Goal: Task Accomplishment & Management: Use online tool/utility

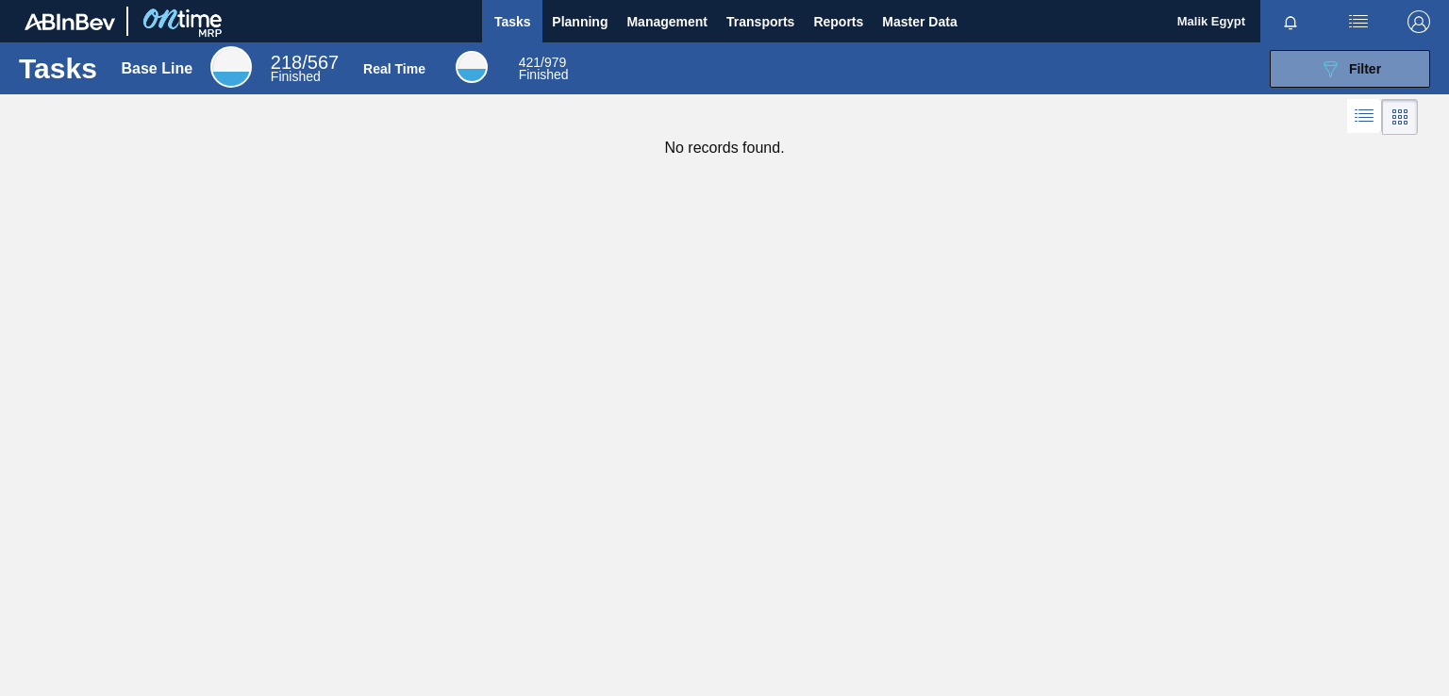
click at [852, 387] on div "Tasks Base Line 218 / 567 Finished Real Time 421 / 979 Finished 089F7B8B-B2A5-4…" at bounding box center [724, 327] width 1449 height 570
click at [590, 16] on span "Planning" at bounding box center [580, 21] width 56 height 23
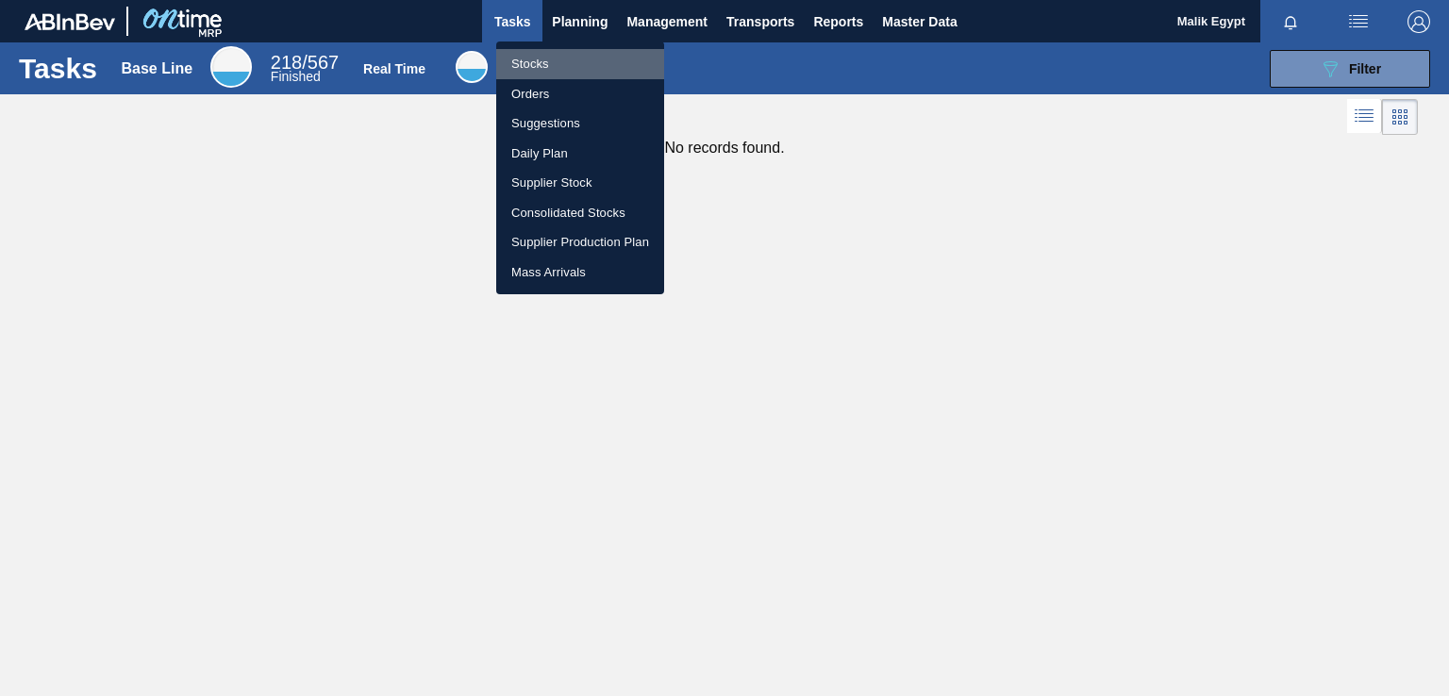
click at [530, 60] on li "Stocks" at bounding box center [580, 64] width 168 height 30
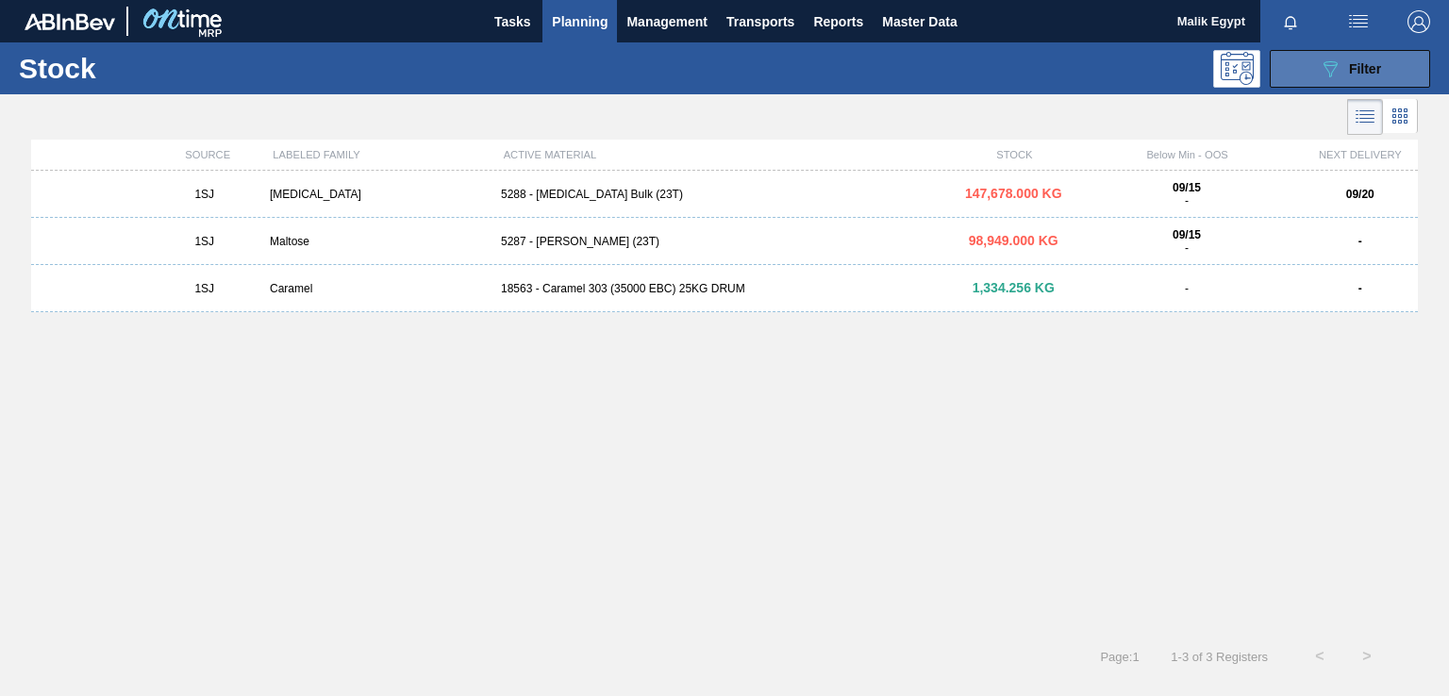
click at [1360, 67] on span "Filter" at bounding box center [1365, 68] width 32 height 15
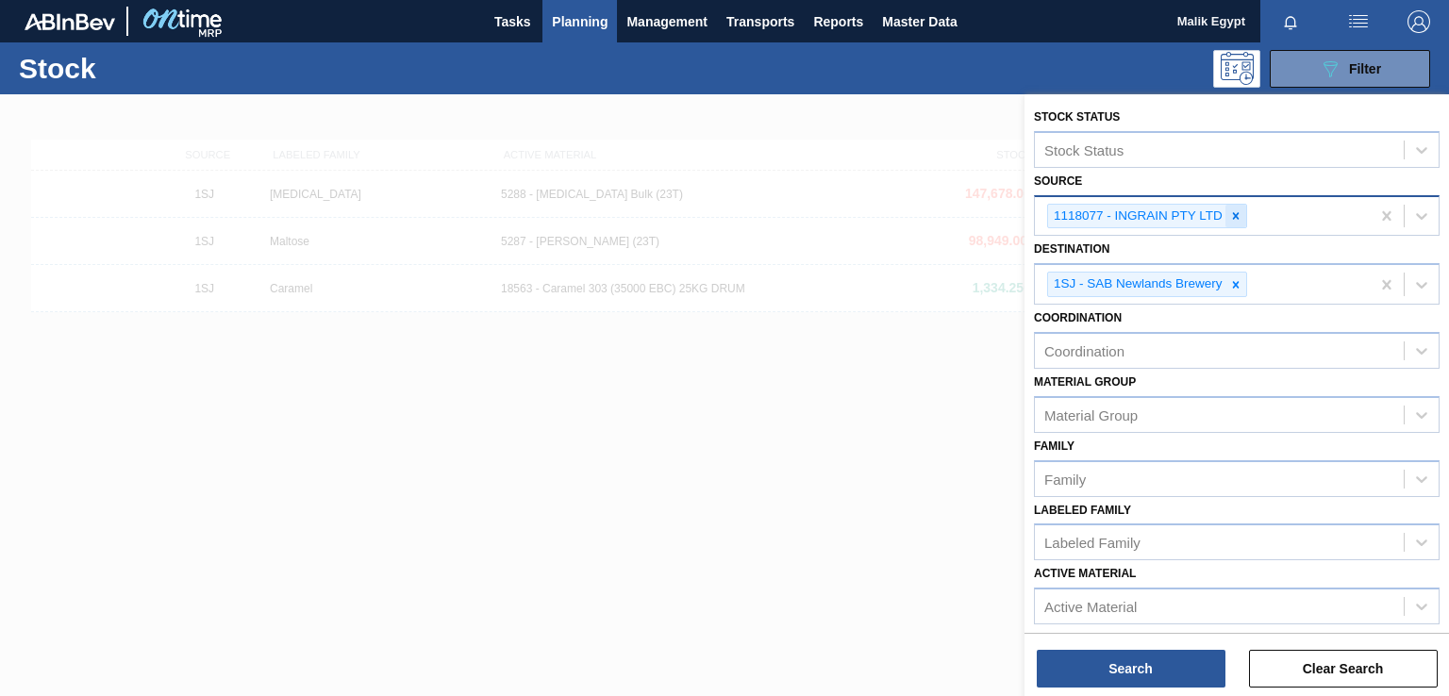
click at [1234, 217] on icon at bounding box center [1236, 215] width 7 height 7
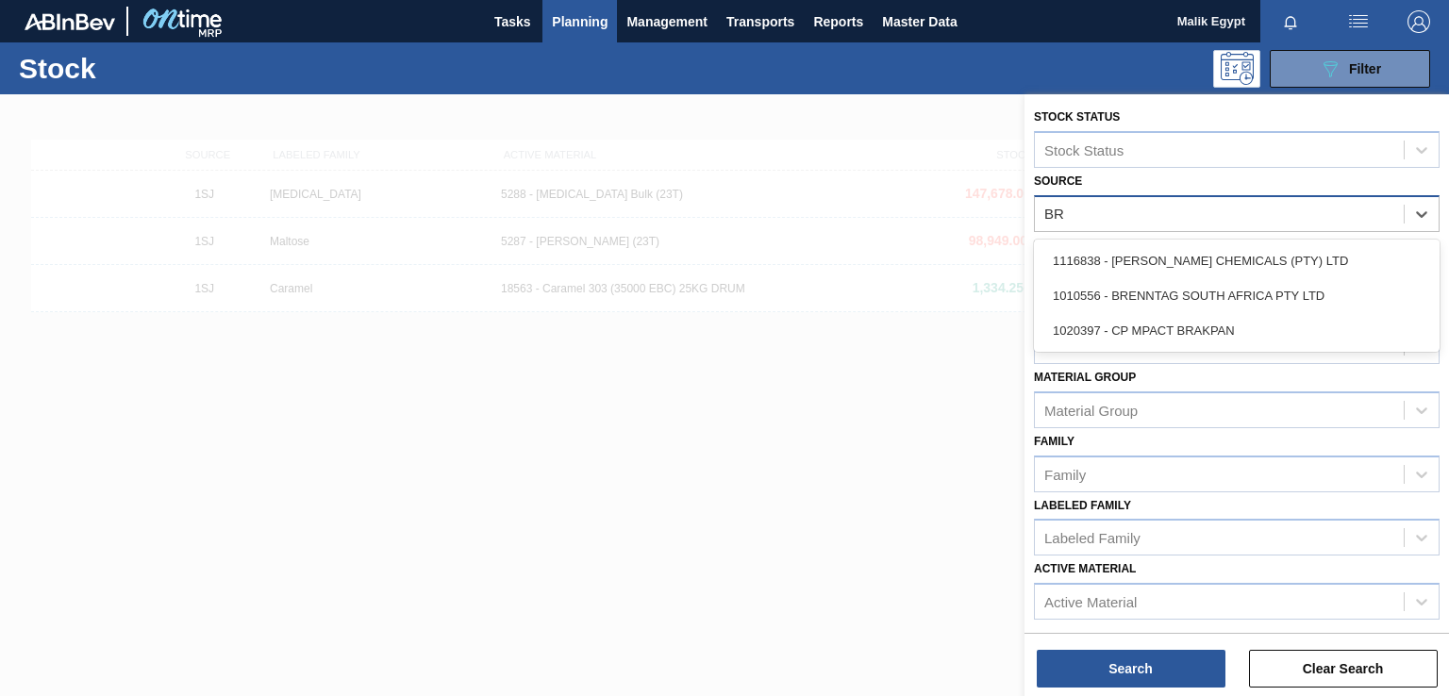
type input "BRA"
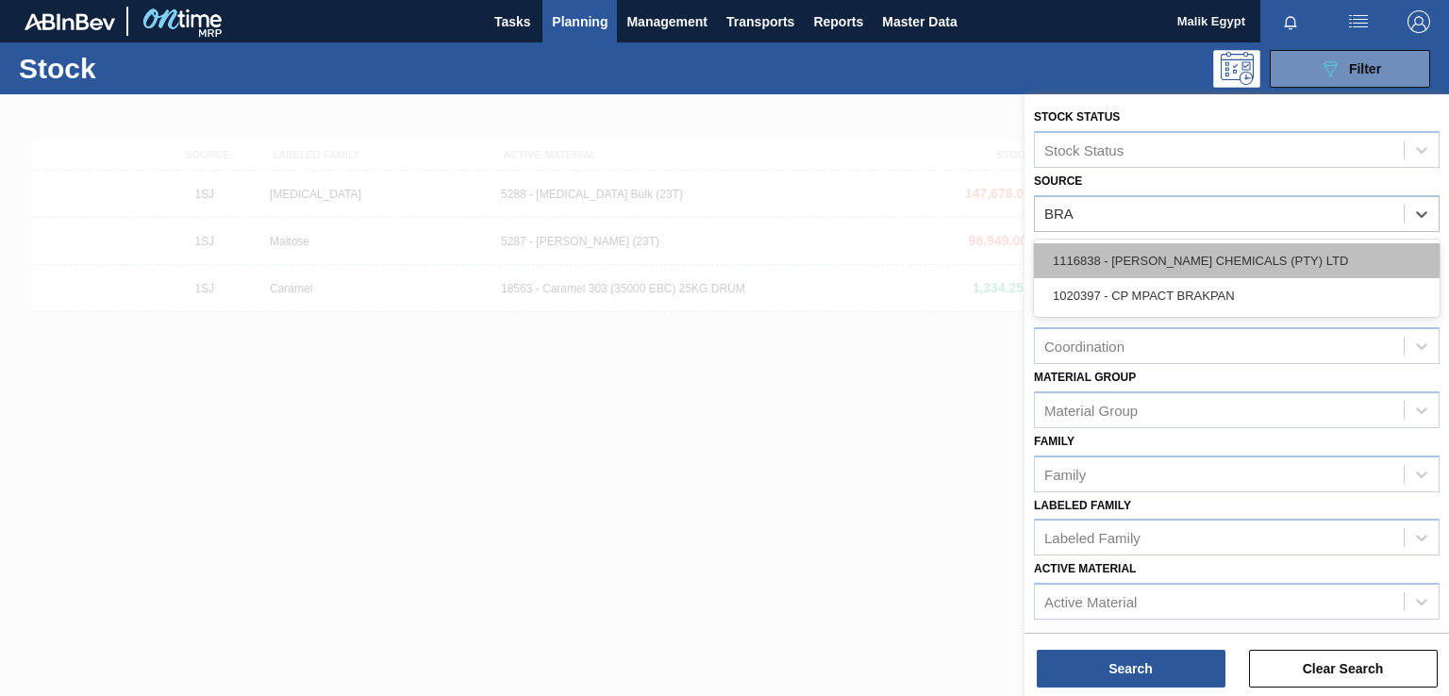
click at [1251, 260] on div "1116838 - [PERSON_NAME] CHEMICALS (PTY) LTD" at bounding box center [1237, 260] width 406 height 35
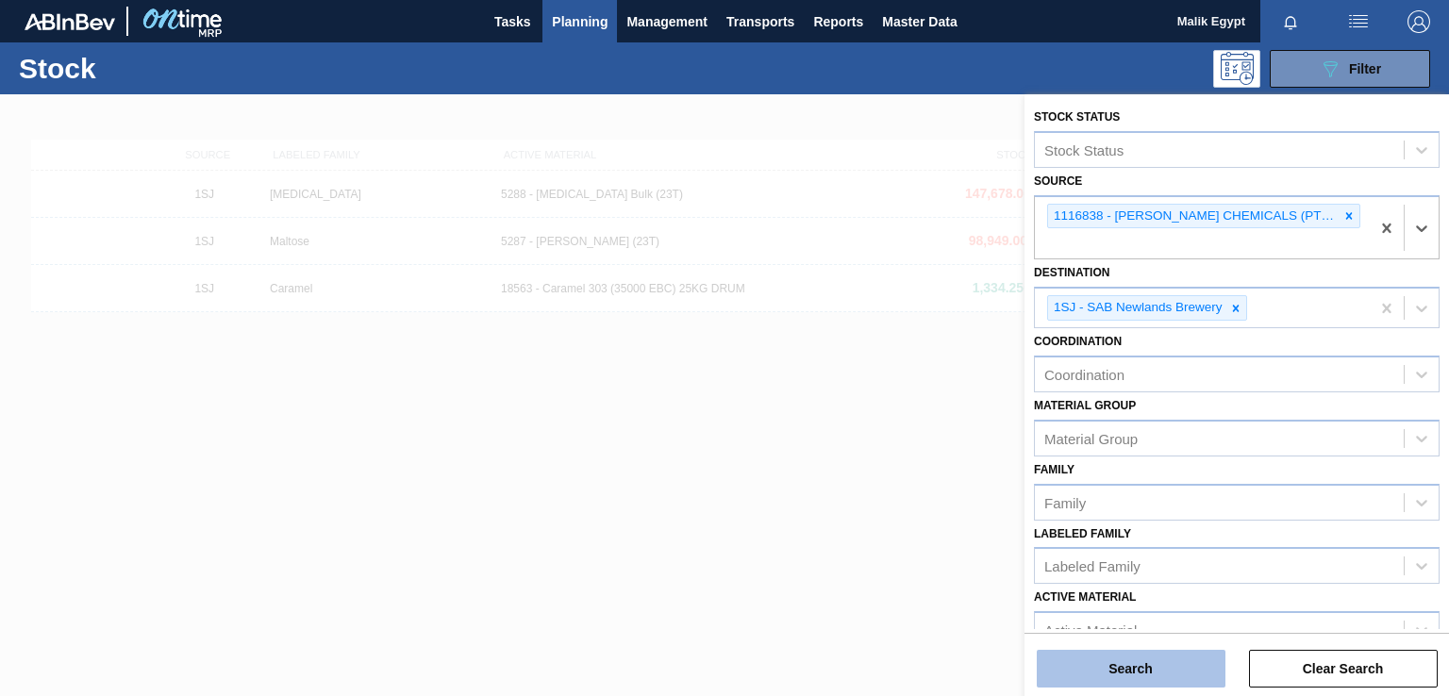
click at [1143, 669] on button "Search" at bounding box center [1131, 669] width 189 height 38
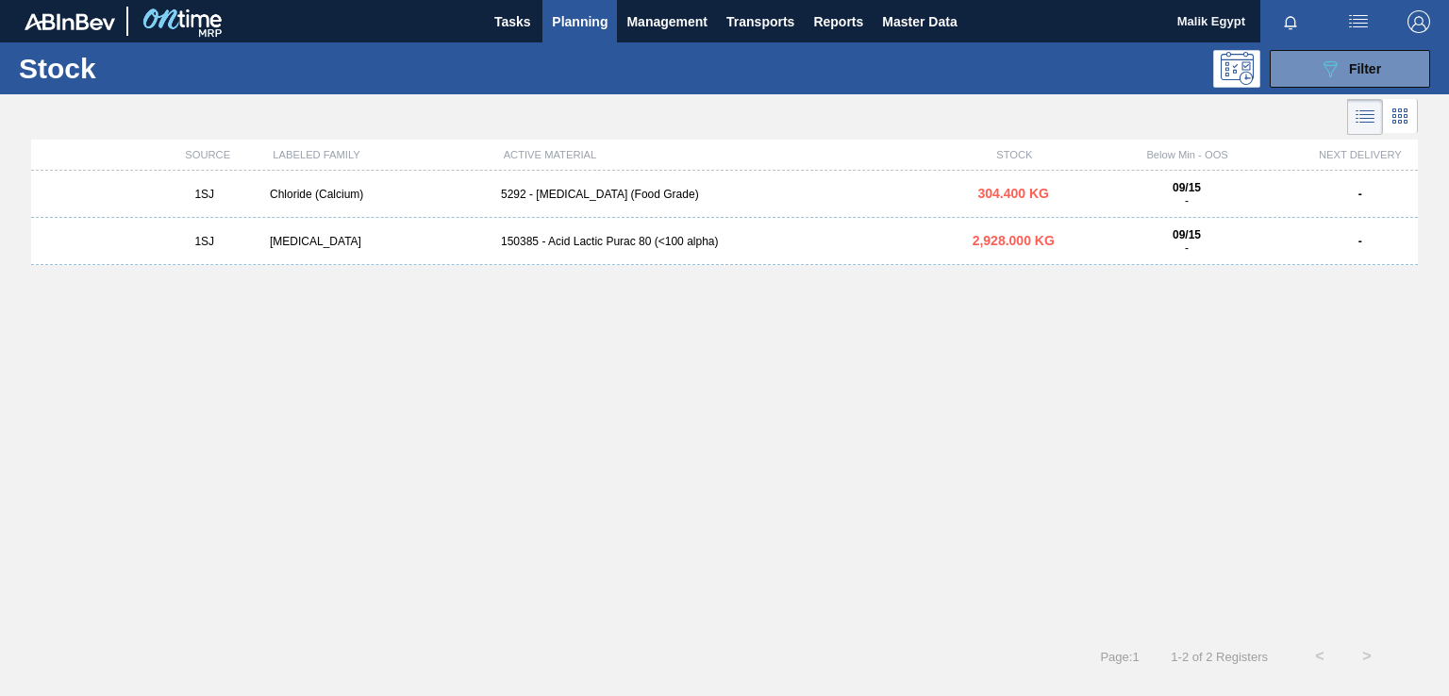
click at [600, 199] on div "5292 - [MEDICAL_DATA] (Food Grade)" at bounding box center [724, 194] width 462 height 13
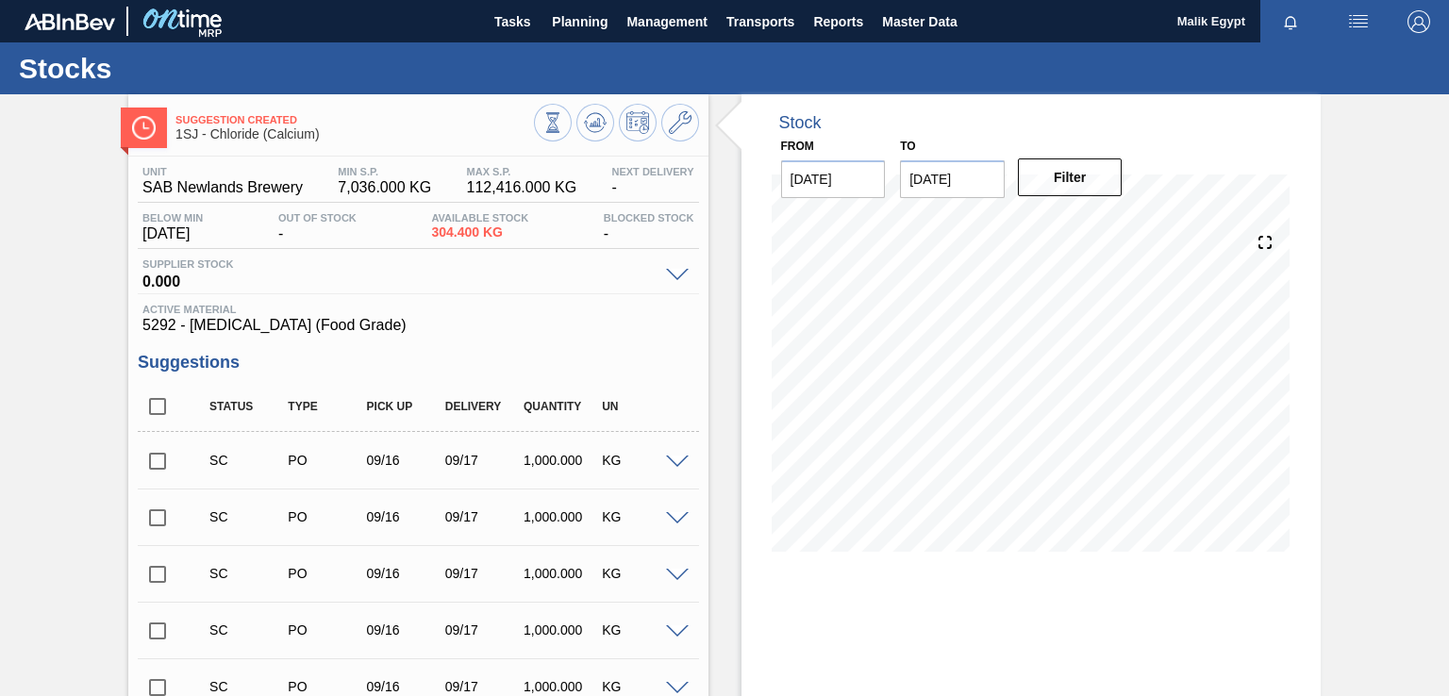
click at [159, 462] on input "checkbox" at bounding box center [158, 461] width 40 height 40
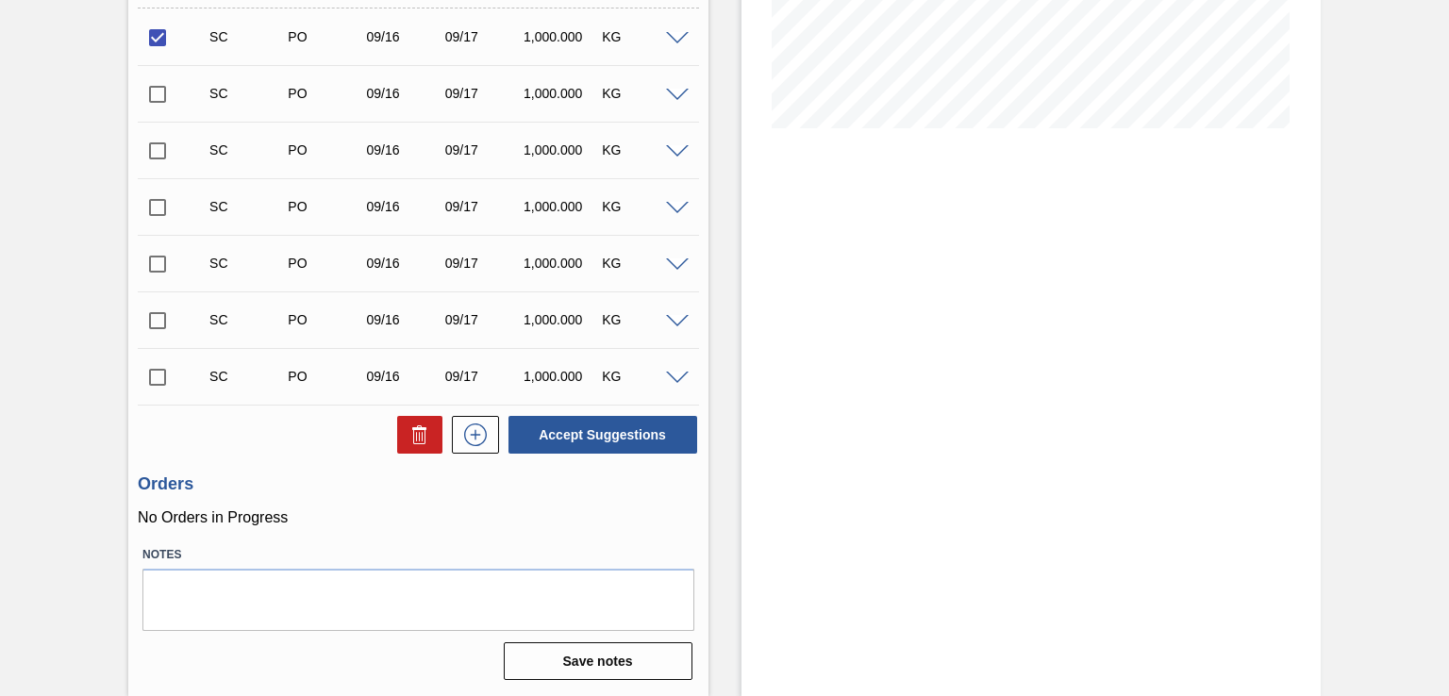
scroll to position [329, 0]
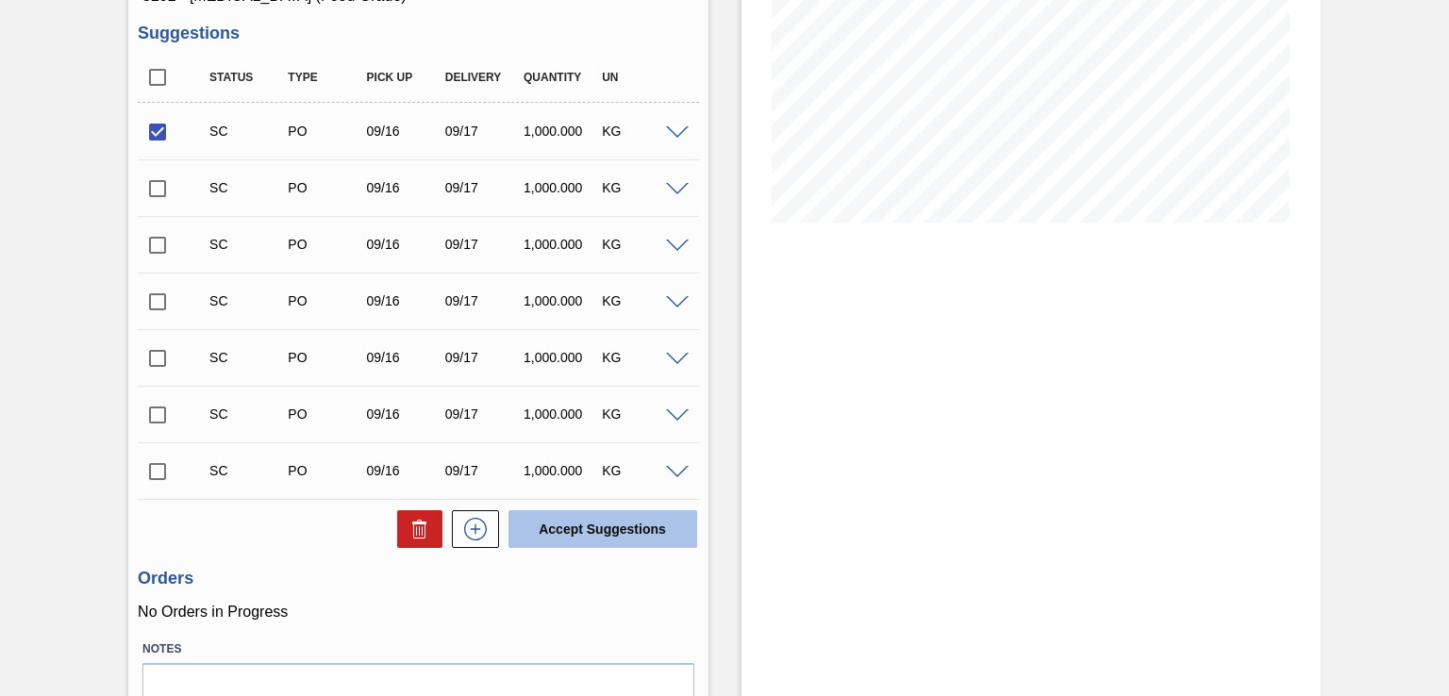
click at [620, 533] on button "Accept Suggestions" at bounding box center [602, 529] width 189 height 38
checkbox input "false"
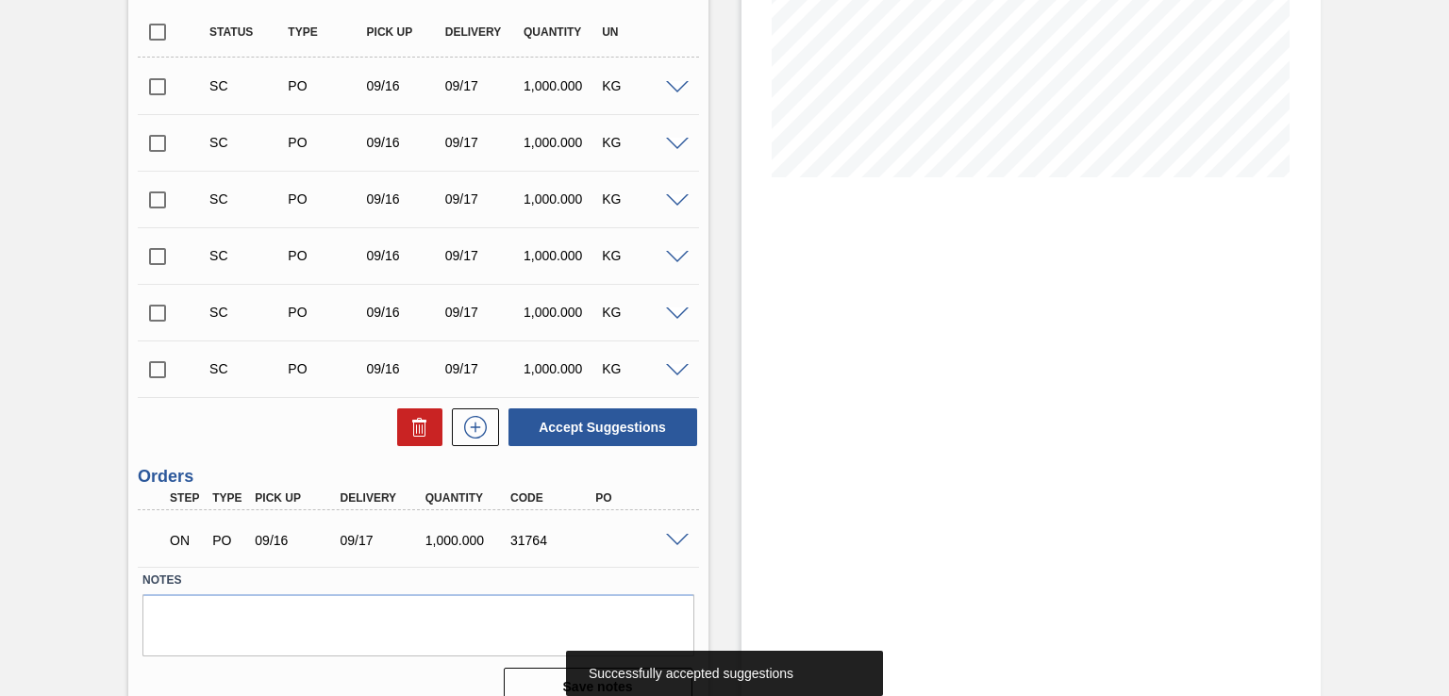
scroll to position [400, 0]
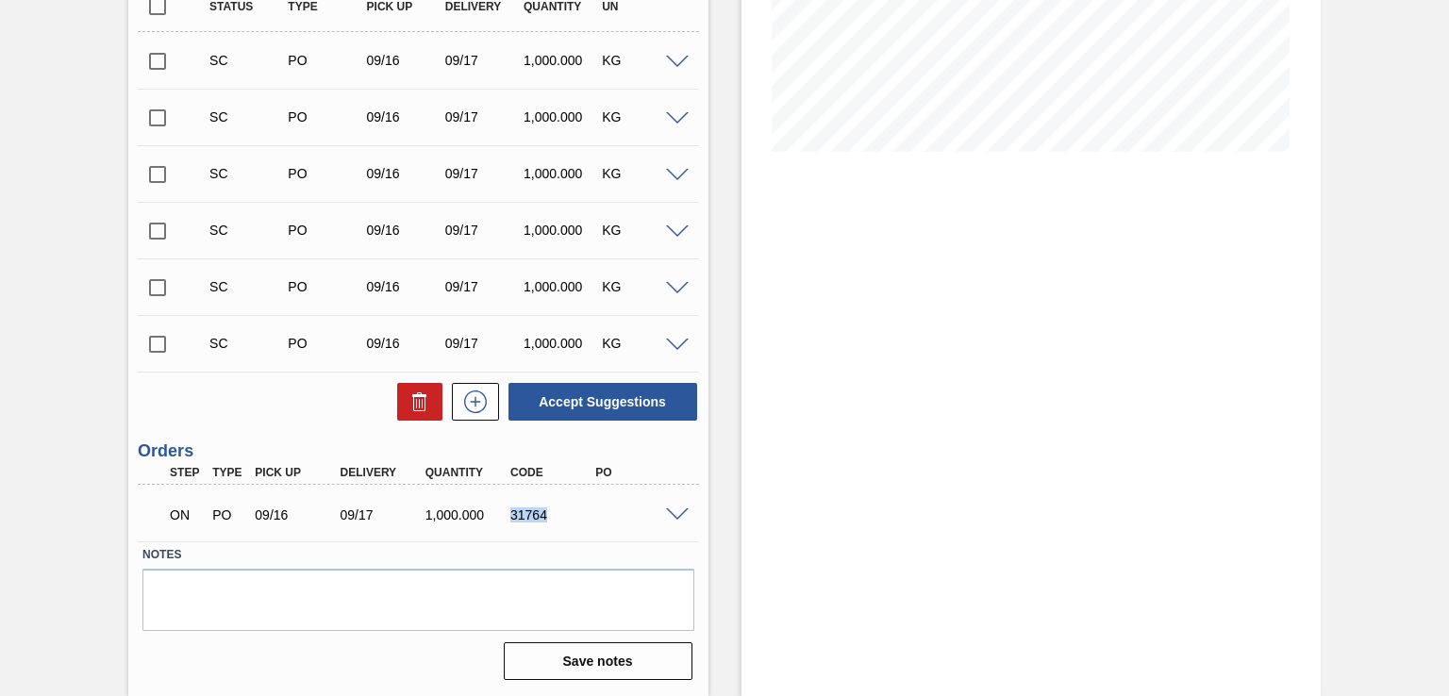
drag, startPoint x: 509, startPoint y: 513, endPoint x: 548, endPoint y: 514, distance: 38.7
click at [548, 514] on div "31764" at bounding box center [552, 514] width 93 height 15
copy div "31764"
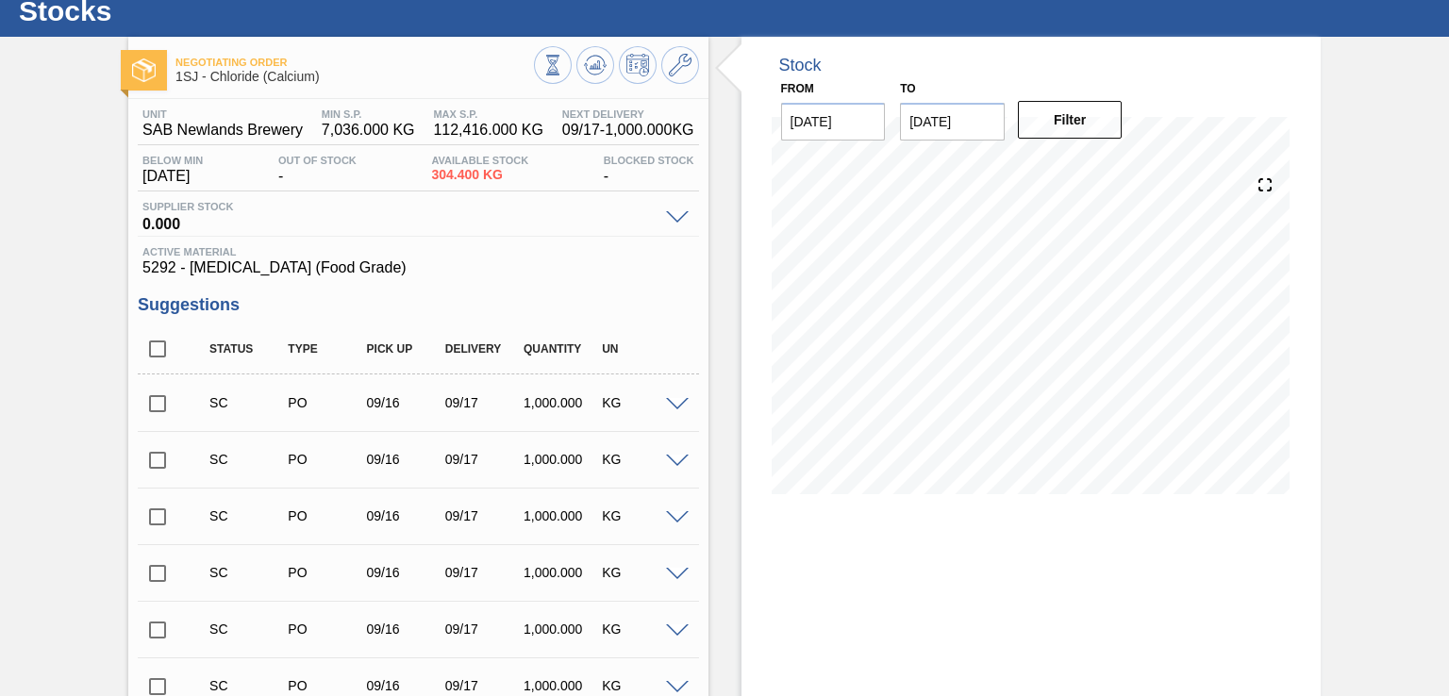
scroll to position [0, 0]
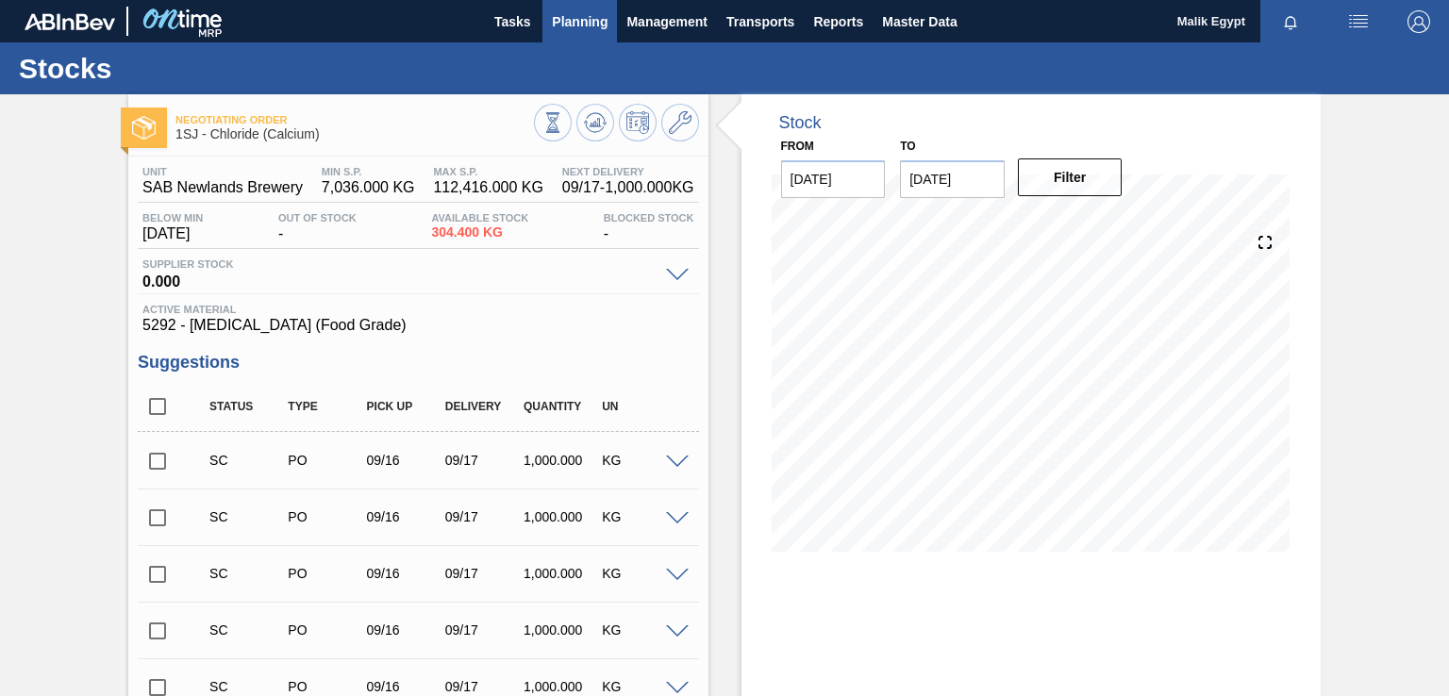
click at [578, 24] on span "Planning" at bounding box center [580, 21] width 56 height 23
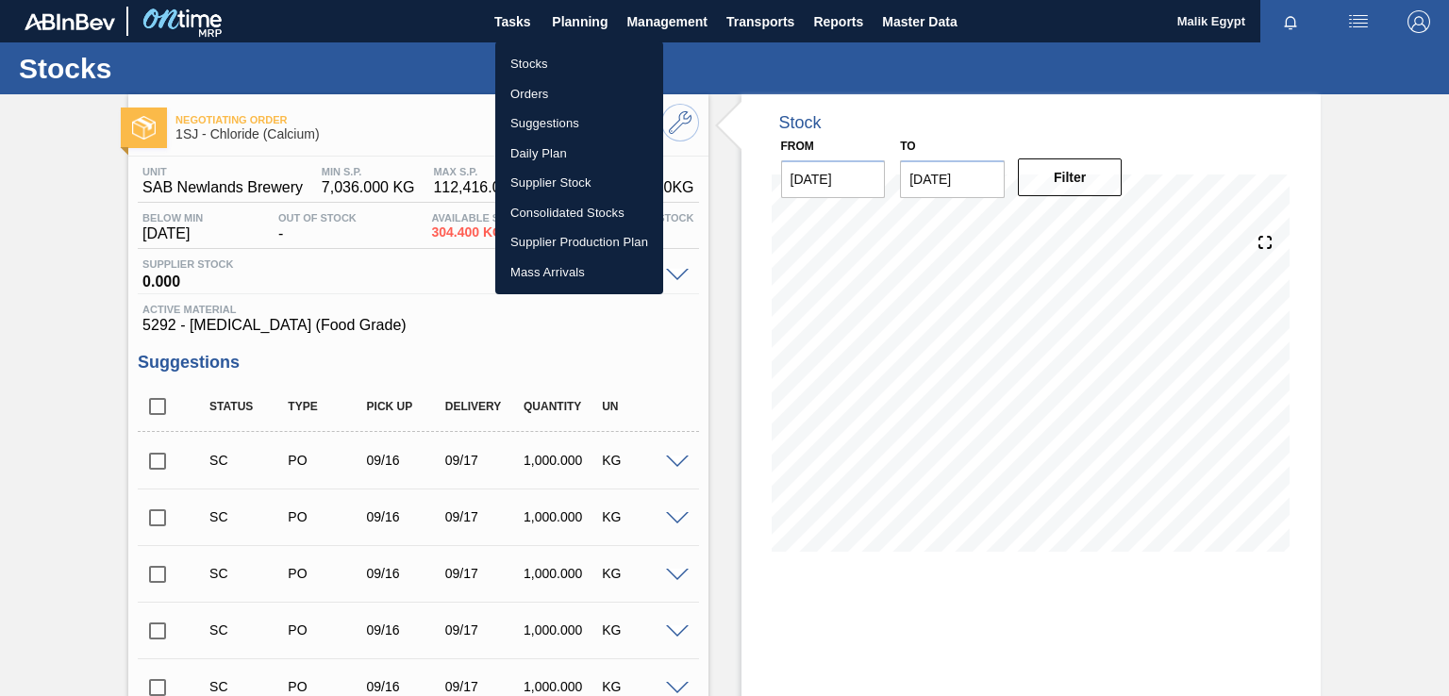
click at [541, 65] on li "Stocks" at bounding box center [579, 64] width 168 height 30
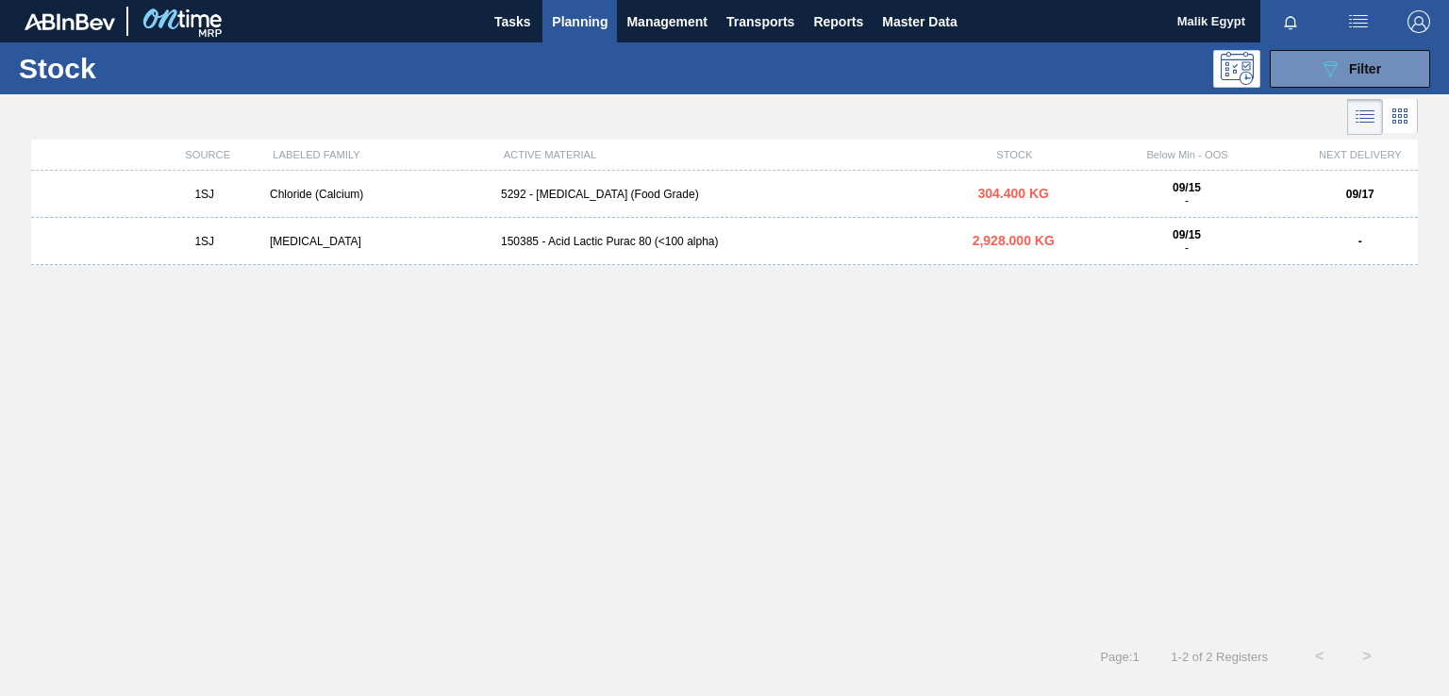
click at [607, 242] on div "150385 - Acid Lactic Purac 80 (<100 alpha)" at bounding box center [724, 241] width 462 height 13
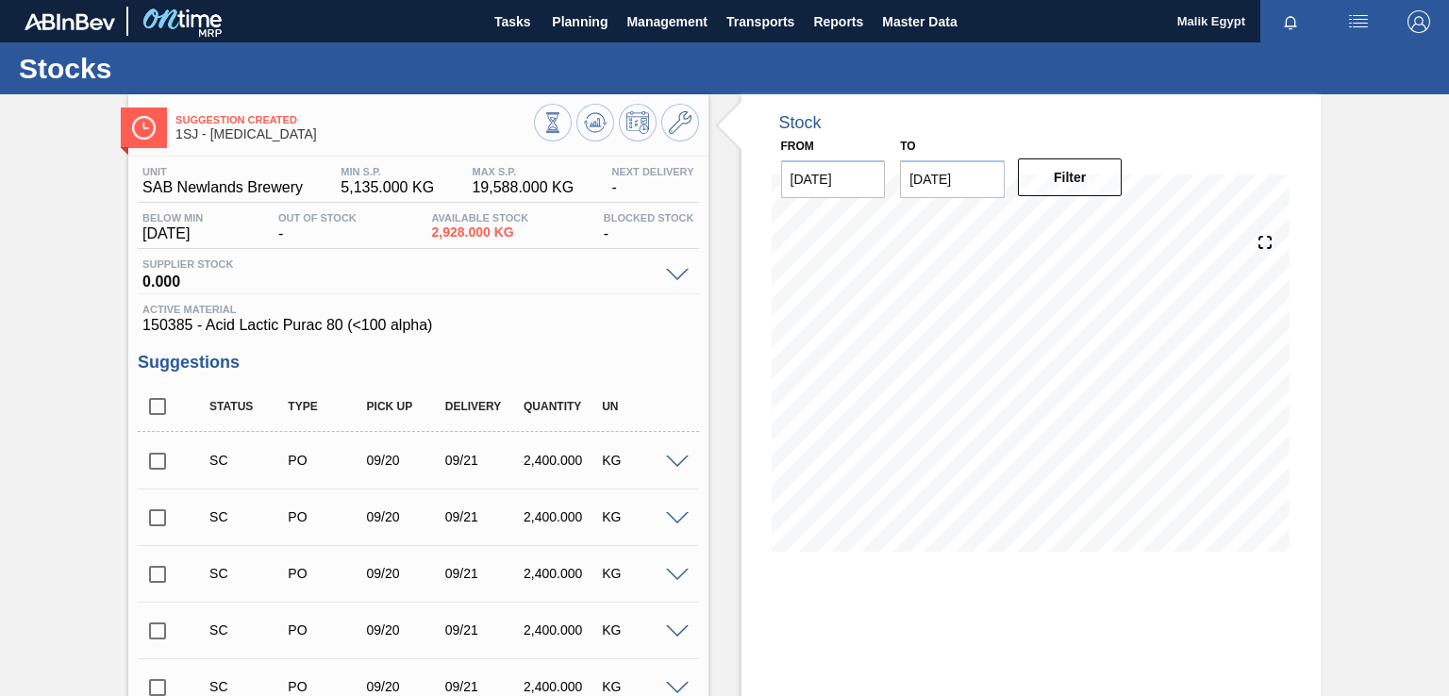
click at [166, 462] on input "checkbox" at bounding box center [158, 461] width 40 height 40
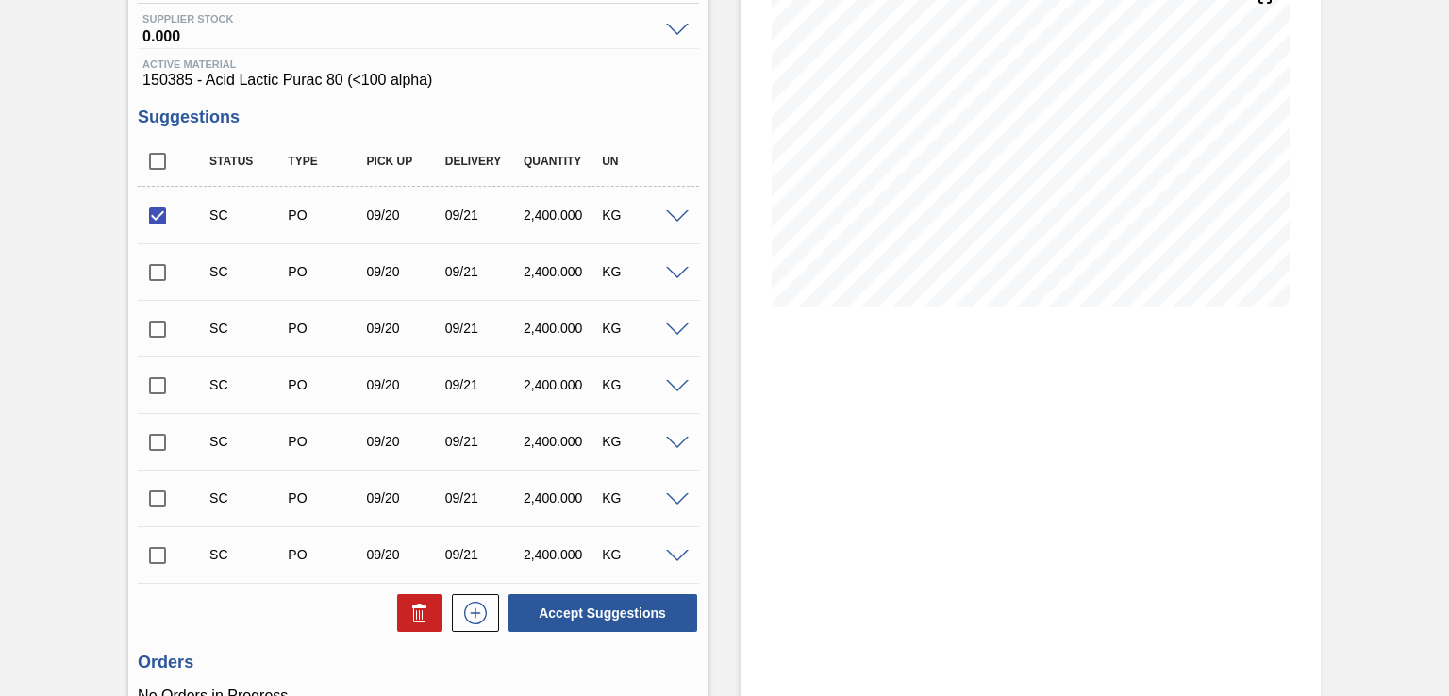
scroll to position [377, 0]
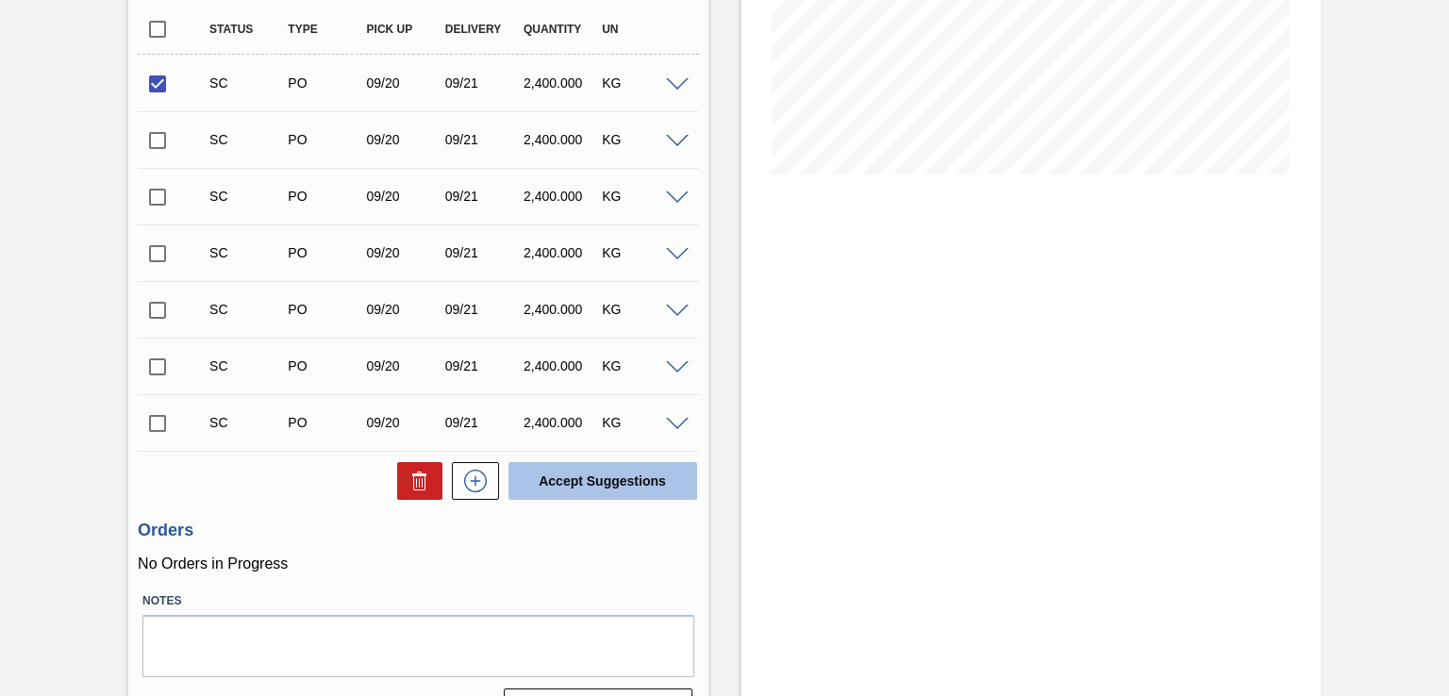
click at [607, 480] on button "Accept Suggestions" at bounding box center [602, 481] width 189 height 38
checkbox input "false"
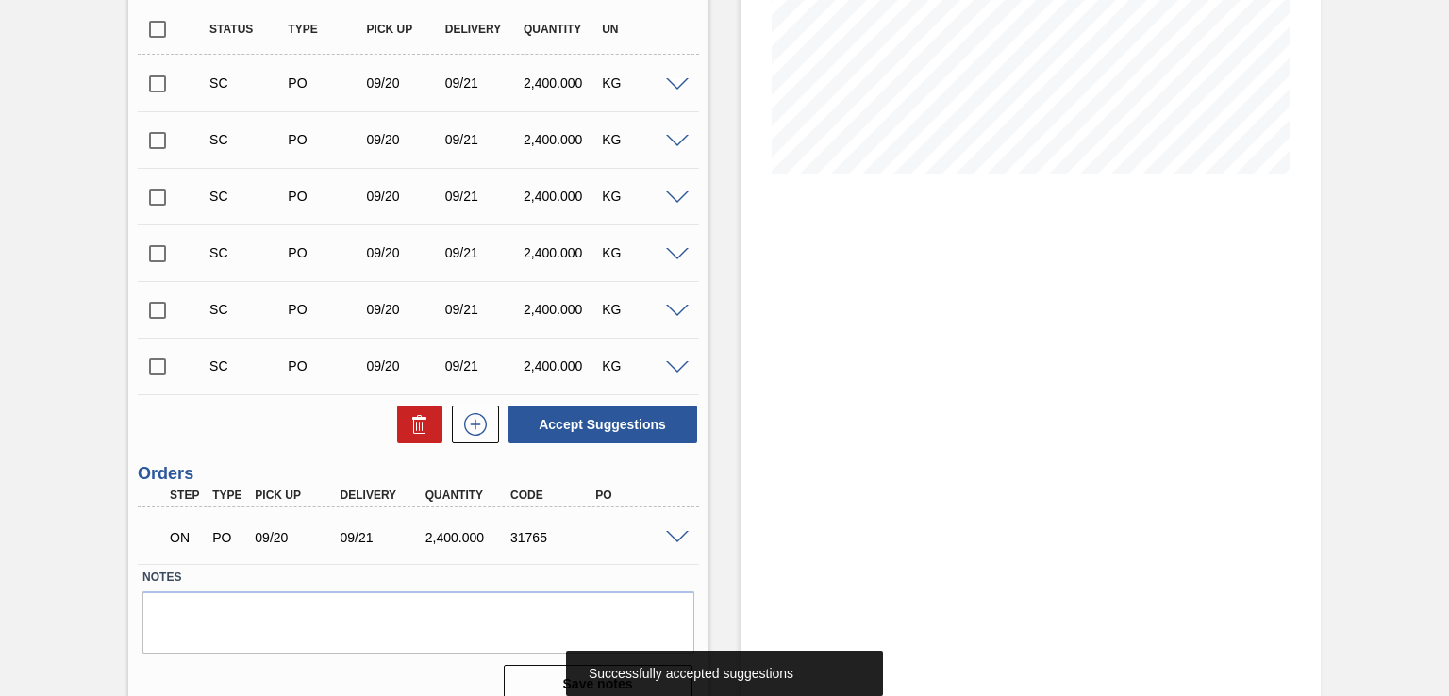
scroll to position [400, 0]
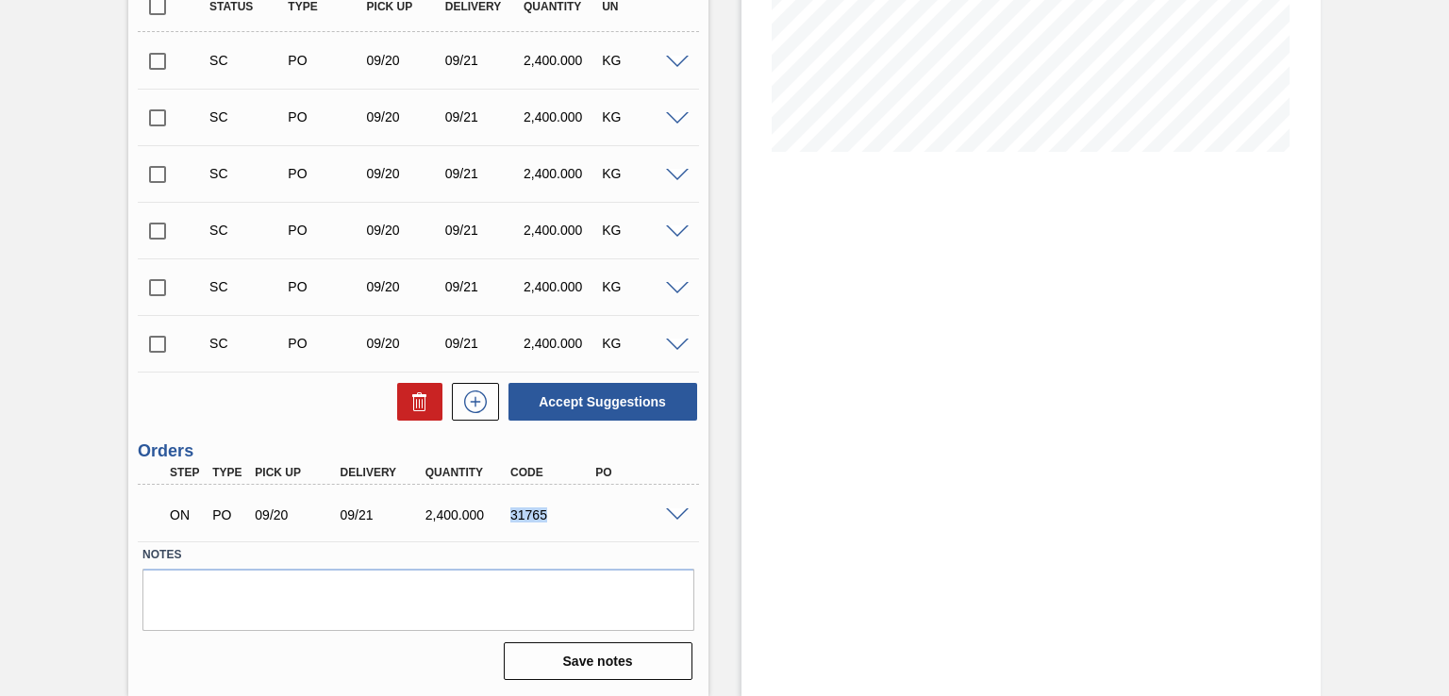
drag, startPoint x: 510, startPoint y: 514, endPoint x: 555, endPoint y: 511, distance: 44.4
click at [555, 511] on div "31765" at bounding box center [552, 514] width 93 height 15
copy div "31765"
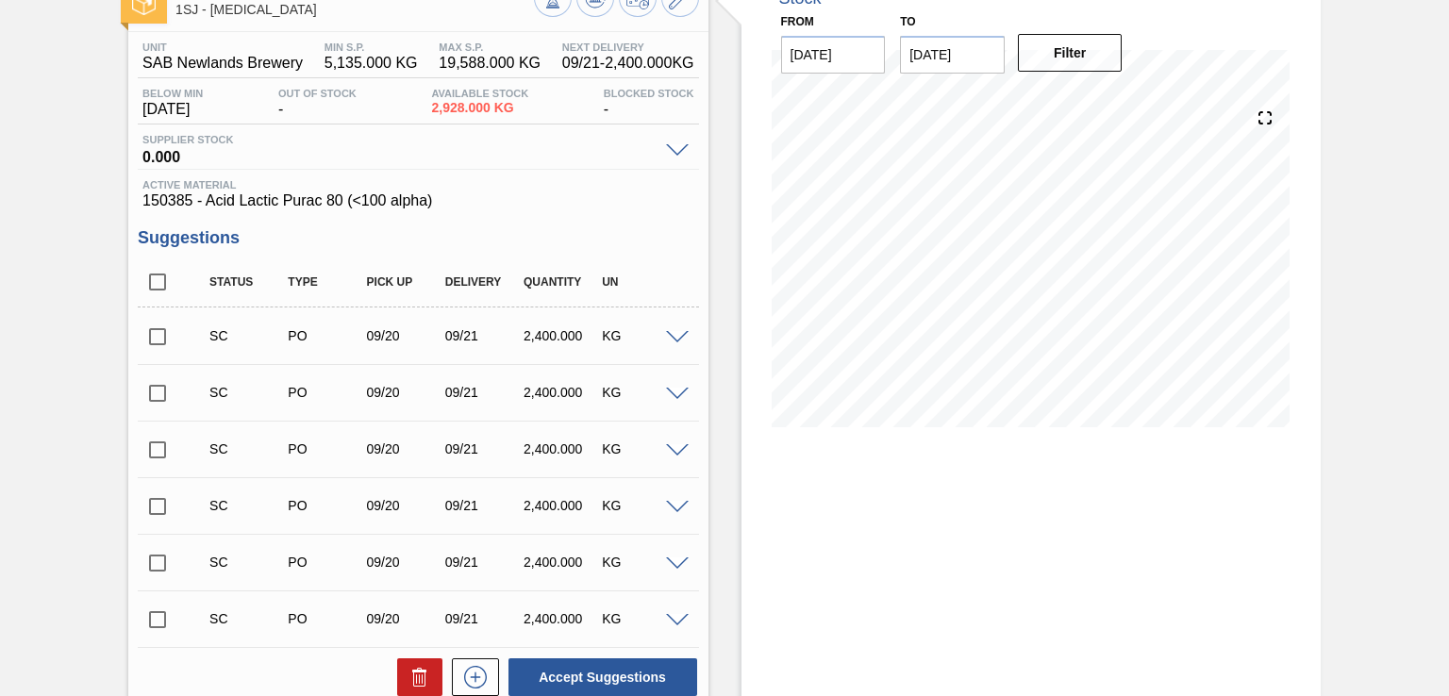
scroll to position [0, 0]
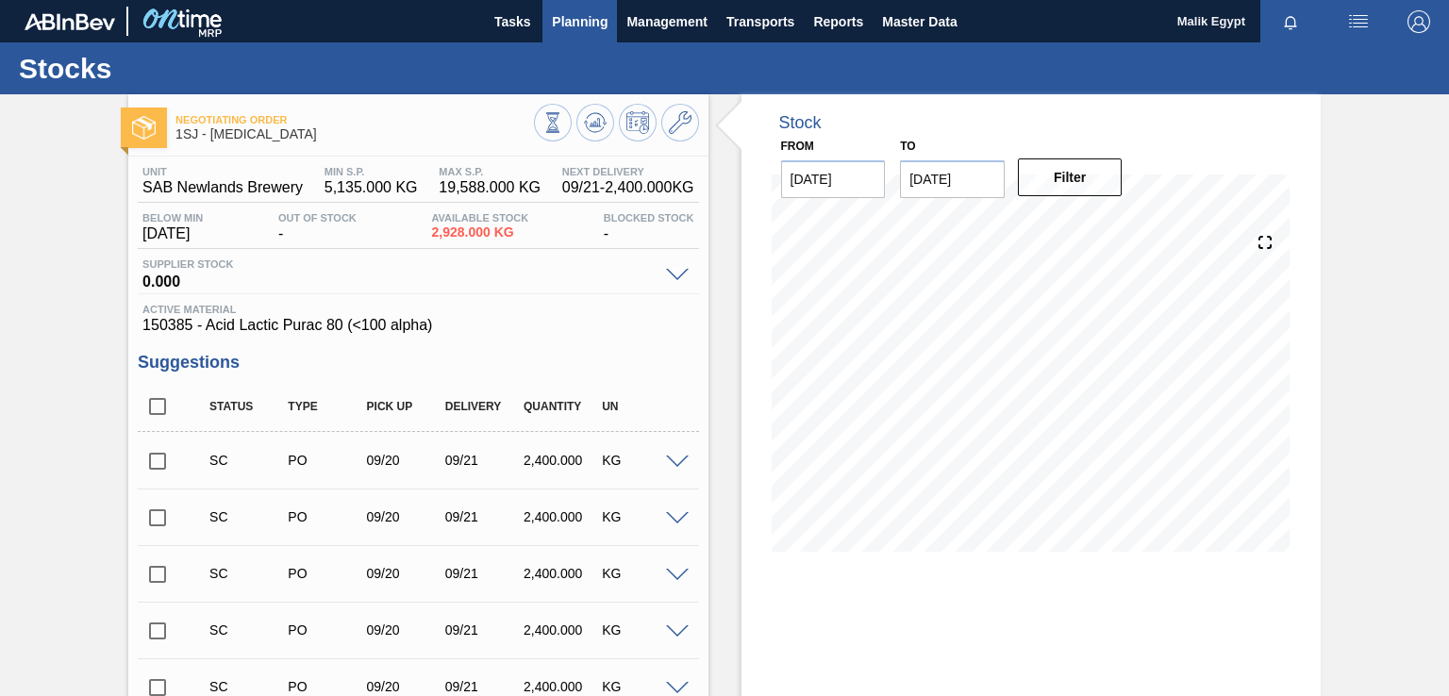
click at [584, 27] on span "Planning" at bounding box center [580, 21] width 56 height 23
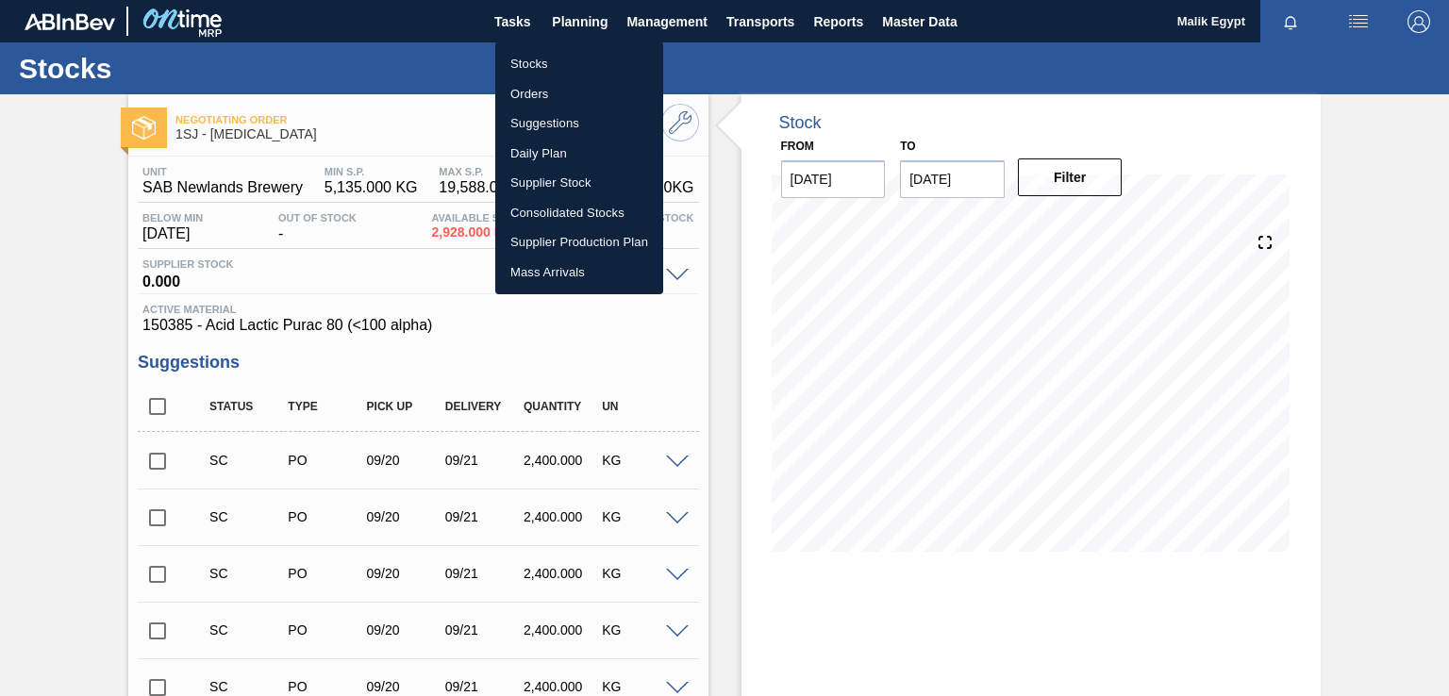
click at [540, 62] on li "Stocks" at bounding box center [579, 64] width 168 height 30
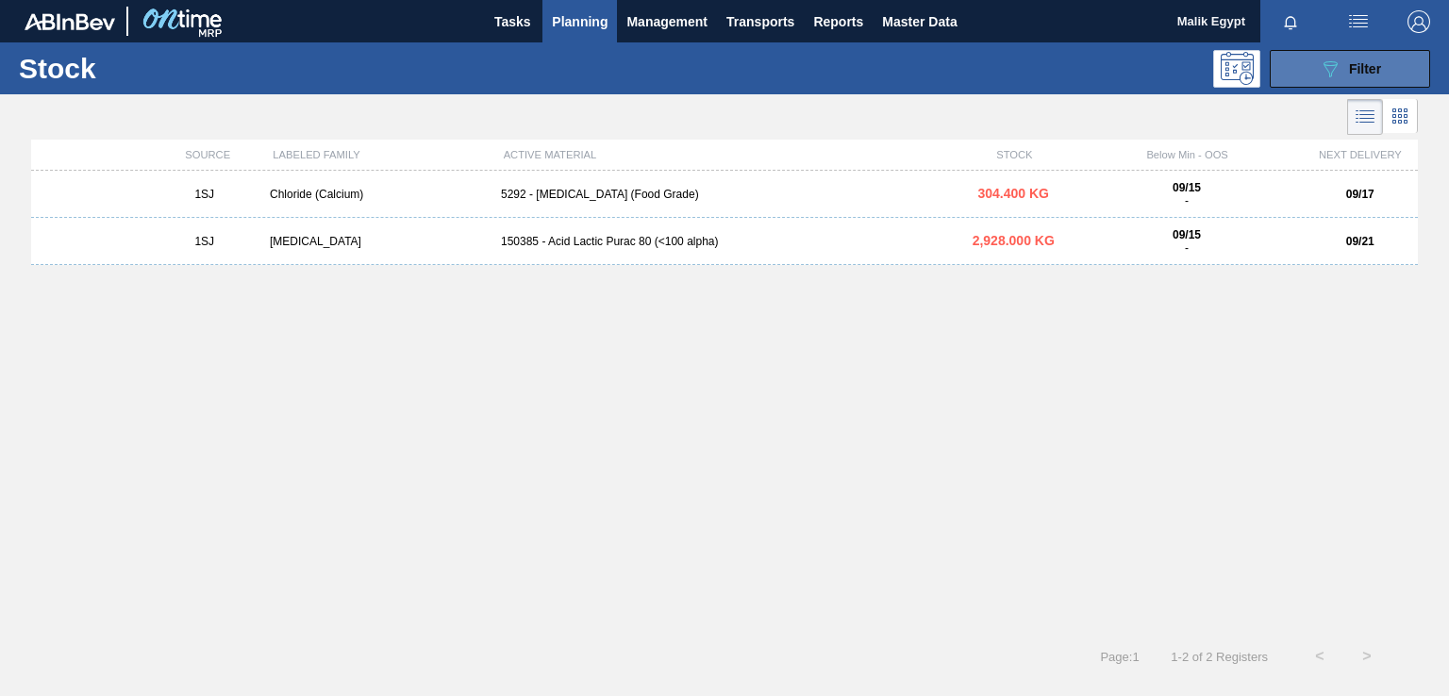
click at [1385, 65] on button "089F7B8B-B2A5-4AFE-B5C0-19BA573D28AC Filter" at bounding box center [1350, 69] width 160 height 38
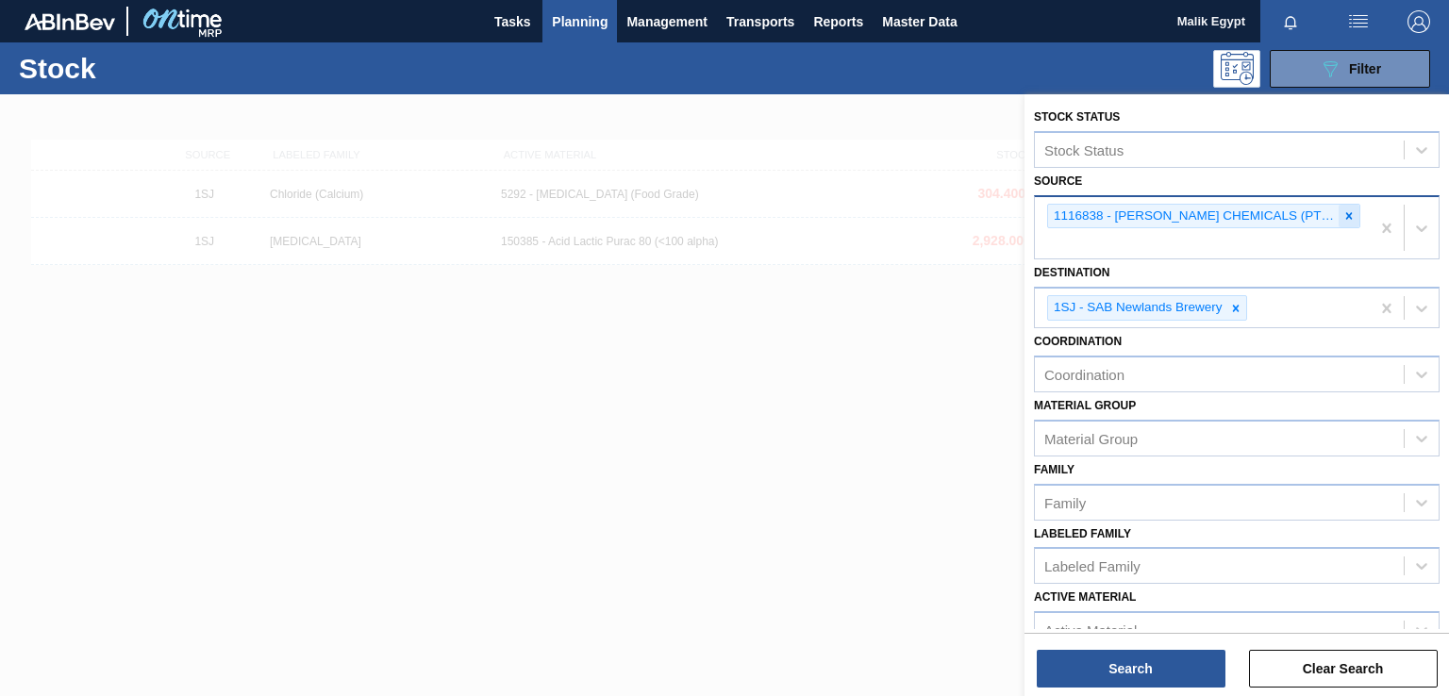
click at [1342, 214] on icon at bounding box center [1348, 215] width 13 height 13
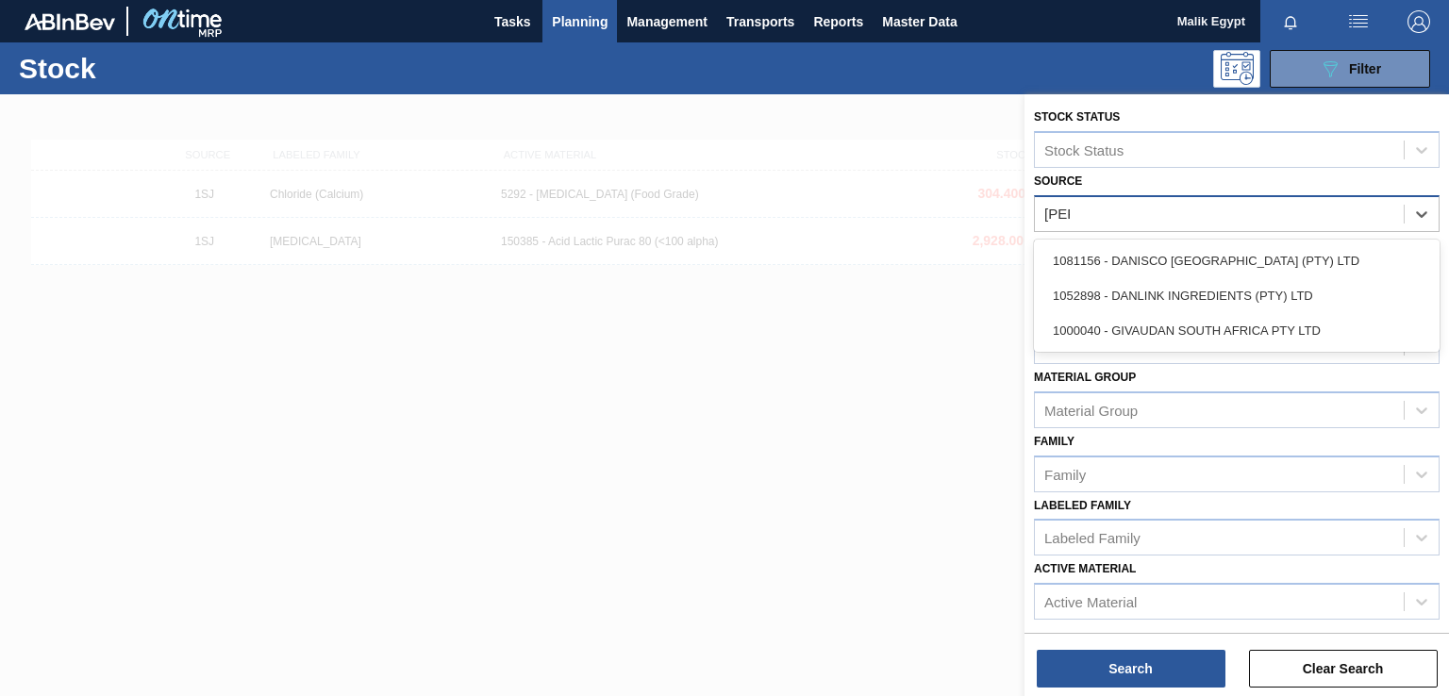
type input "[PERSON_NAME]"
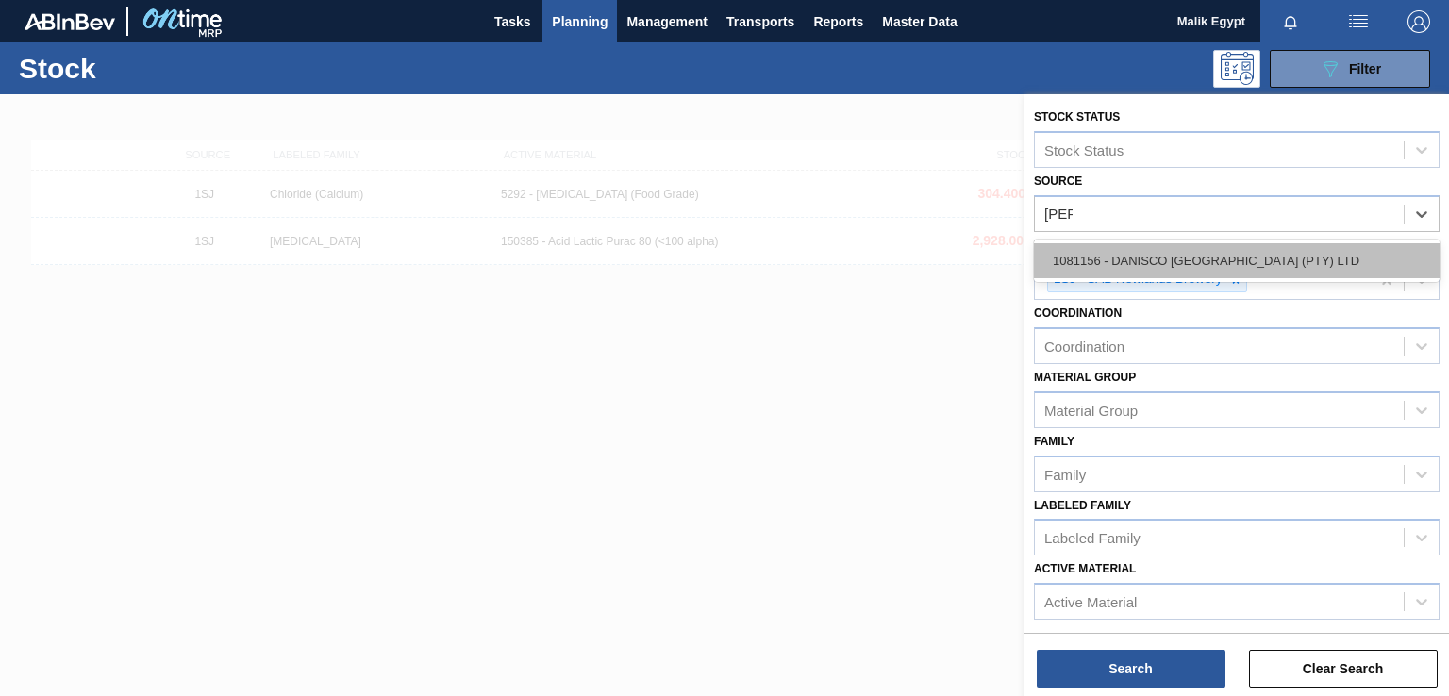
click at [1289, 268] on div "1081156 - DANISCO [GEOGRAPHIC_DATA] (PTY) LTD" at bounding box center [1237, 260] width 406 height 35
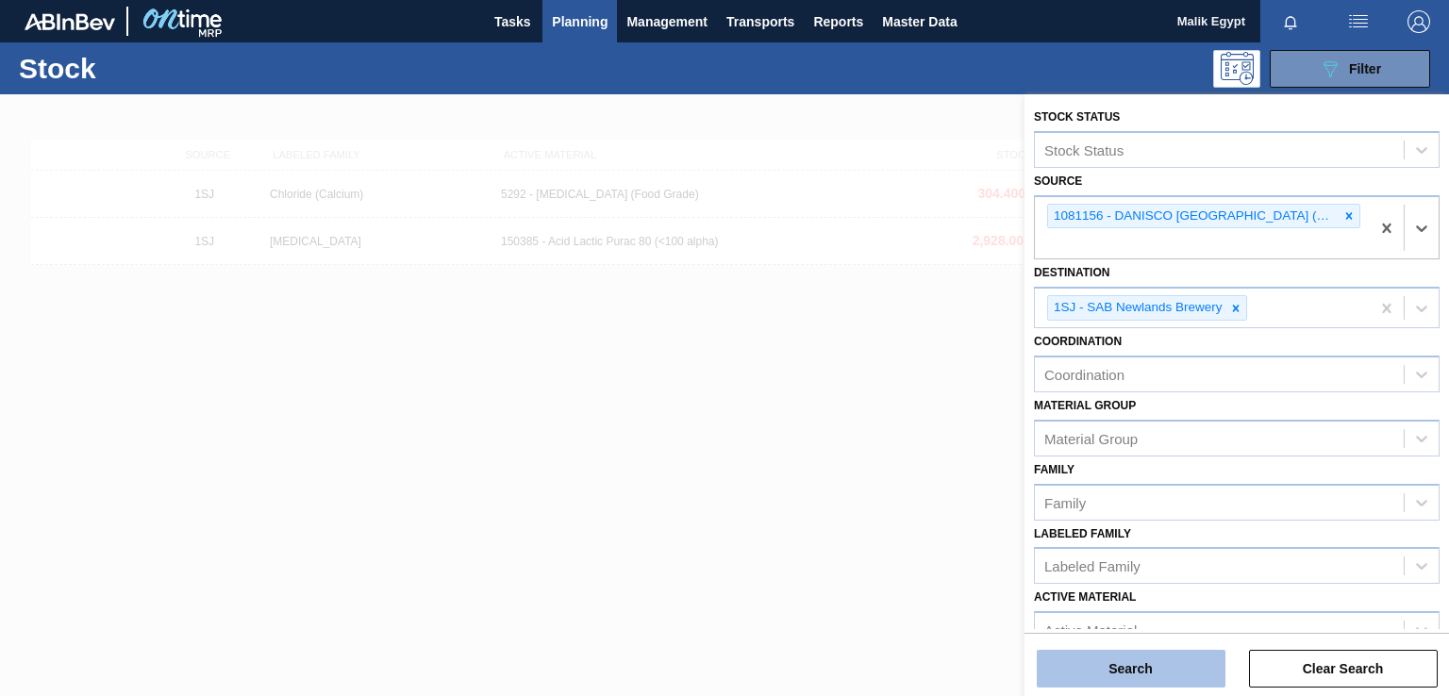
click at [1136, 670] on button "Search" at bounding box center [1131, 669] width 189 height 38
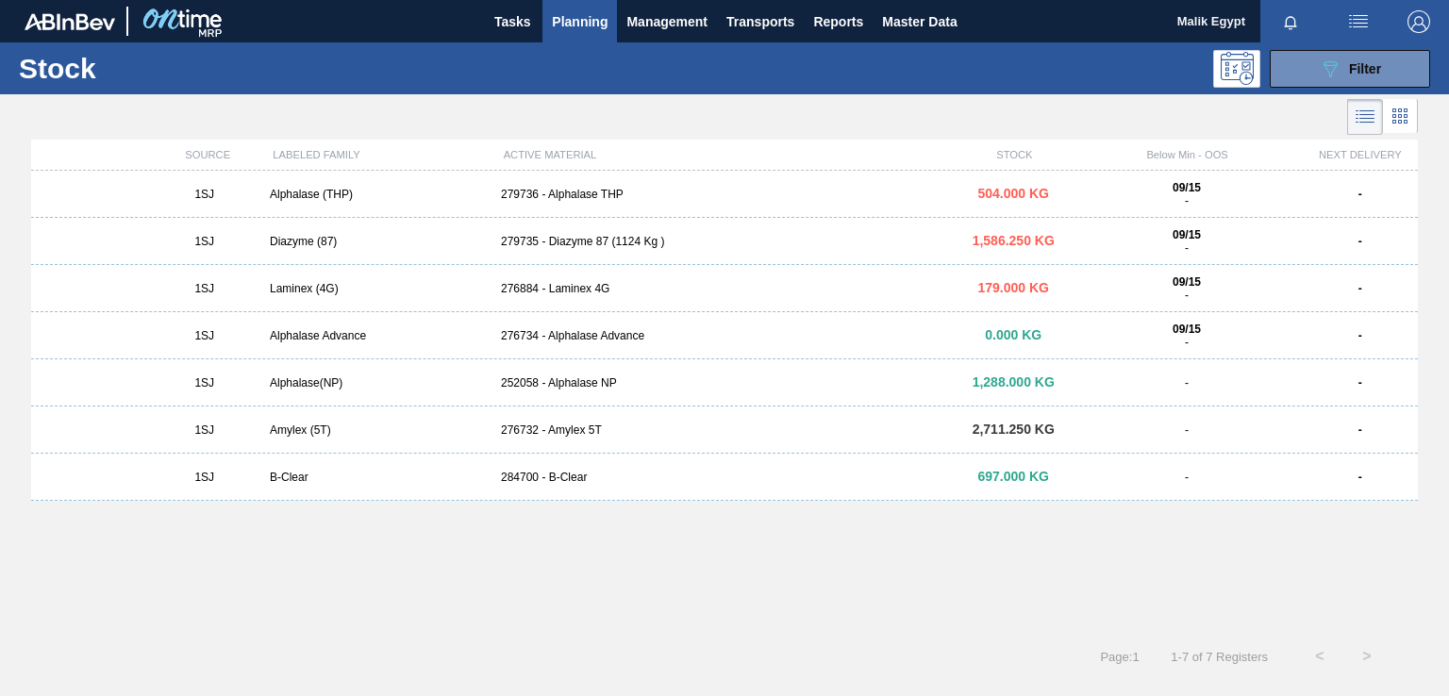
click at [510, 193] on div "279736 - Alphalase THP" at bounding box center [724, 194] width 462 height 13
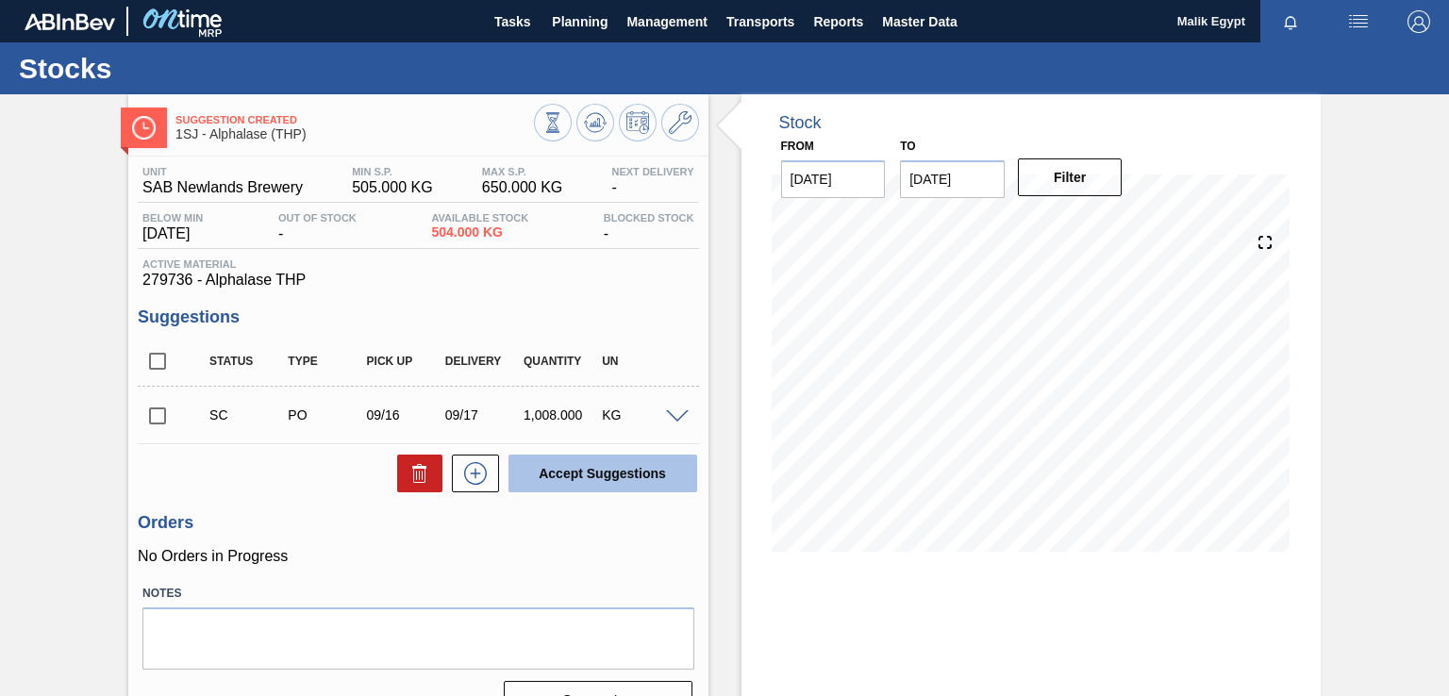
click at [619, 477] on button "Accept Suggestions" at bounding box center [602, 474] width 189 height 38
click at [158, 417] on input "checkbox" at bounding box center [158, 416] width 40 height 40
click at [649, 484] on button "Accept Suggestions" at bounding box center [602, 474] width 189 height 38
checkbox input "false"
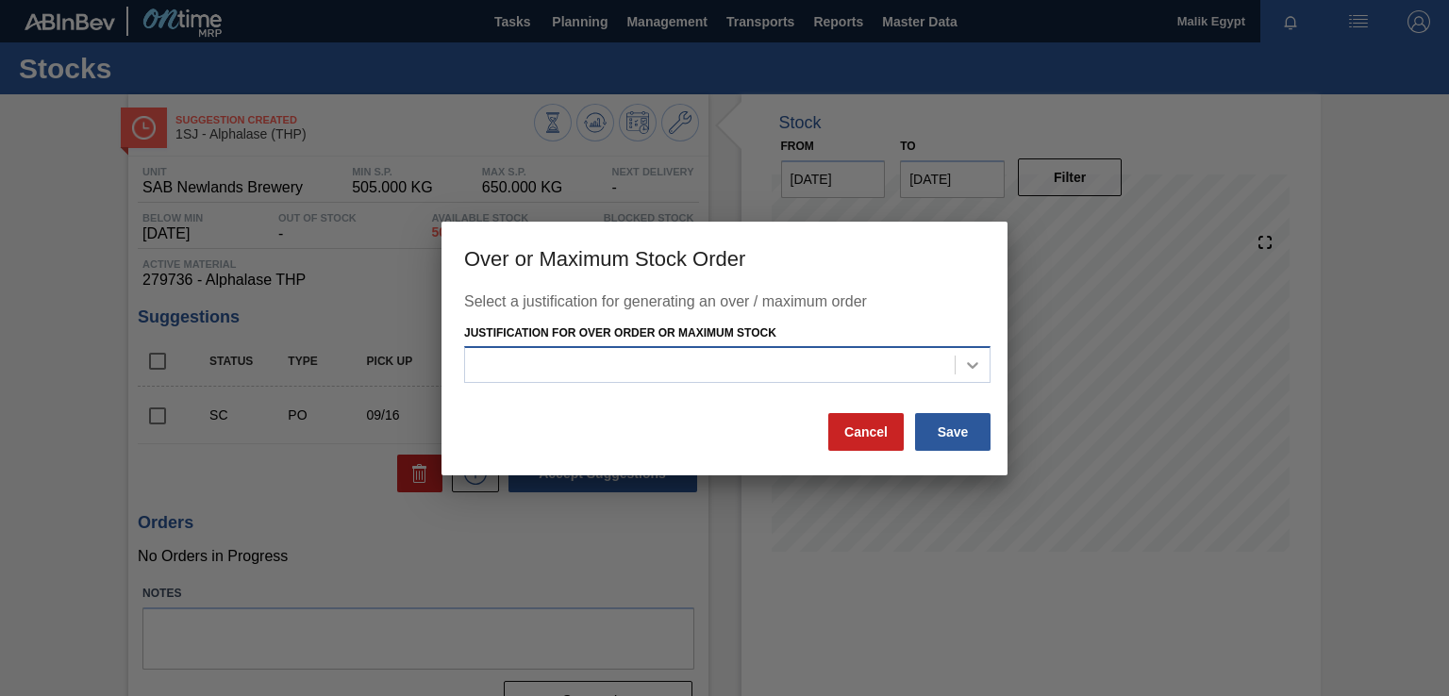
click at [972, 364] on icon at bounding box center [972, 365] width 19 height 19
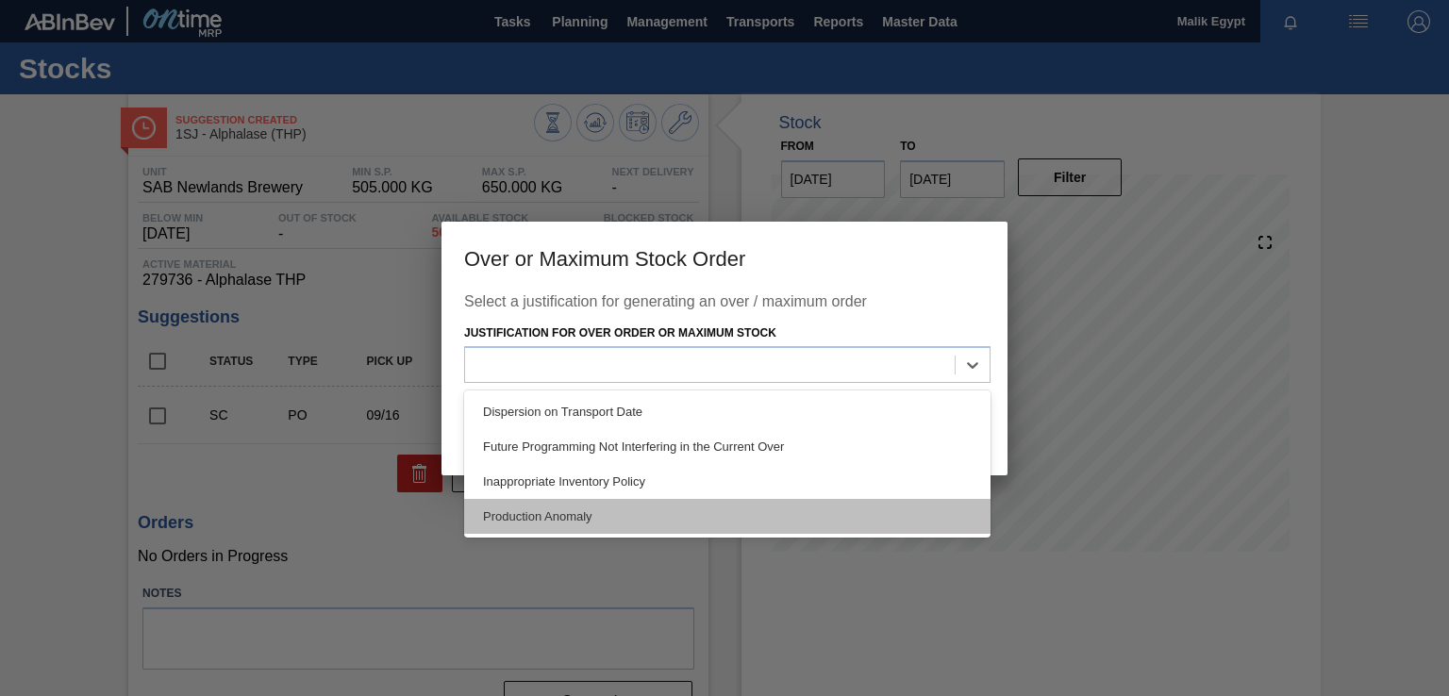
click at [604, 519] on div "Production Anomaly" at bounding box center [727, 516] width 526 height 35
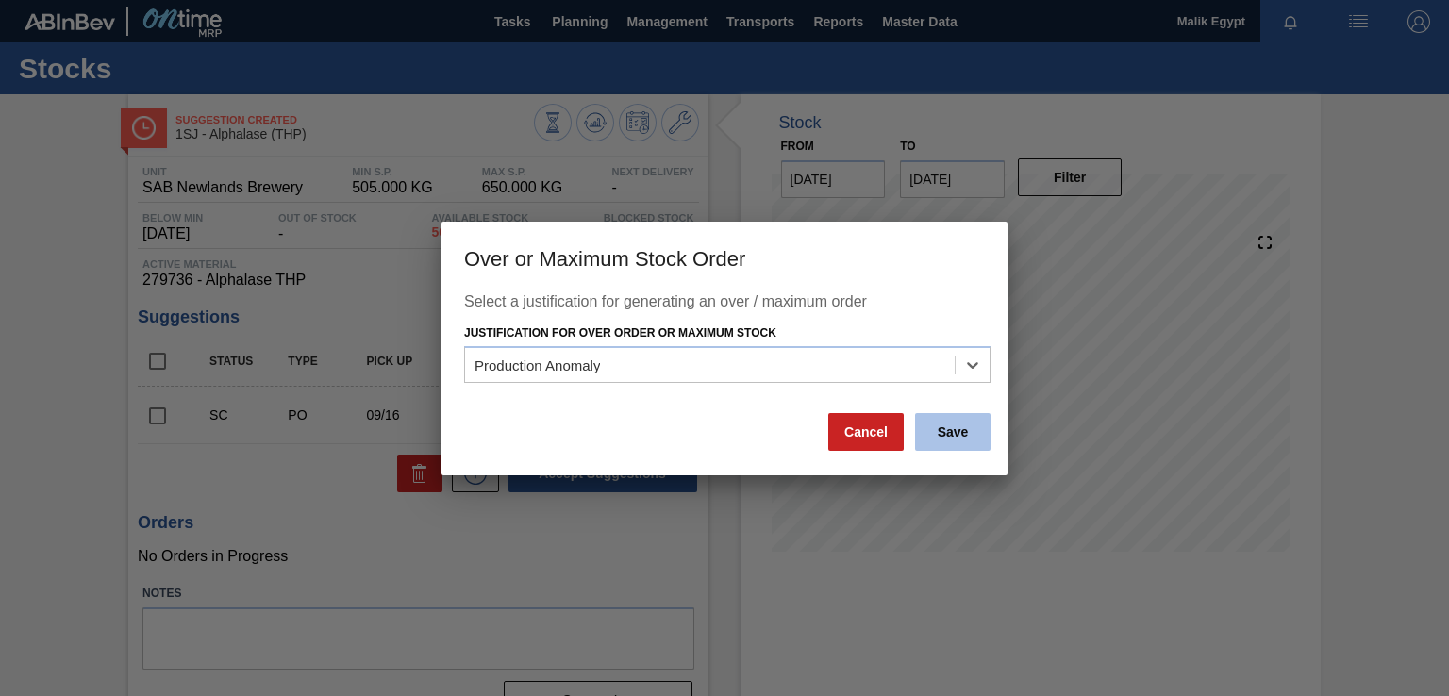
click at [970, 426] on button "Save" at bounding box center [952, 432] width 75 height 38
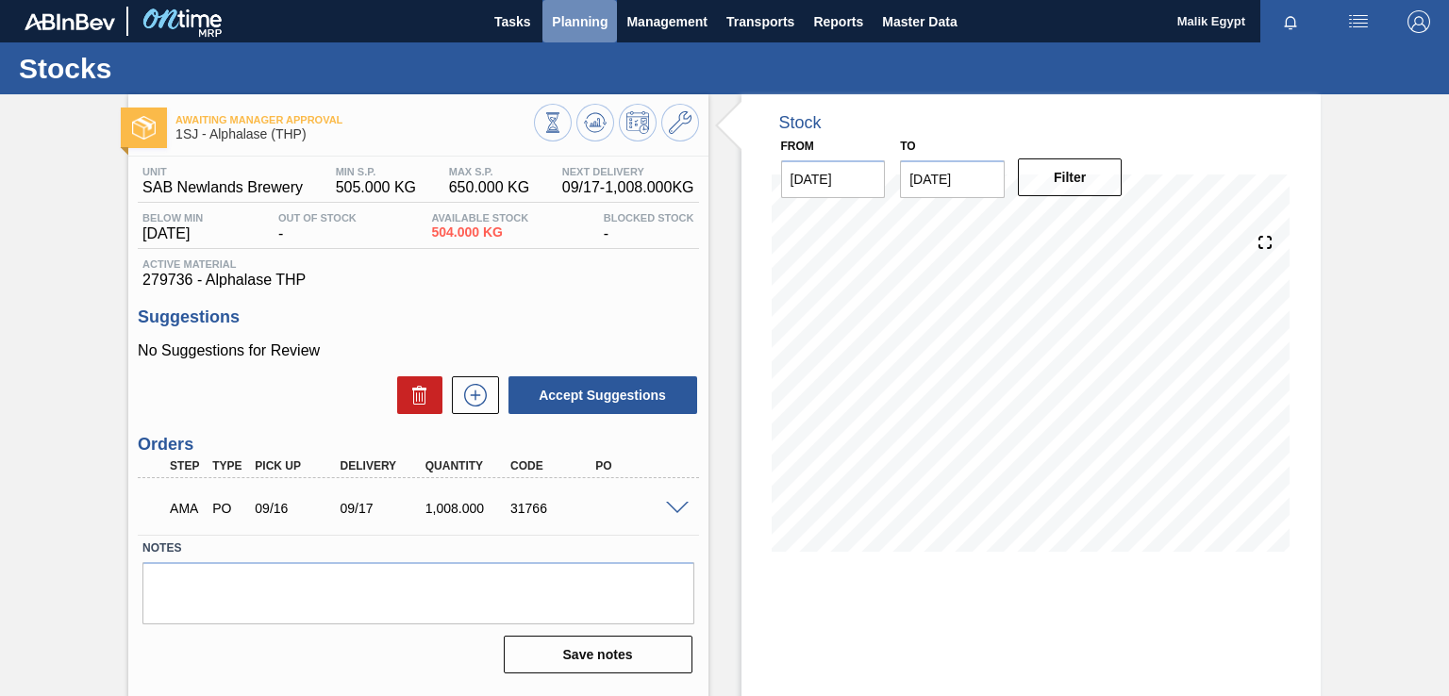
click at [600, 20] on span "Planning" at bounding box center [580, 21] width 56 height 23
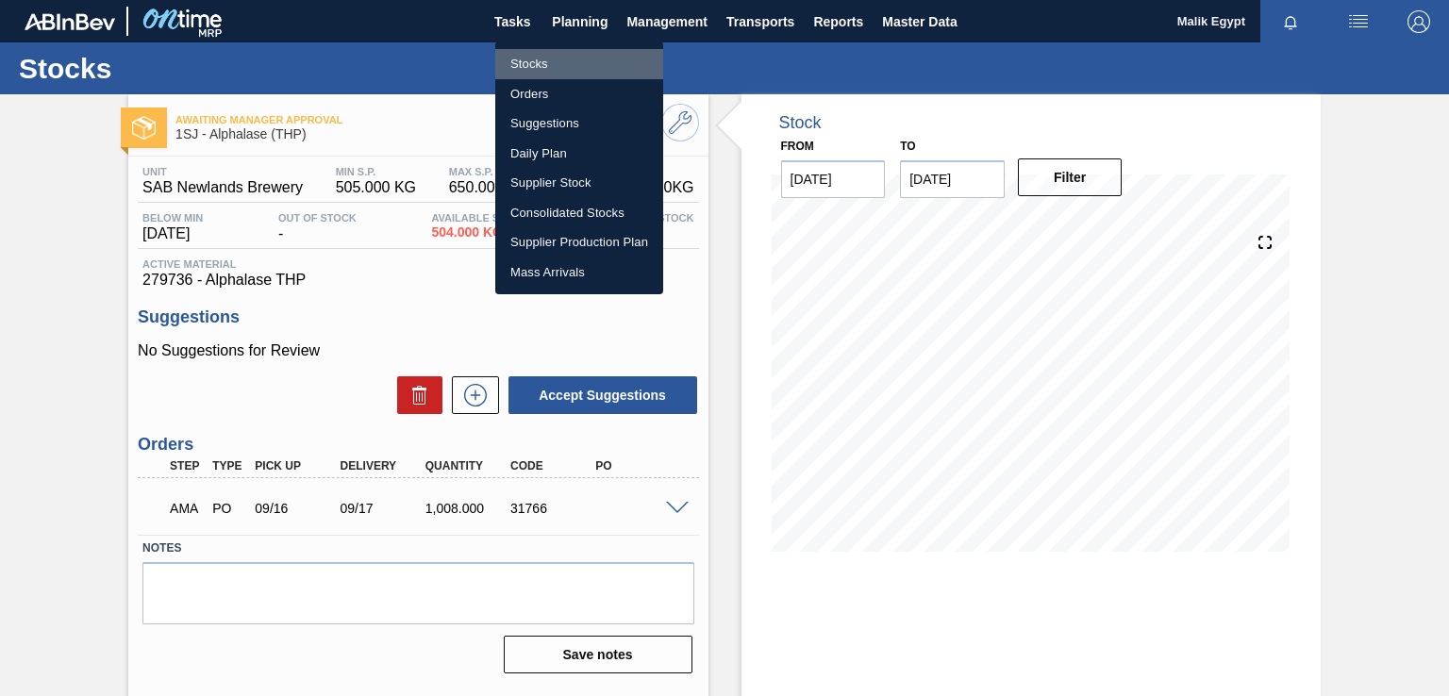
click at [546, 64] on li "Stocks" at bounding box center [579, 64] width 168 height 30
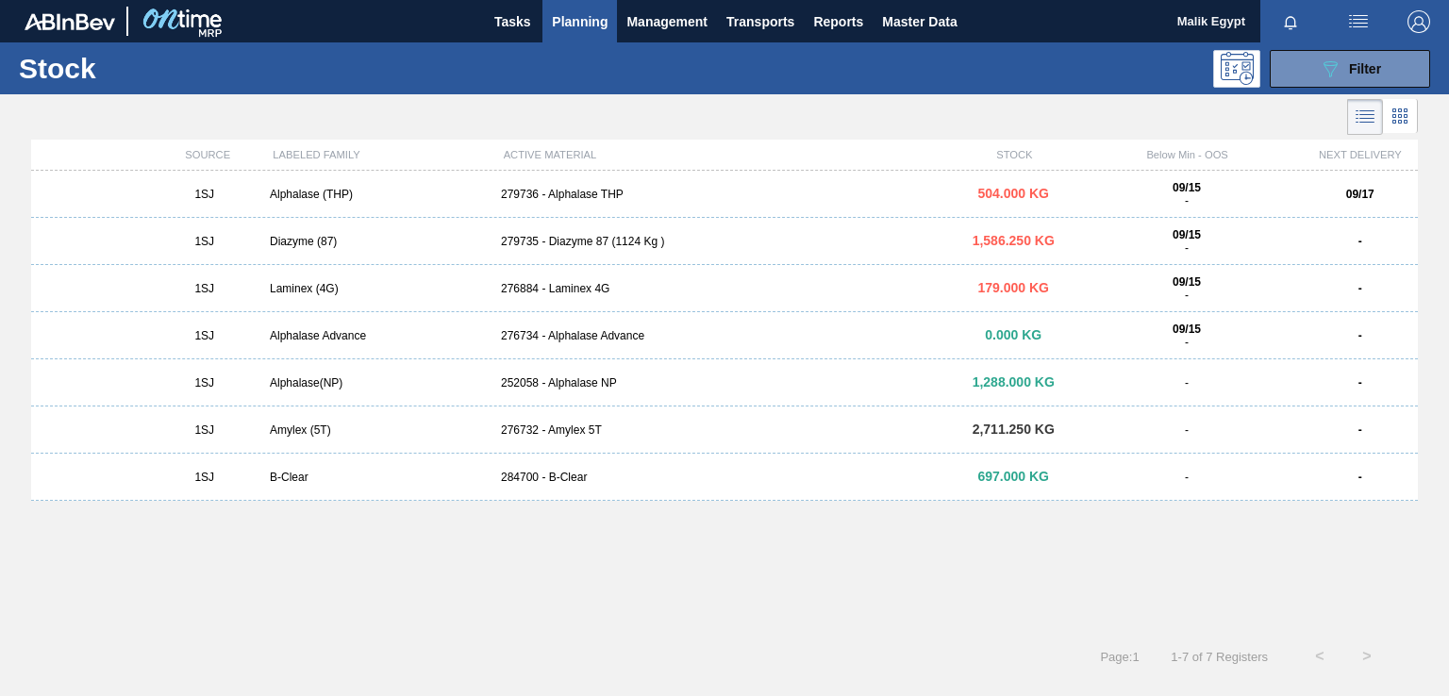
click at [583, 20] on span "Planning" at bounding box center [580, 21] width 56 height 23
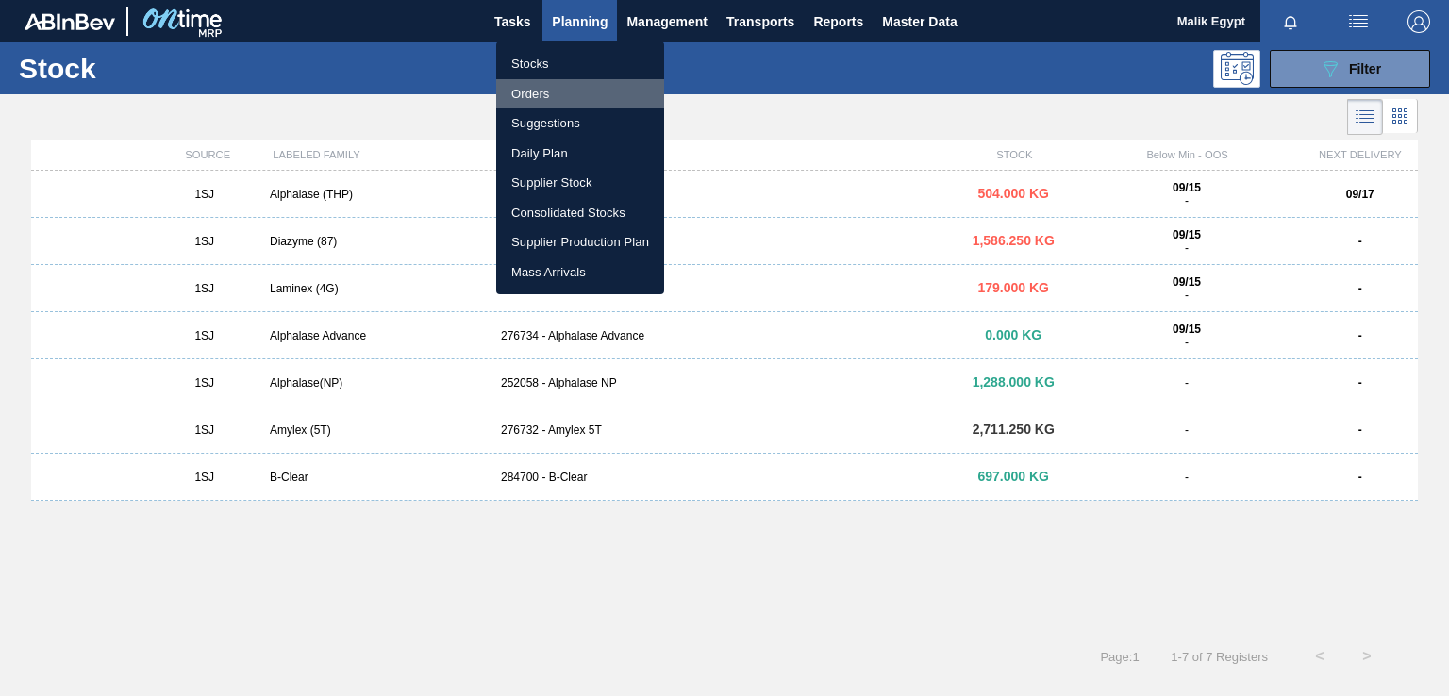
click at [541, 94] on li "Orders" at bounding box center [580, 94] width 168 height 30
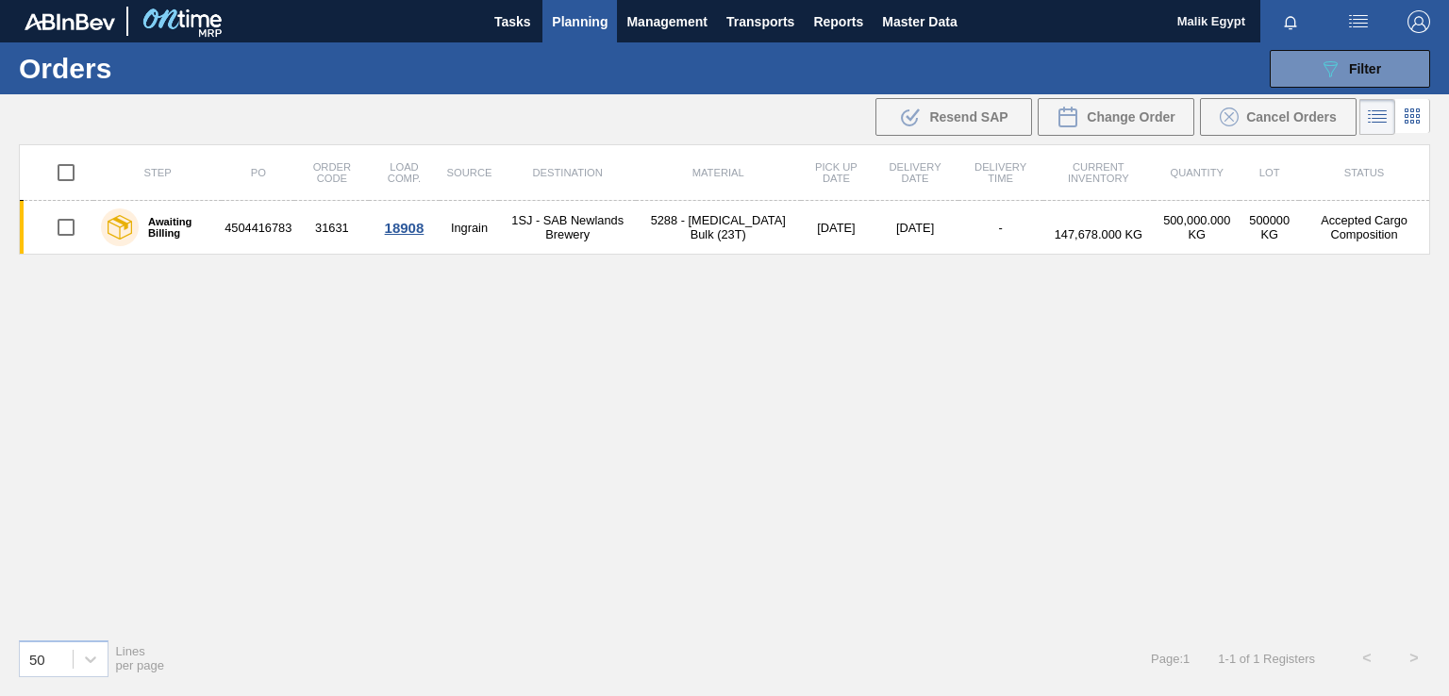
click at [580, 20] on span "Planning" at bounding box center [580, 21] width 56 height 23
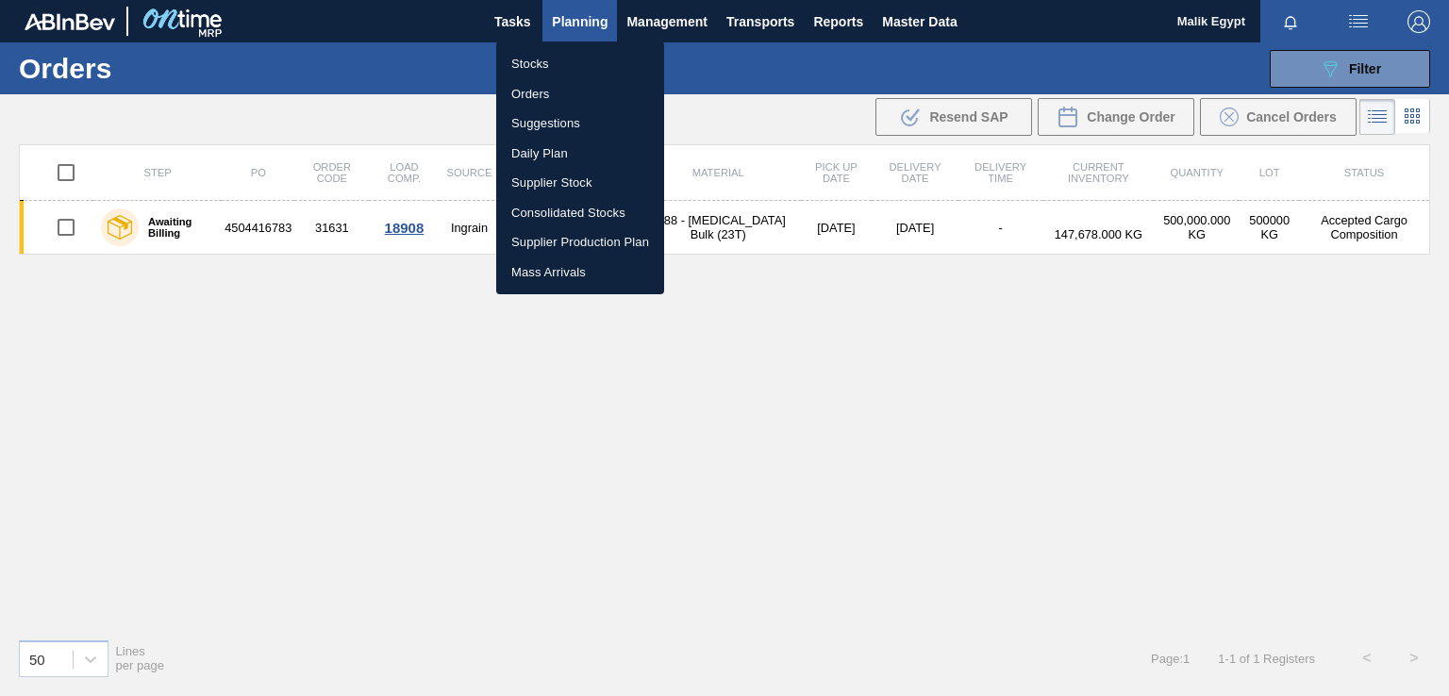
click at [546, 60] on li "Stocks" at bounding box center [580, 64] width 168 height 30
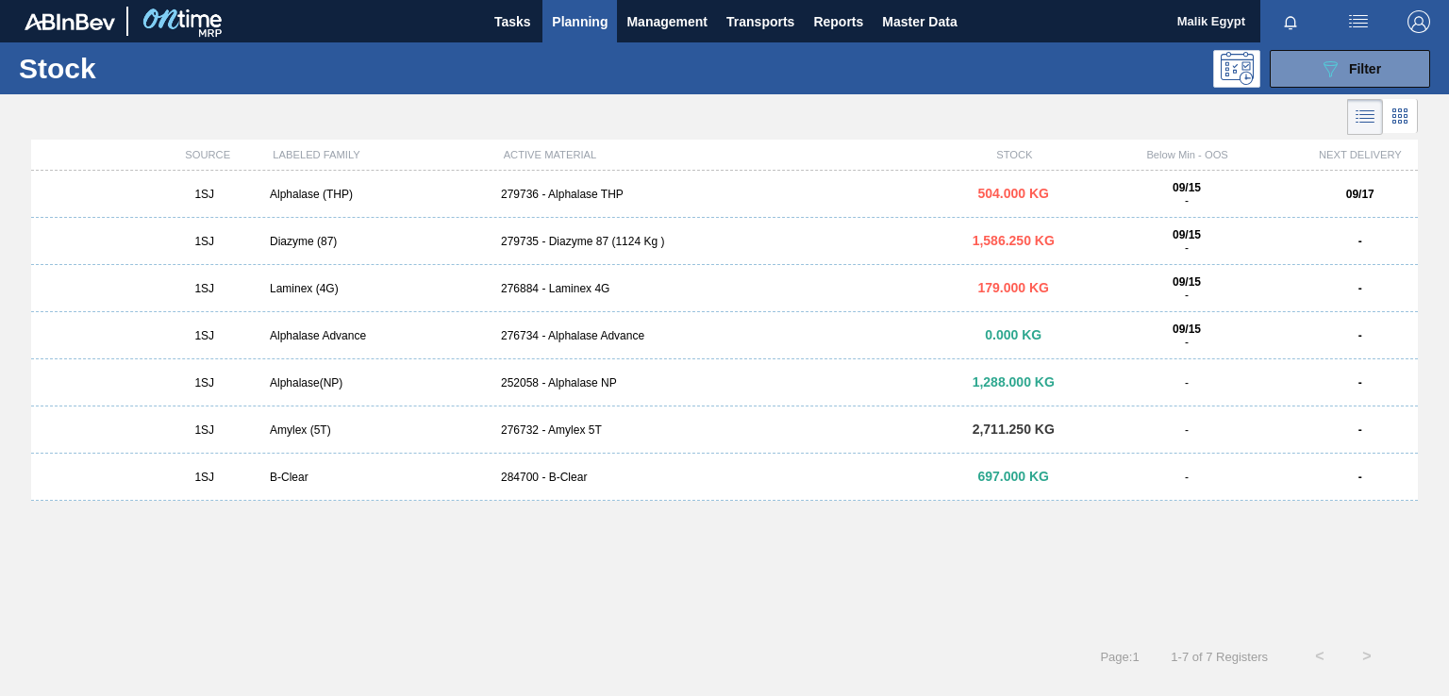
click at [564, 284] on div "276884 - Laminex 4G" at bounding box center [724, 288] width 462 height 13
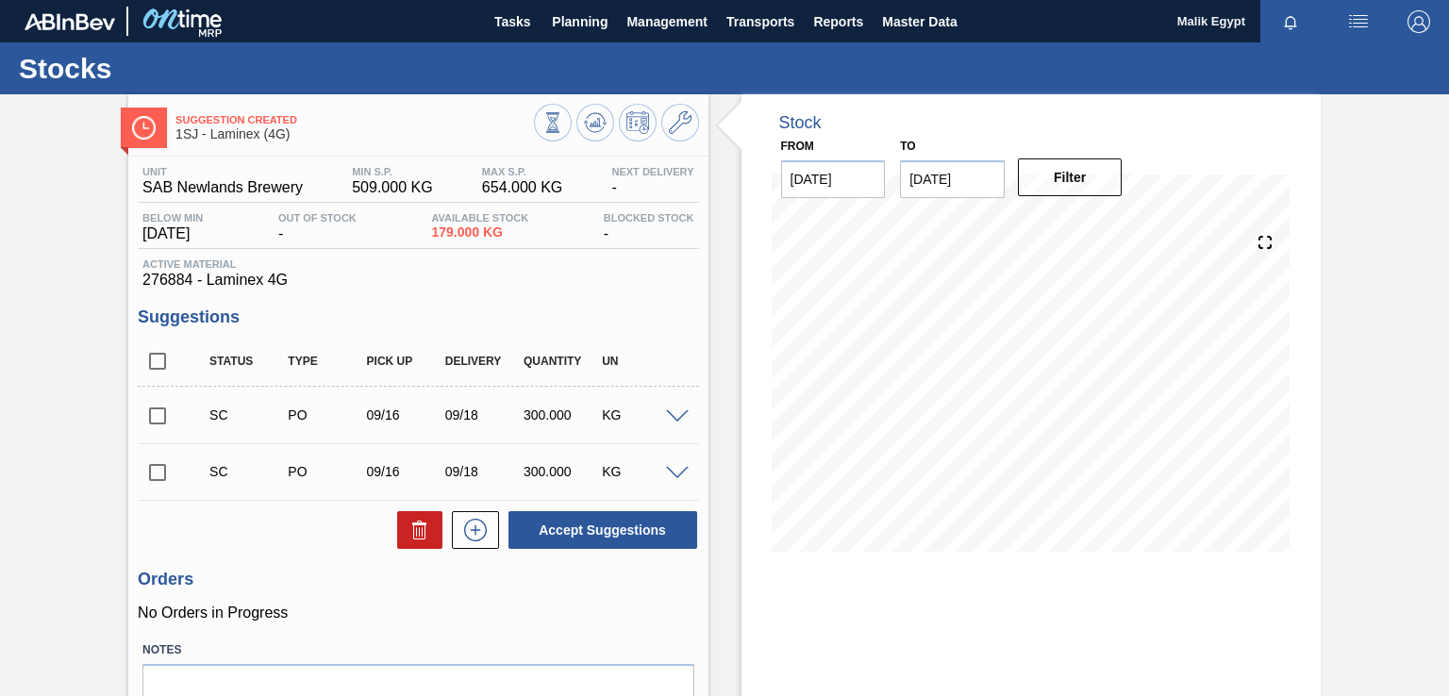
click at [156, 412] on input "checkbox" at bounding box center [158, 416] width 40 height 40
click at [640, 536] on button "Accept Suggestions" at bounding box center [602, 530] width 189 height 38
checkbox input "false"
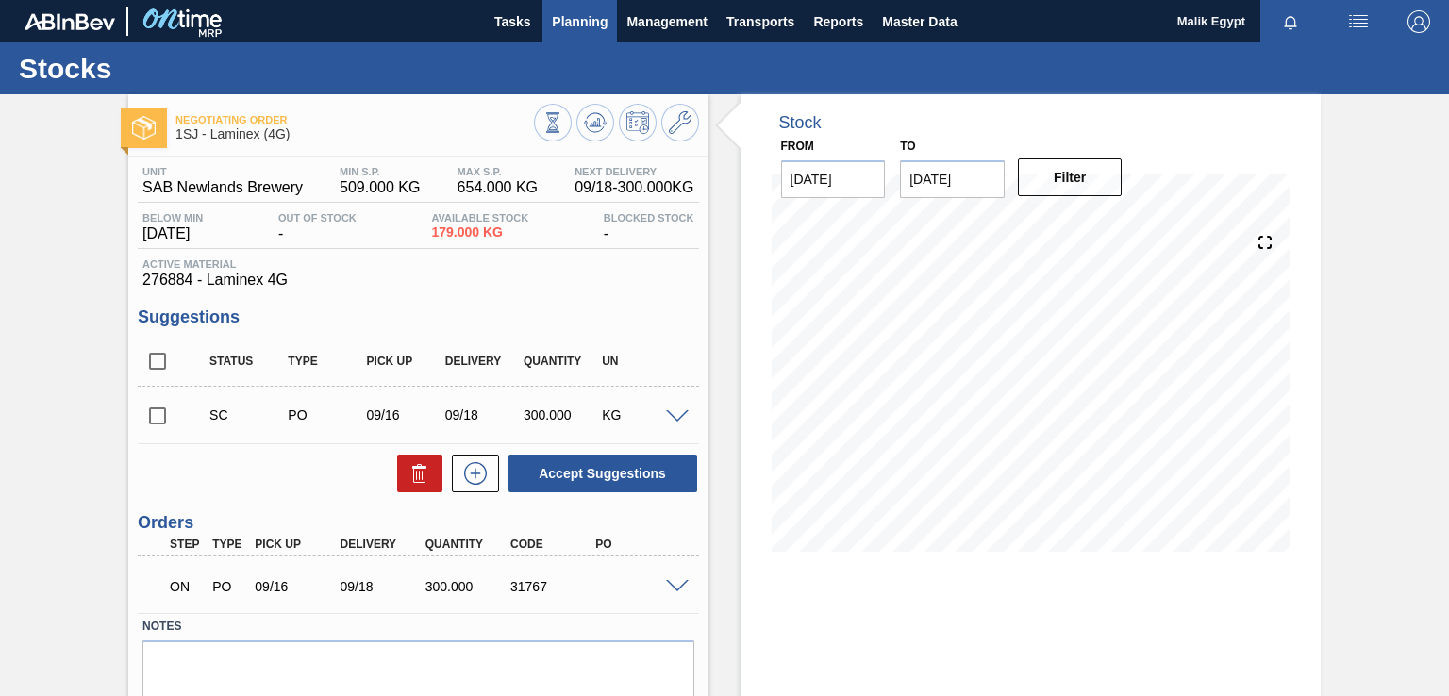
click at [589, 21] on span "Planning" at bounding box center [580, 21] width 56 height 23
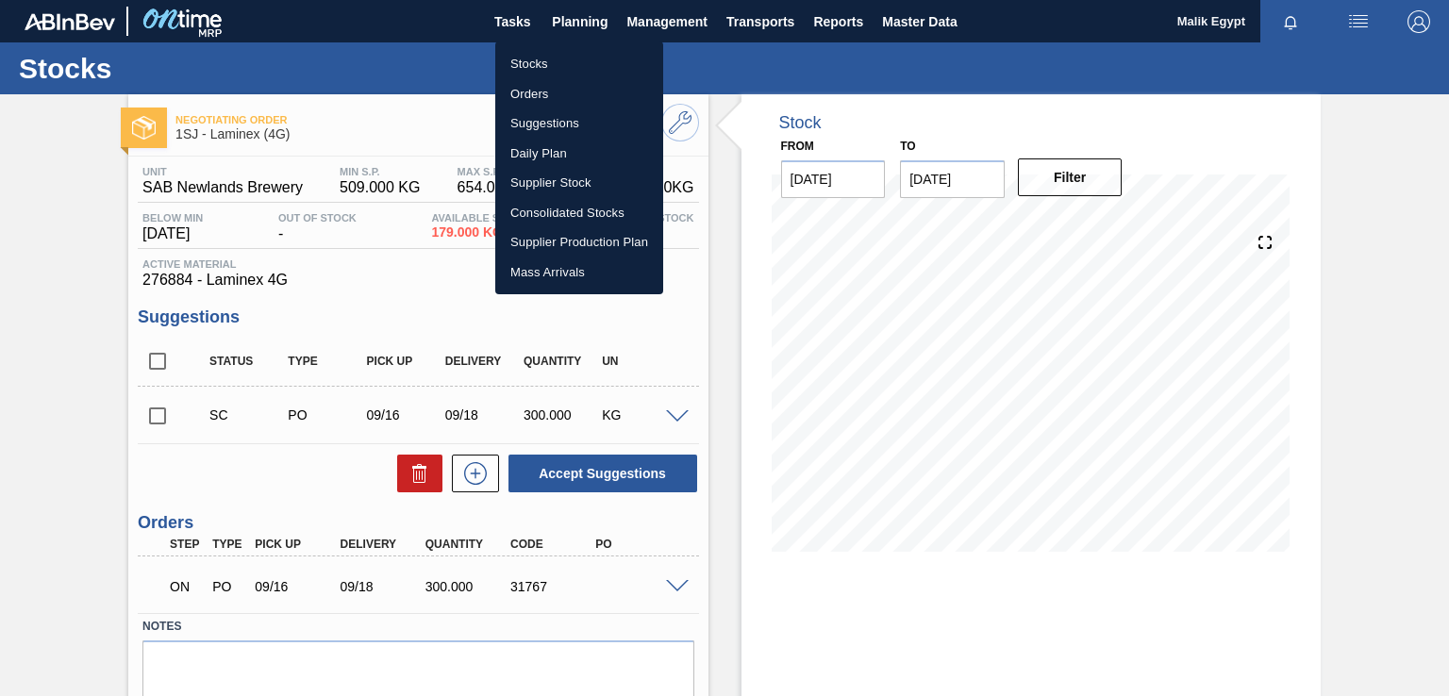
click at [537, 90] on li "Orders" at bounding box center [579, 94] width 168 height 30
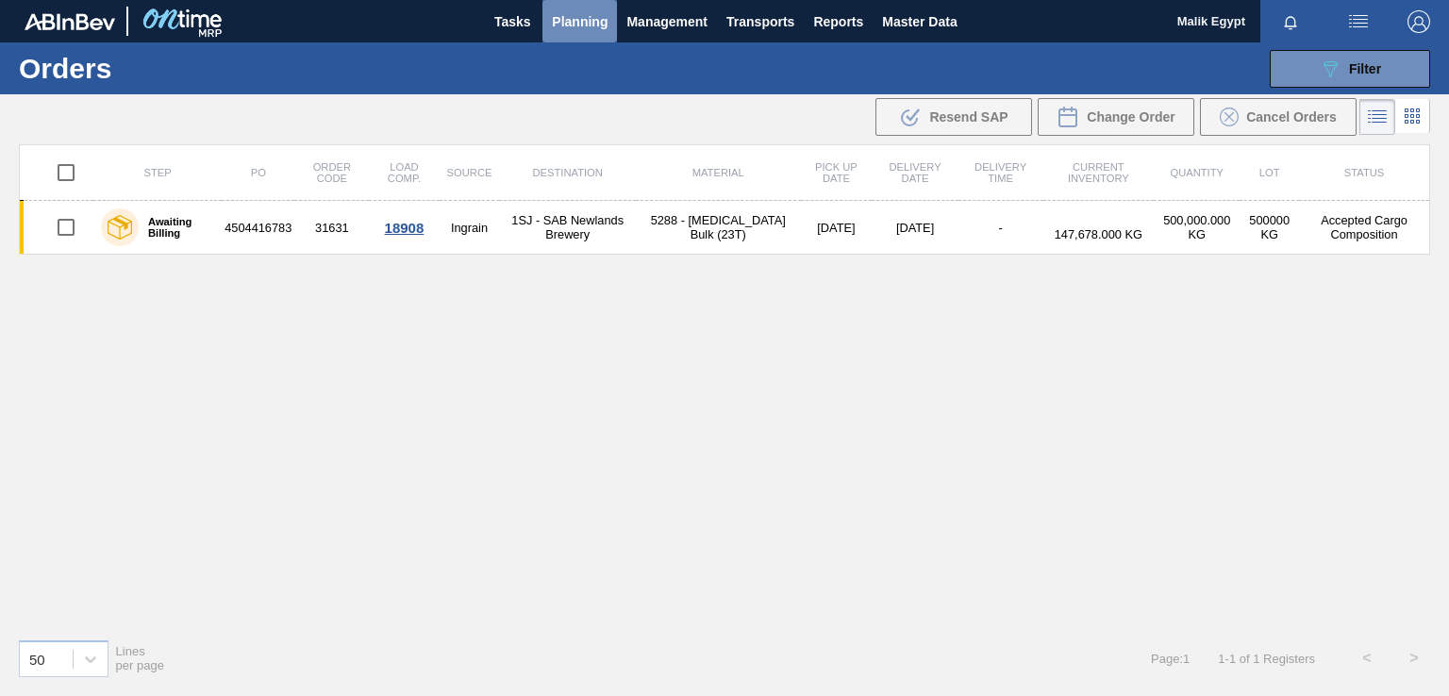
click at [588, 19] on span "Planning" at bounding box center [580, 21] width 56 height 23
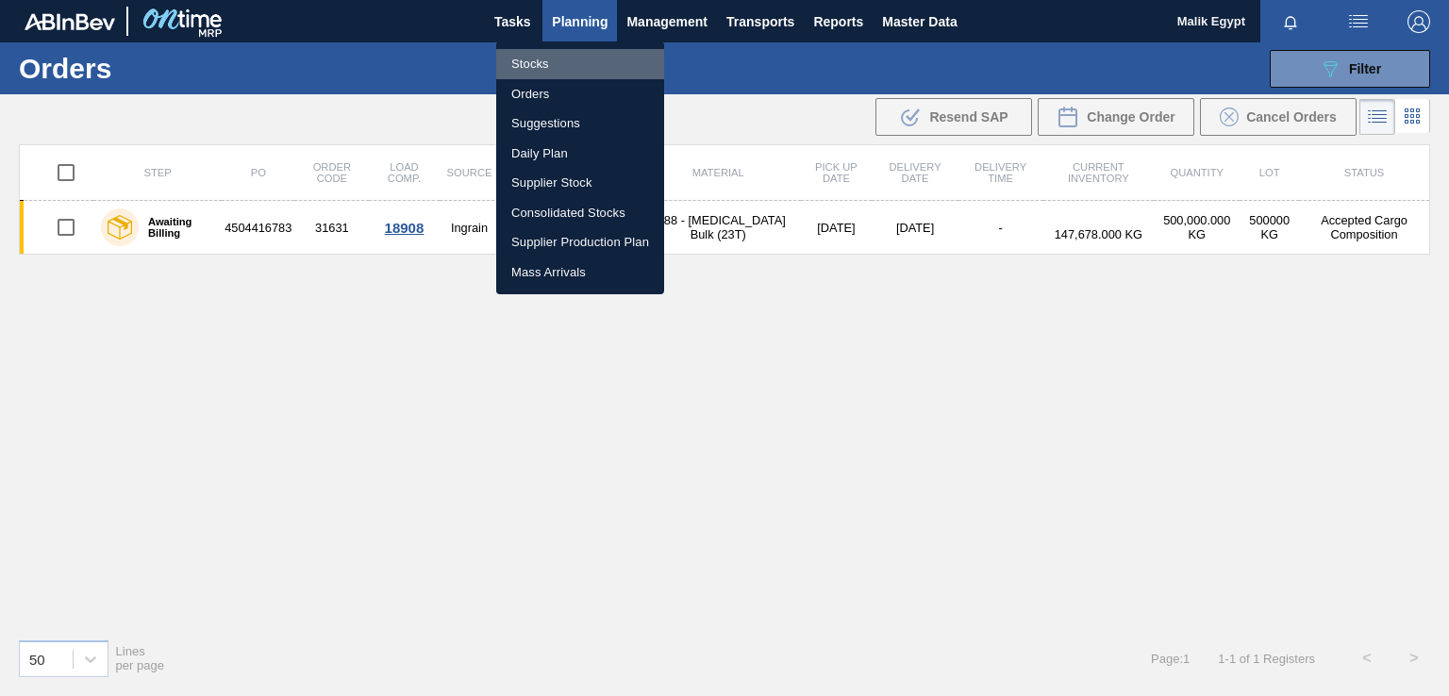
click at [545, 62] on li "Stocks" at bounding box center [580, 64] width 168 height 30
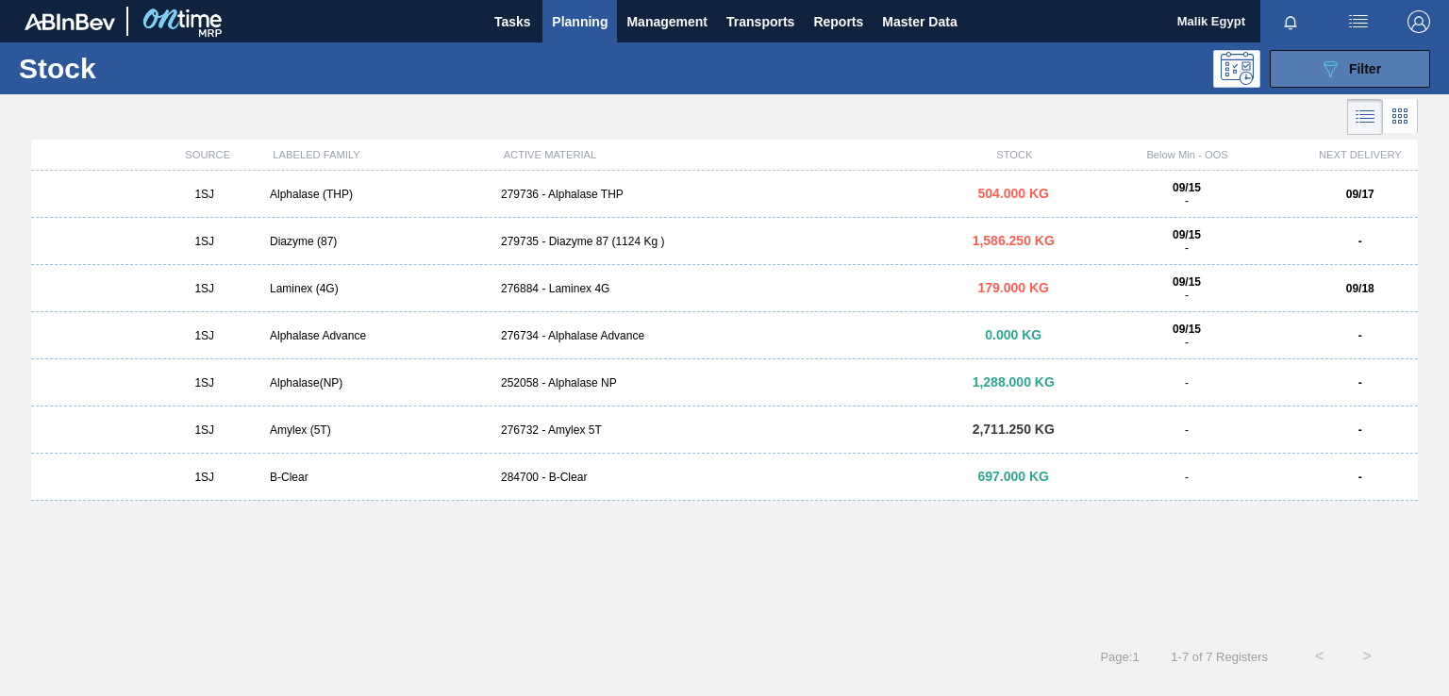
click at [1358, 68] on span "Filter" at bounding box center [1365, 68] width 32 height 15
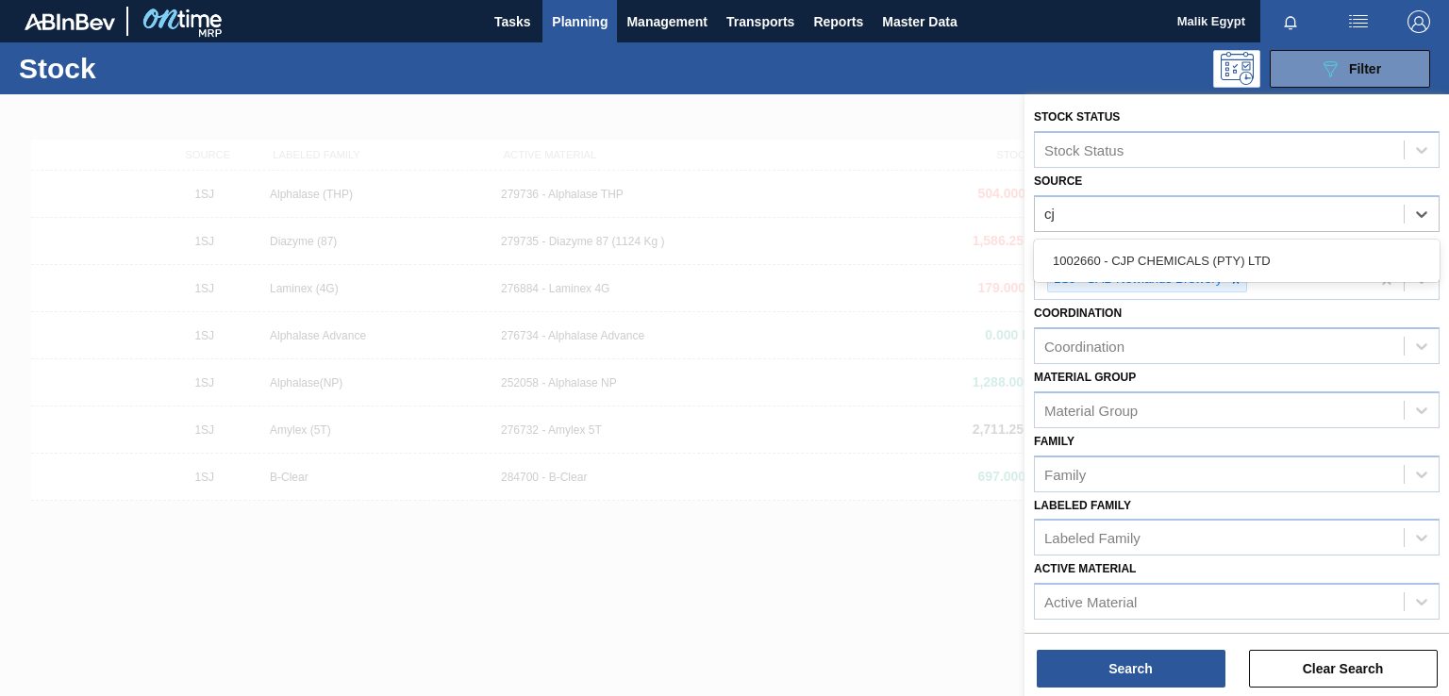
type input "cjp"
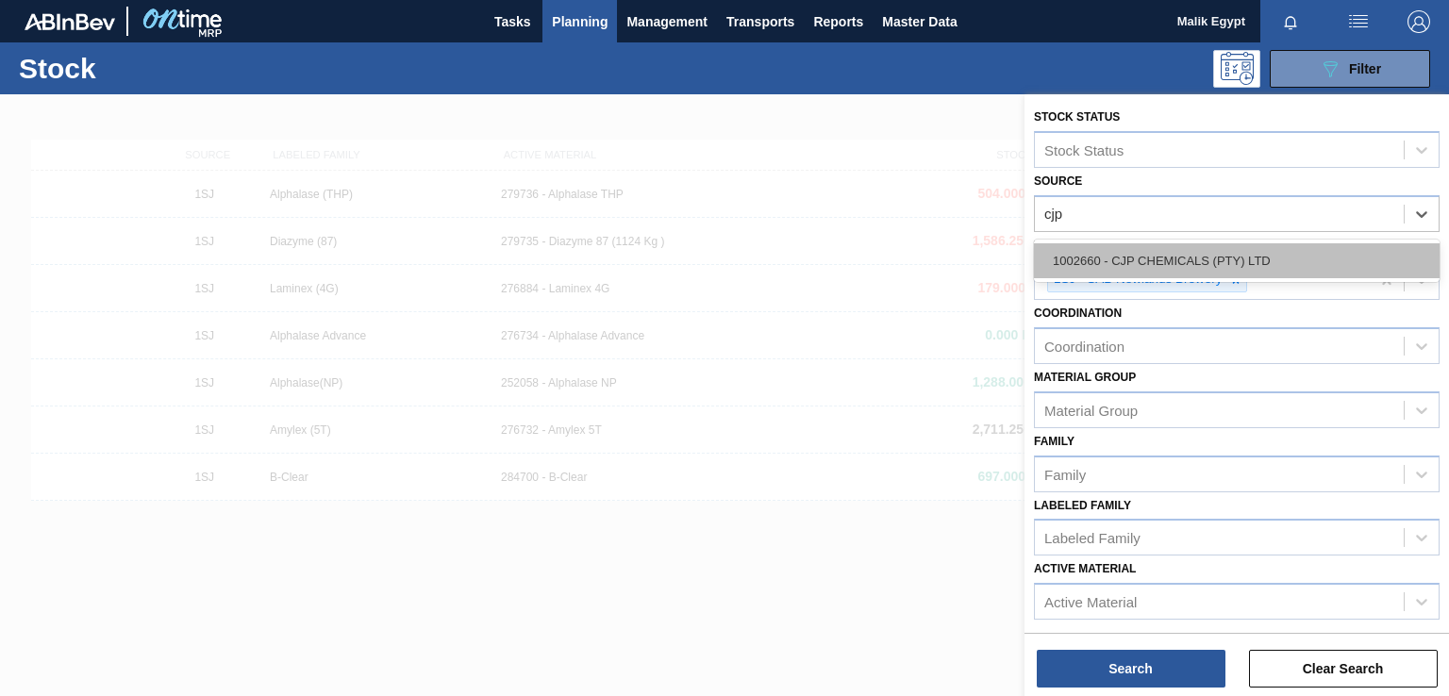
click at [1207, 251] on div "1002660 - CJP CHEMICALS (PTY) LTD" at bounding box center [1237, 260] width 406 height 35
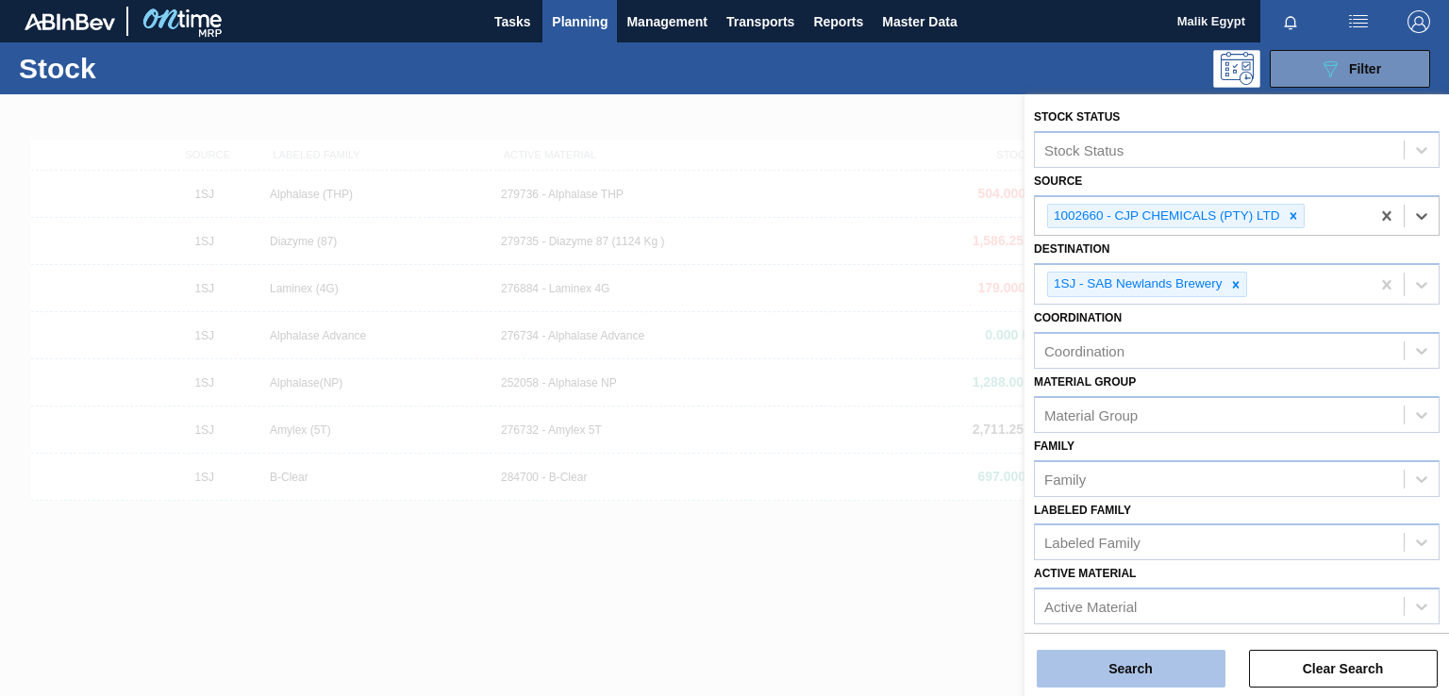
click at [1136, 663] on button "Search" at bounding box center [1131, 669] width 189 height 38
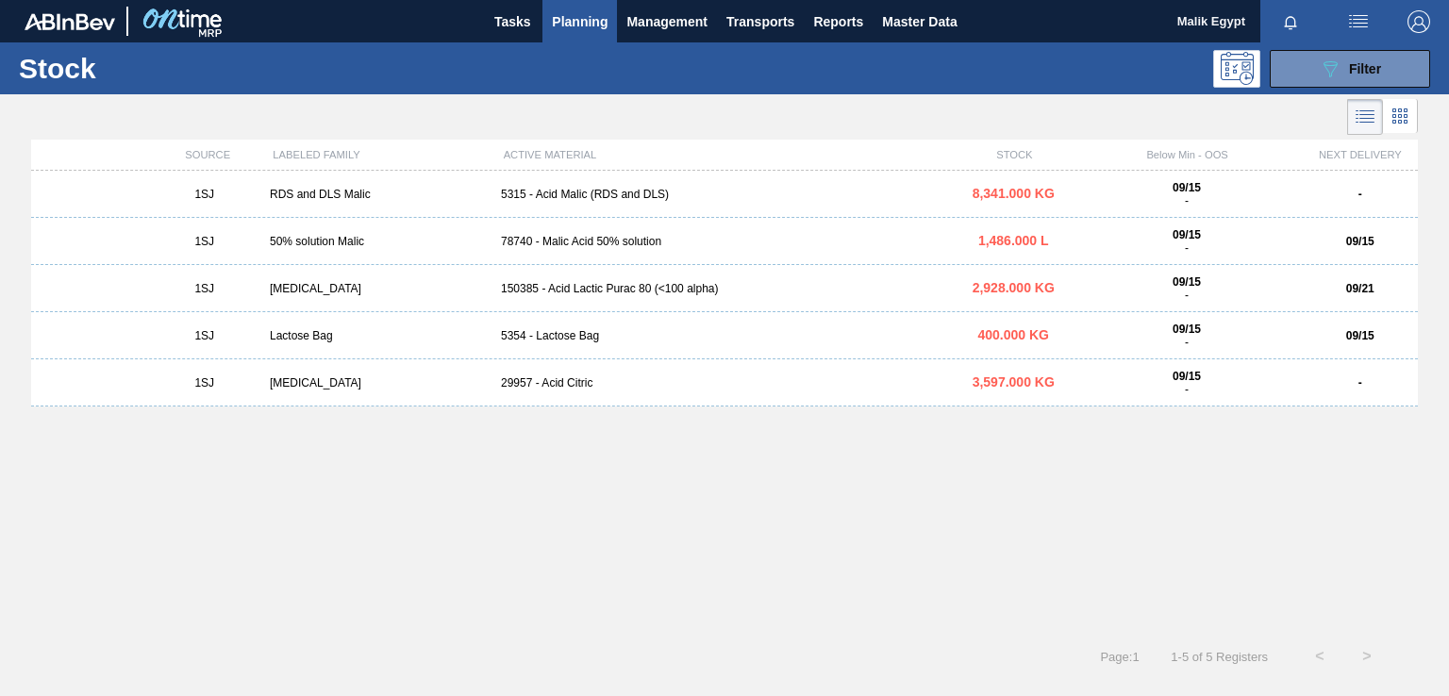
click at [562, 340] on div "5354 - Lactose Bag" at bounding box center [724, 335] width 462 height 13
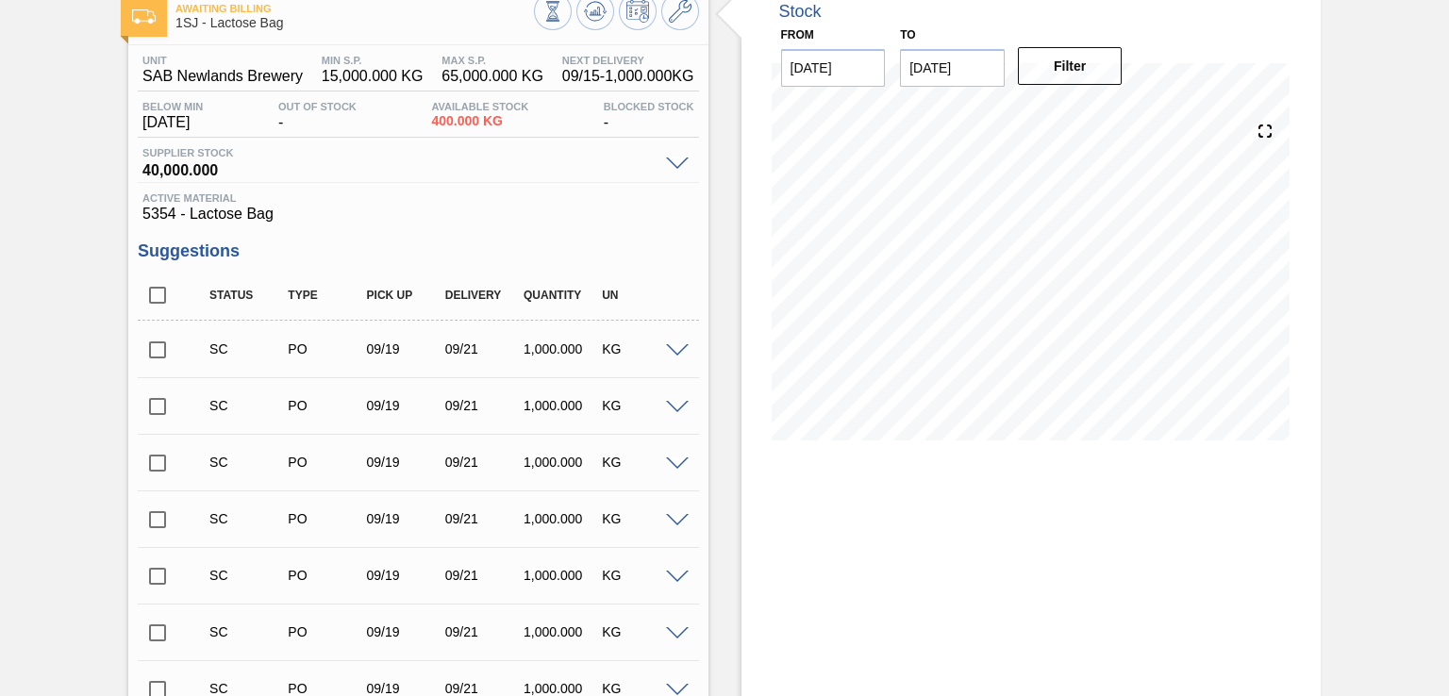
scroll to position [283, 0]
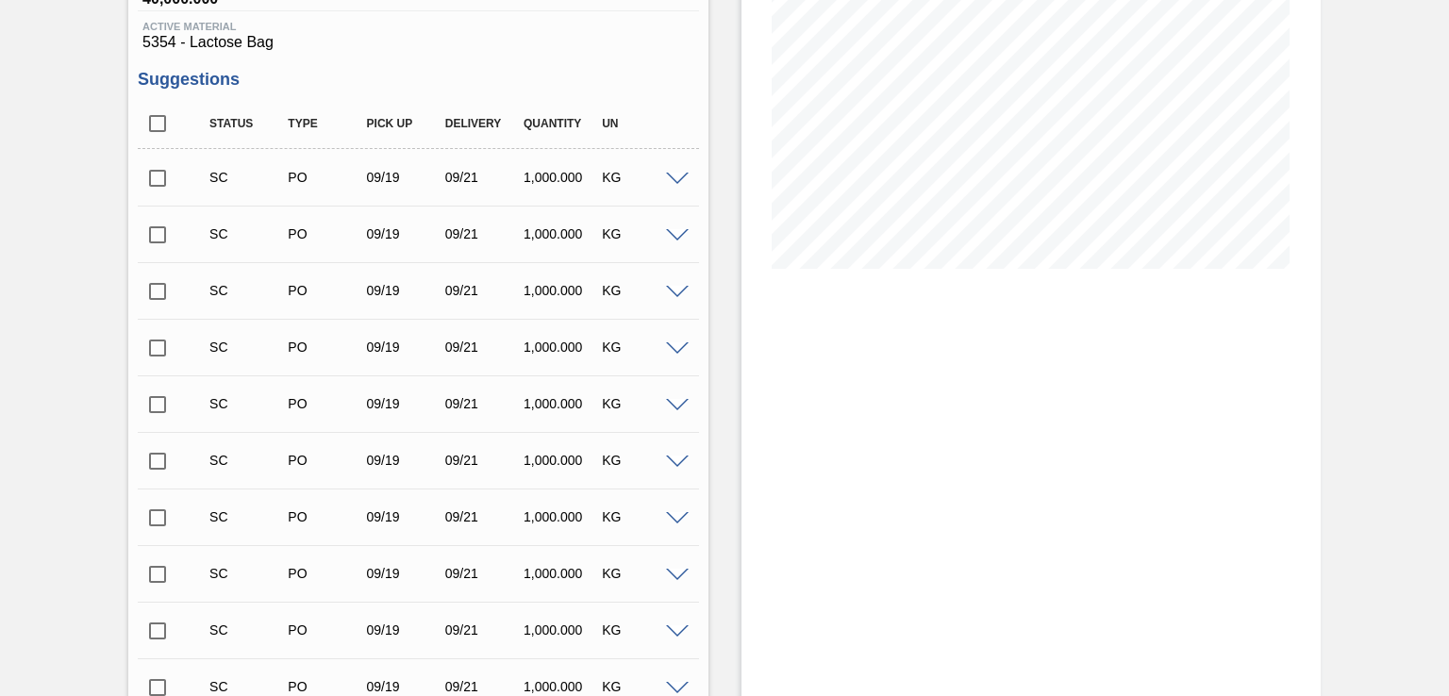
click at [155, 179] on input "checkbox" at bounding box center [158, 178] width 40 height 40
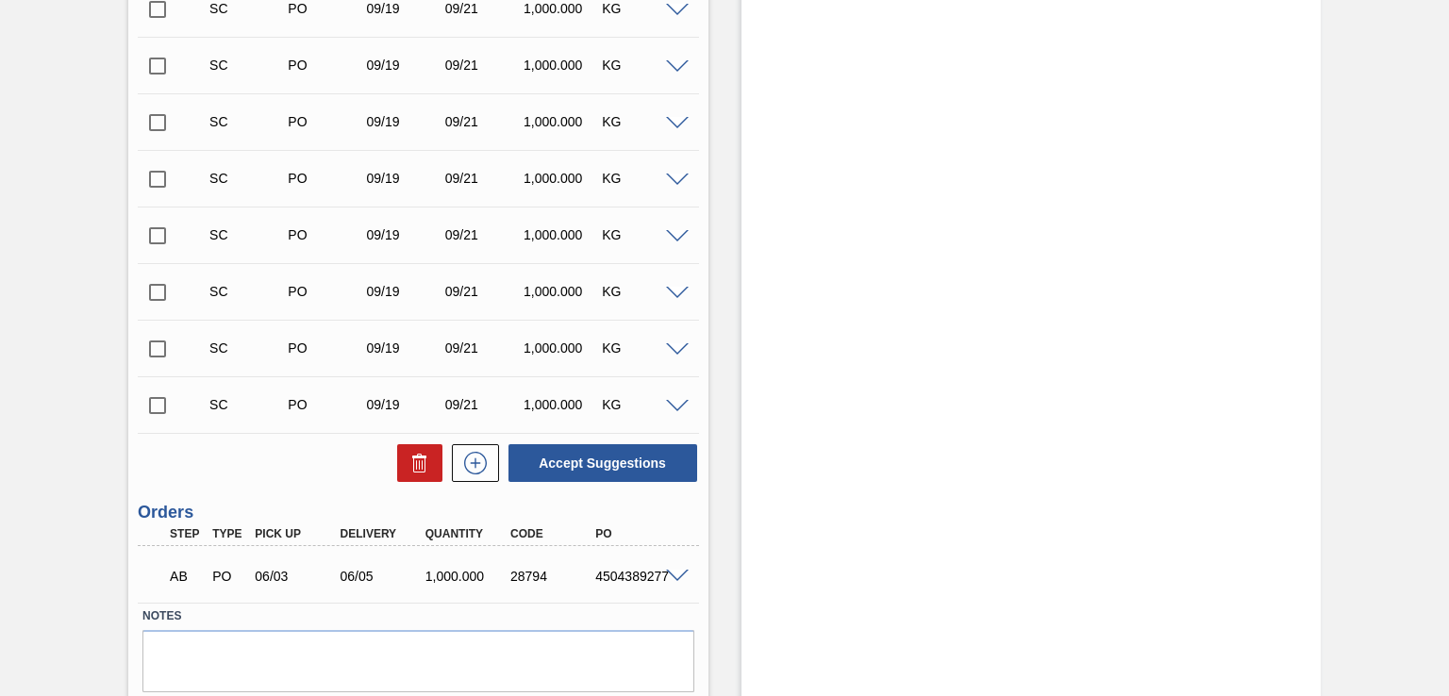
scroll to position [3683, 0]
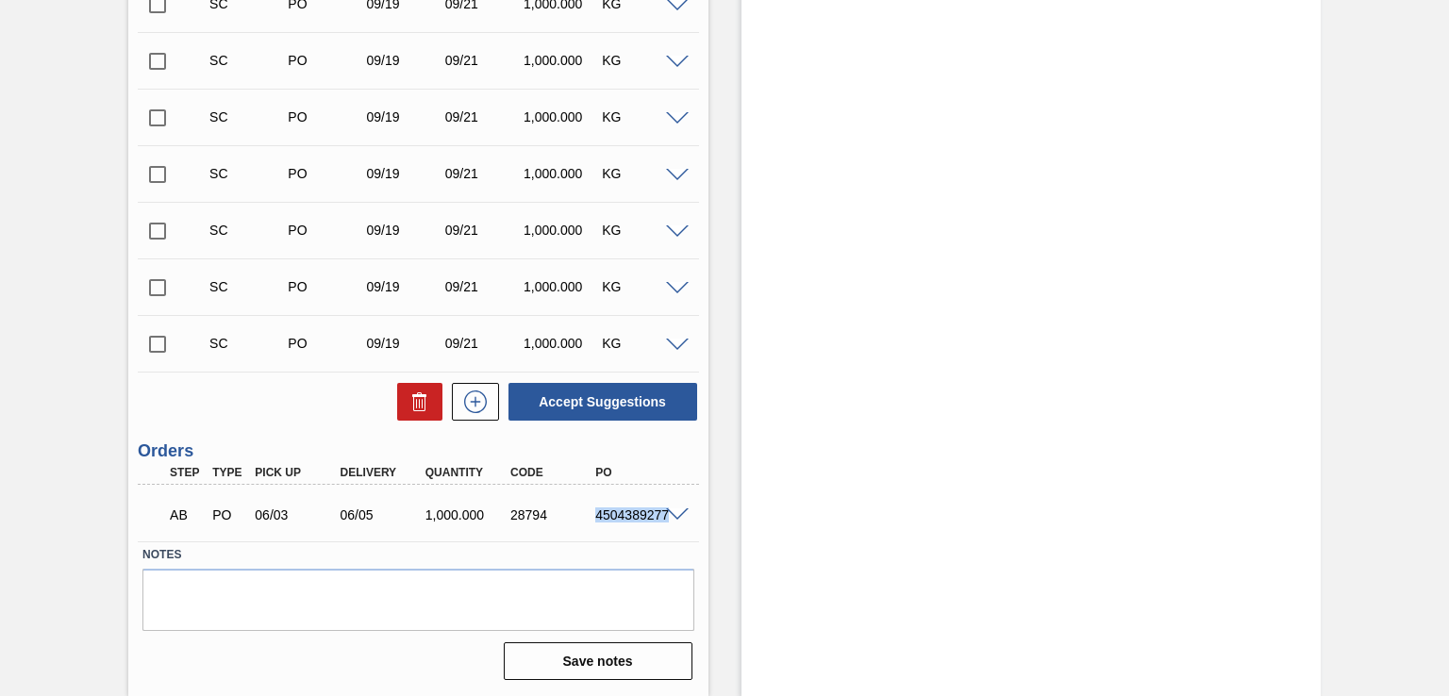
drag, startPoint x: 597, startPoint y: 518, endPoint x: 664, endPoint y: 518, distance: 67.0
click at [664, 518] on div "AB PO 06/03 06/05 1,000.000 28794 4504389277" at bounding box center [418, 513] width 560 height 47
copy div "4504389277"
click at [588, 405] on button "Accept Suggestions" at bounding box center [602, 402] width 189 height 38
checkbox input "false"
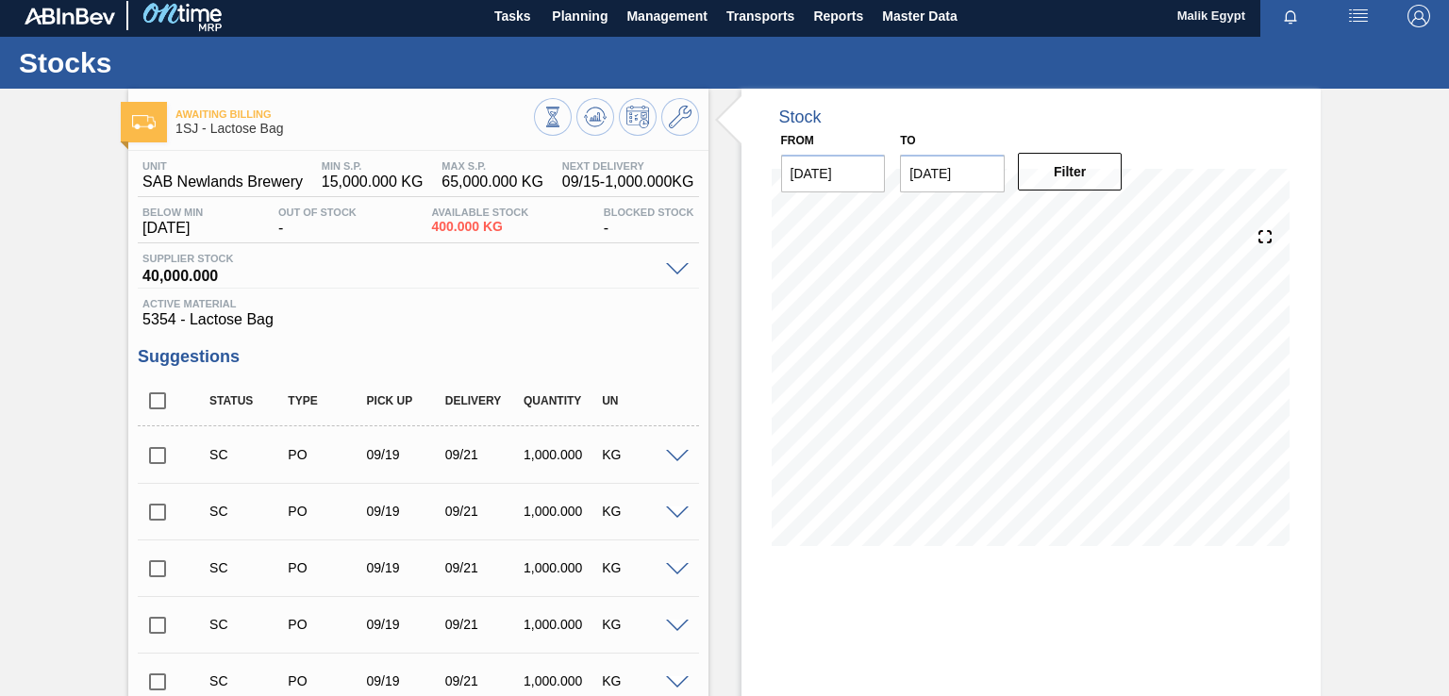
scroll to position [0, 0]
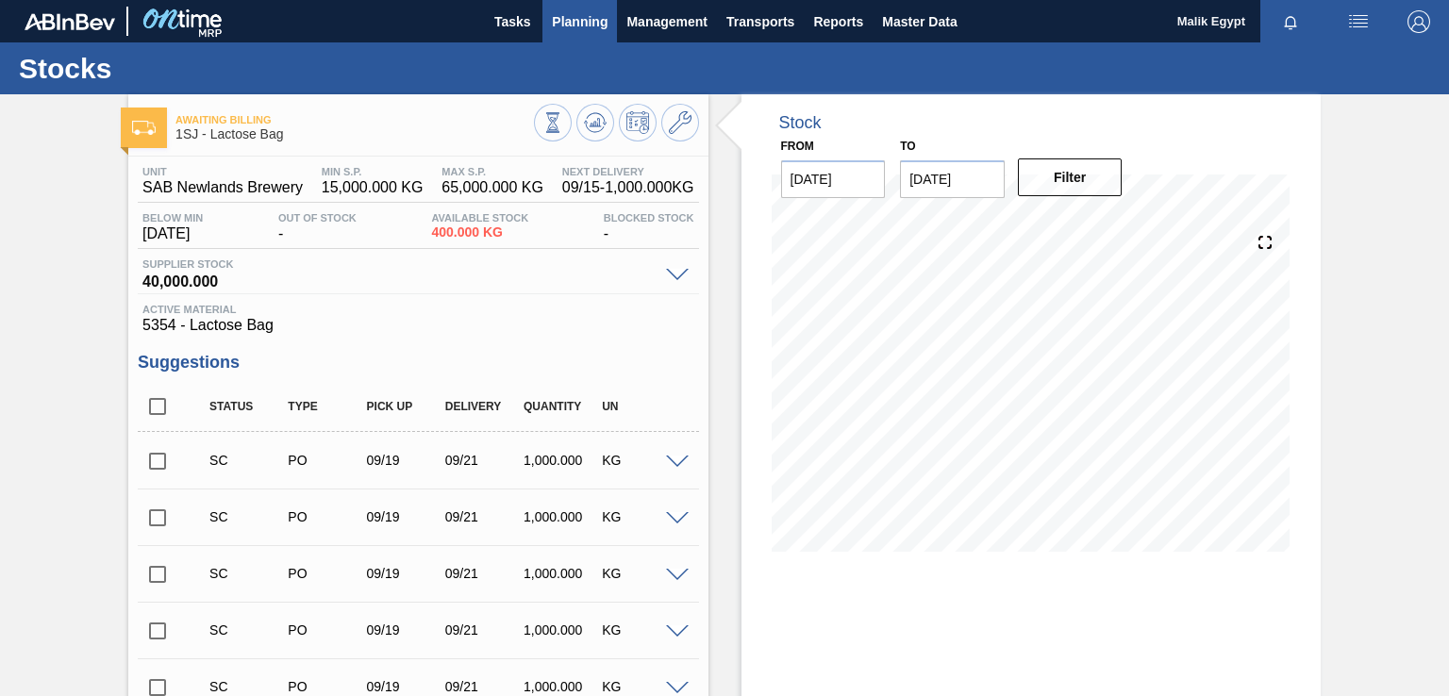
click at [599, 27] on span "Planning" at bounding box center [580, 21] width 56 height 23
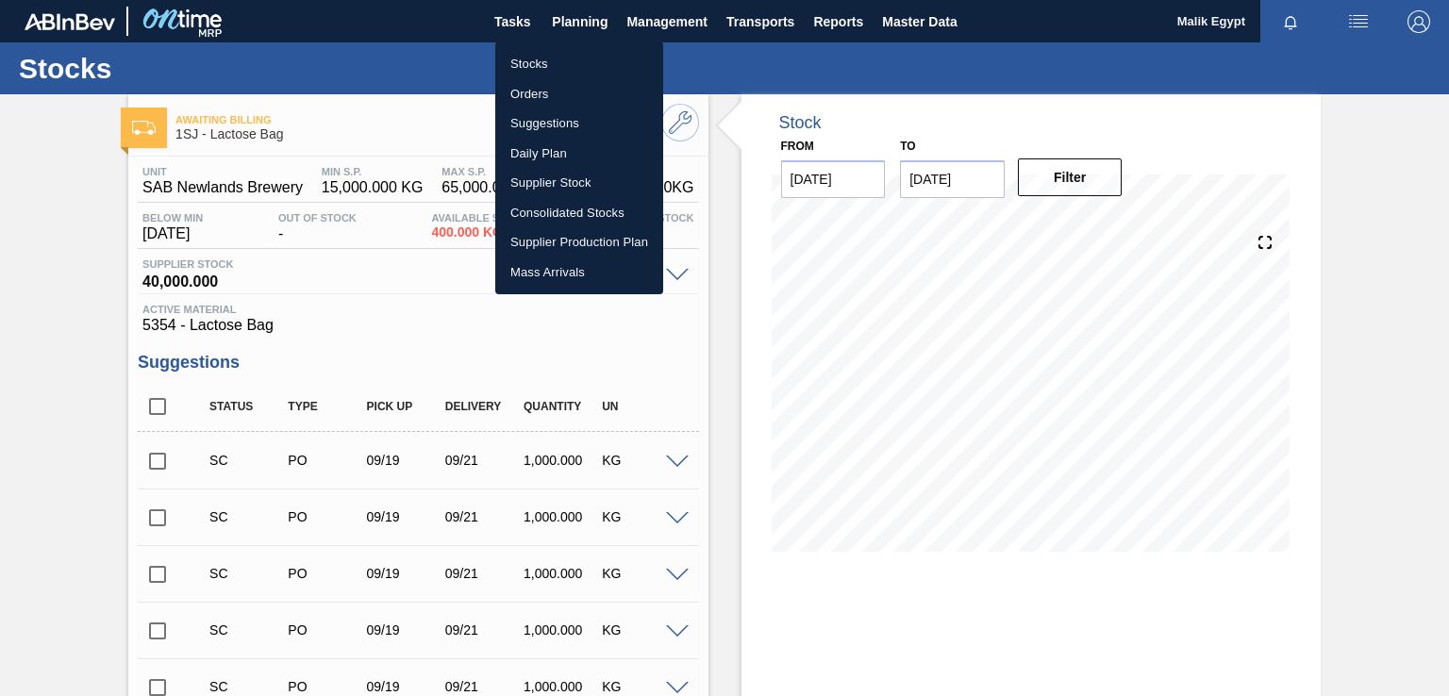
click at [537, 94] on li "Orders" at bounding box center [579, 94] width 168 height 30
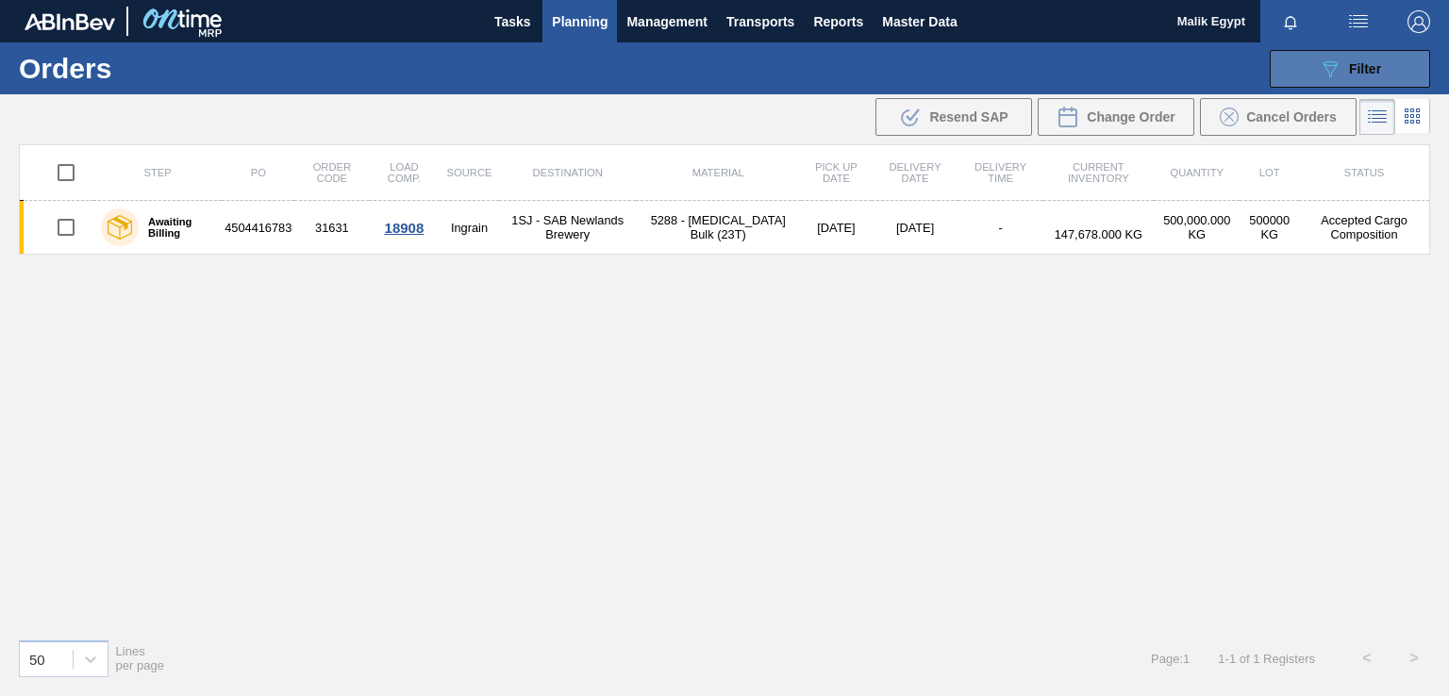
click at [1341, 72] on div "089F7B8B-B2A5-4AFE-B5C0-19BA573D28AC Filter" at bounding box center [1350, 69] width 62 height 23
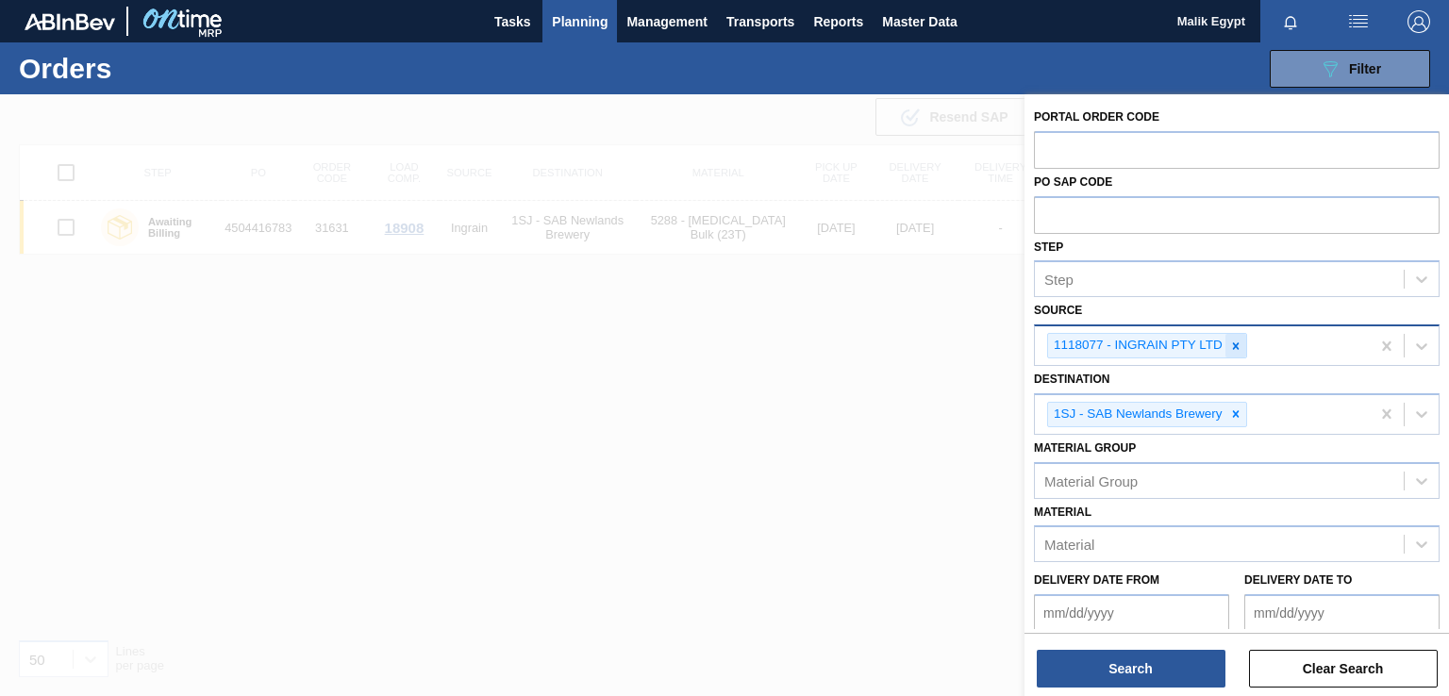
click at [1230, 348] on icon at bounding box center [1235, 346] width 13 height 13
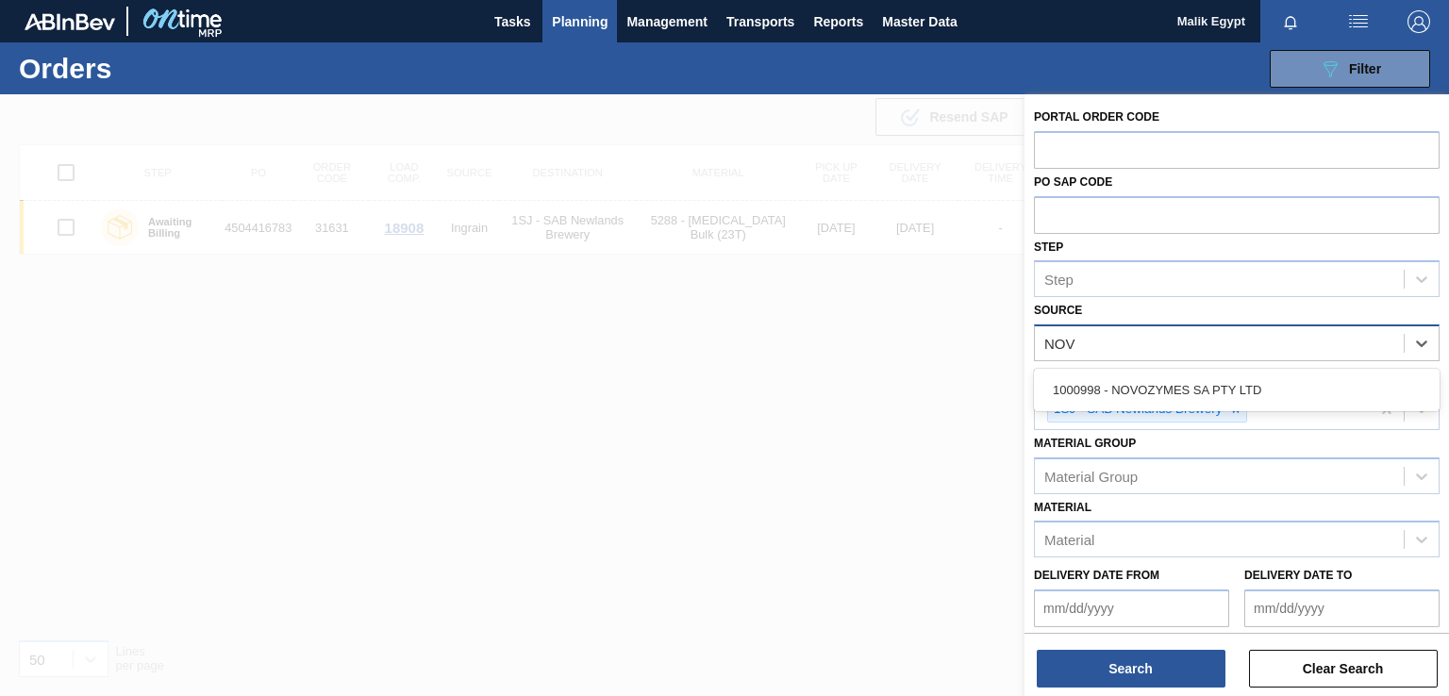
type input "NOVO"
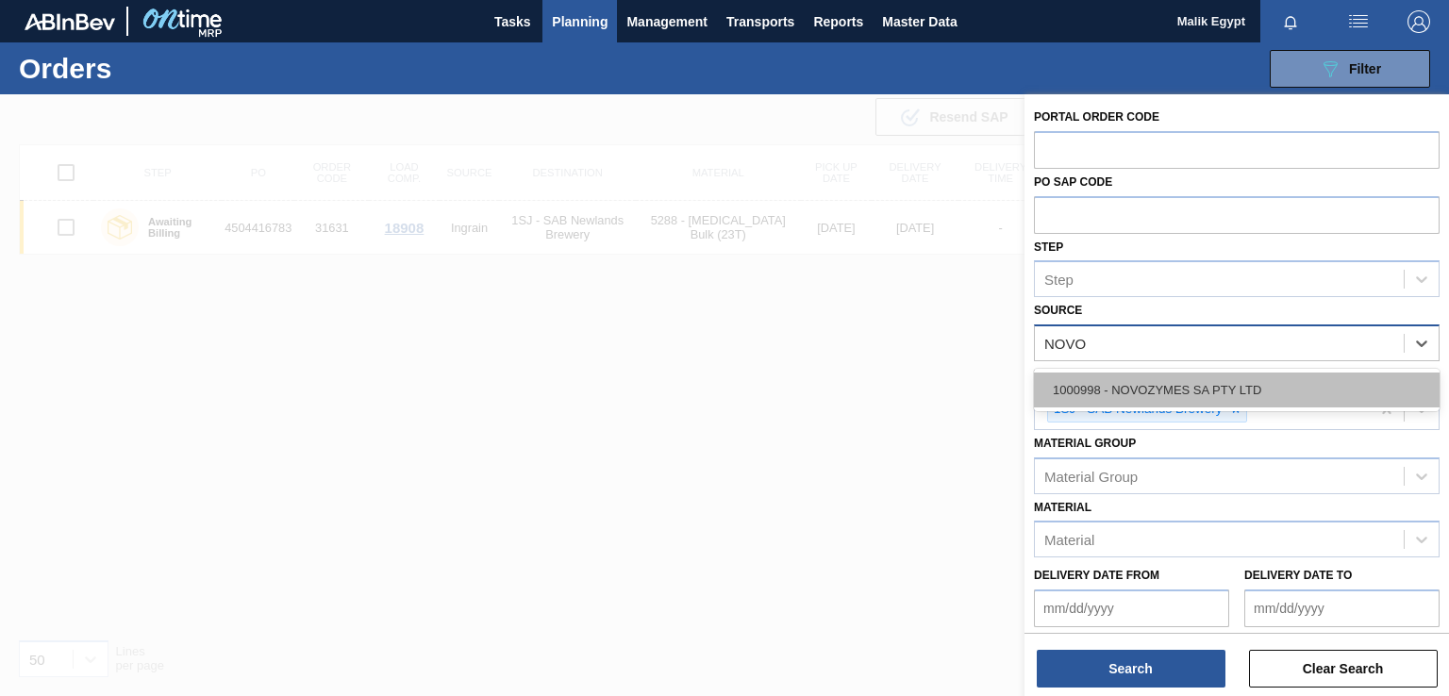
click at [1201, 395] on div "1000998 - NOVOZYMES SA PTY LTD" at bounding box center [1237, 390] width 406 height 35
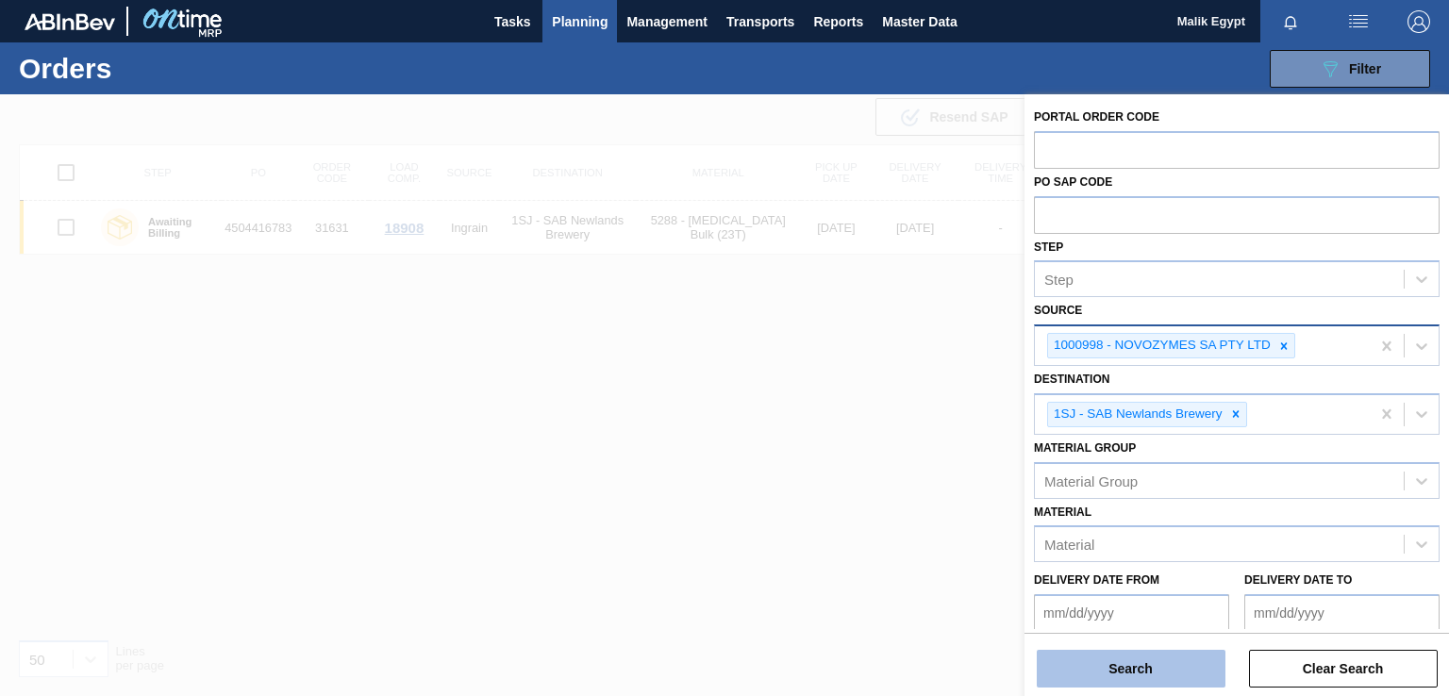
click at [1117, 669] on button "Search" at bounding box center [1131, 669] width 189 height 38
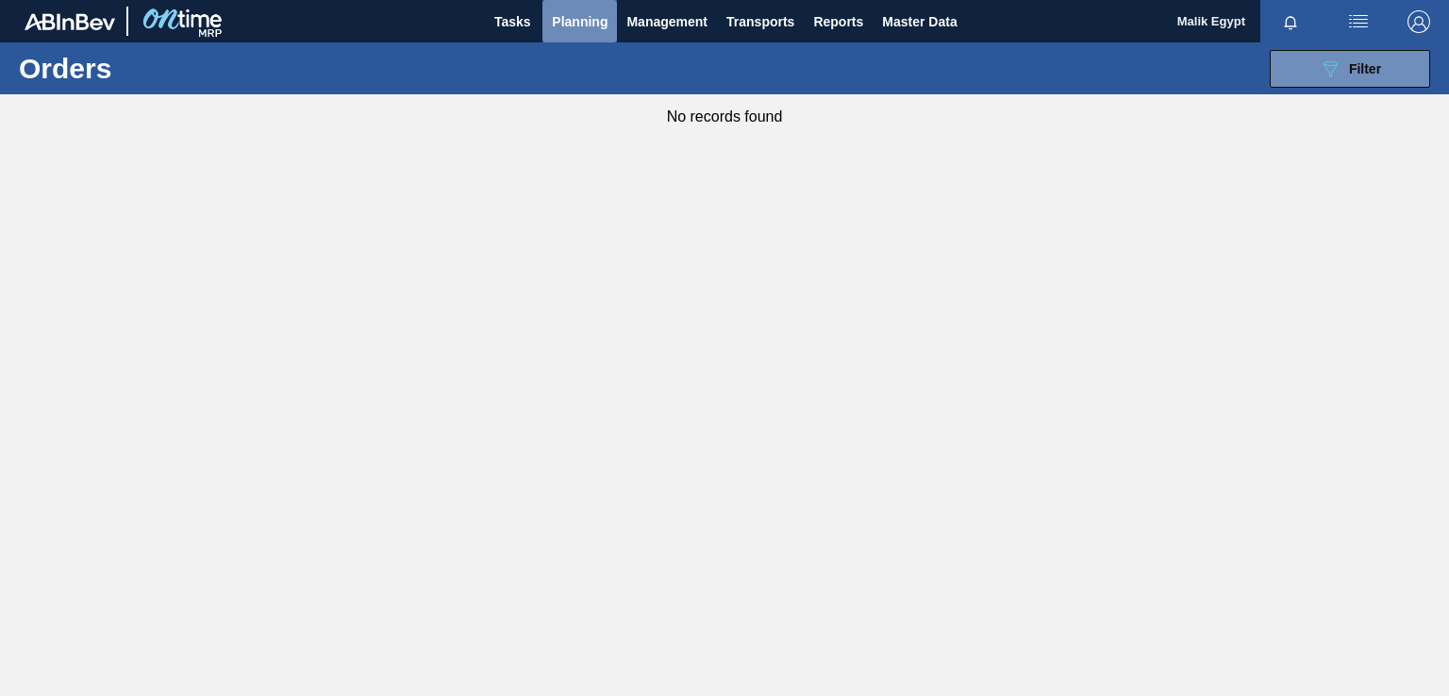
click at [591, 17] on span "Planning" at bounding box center [580, 21] width 56 height 23
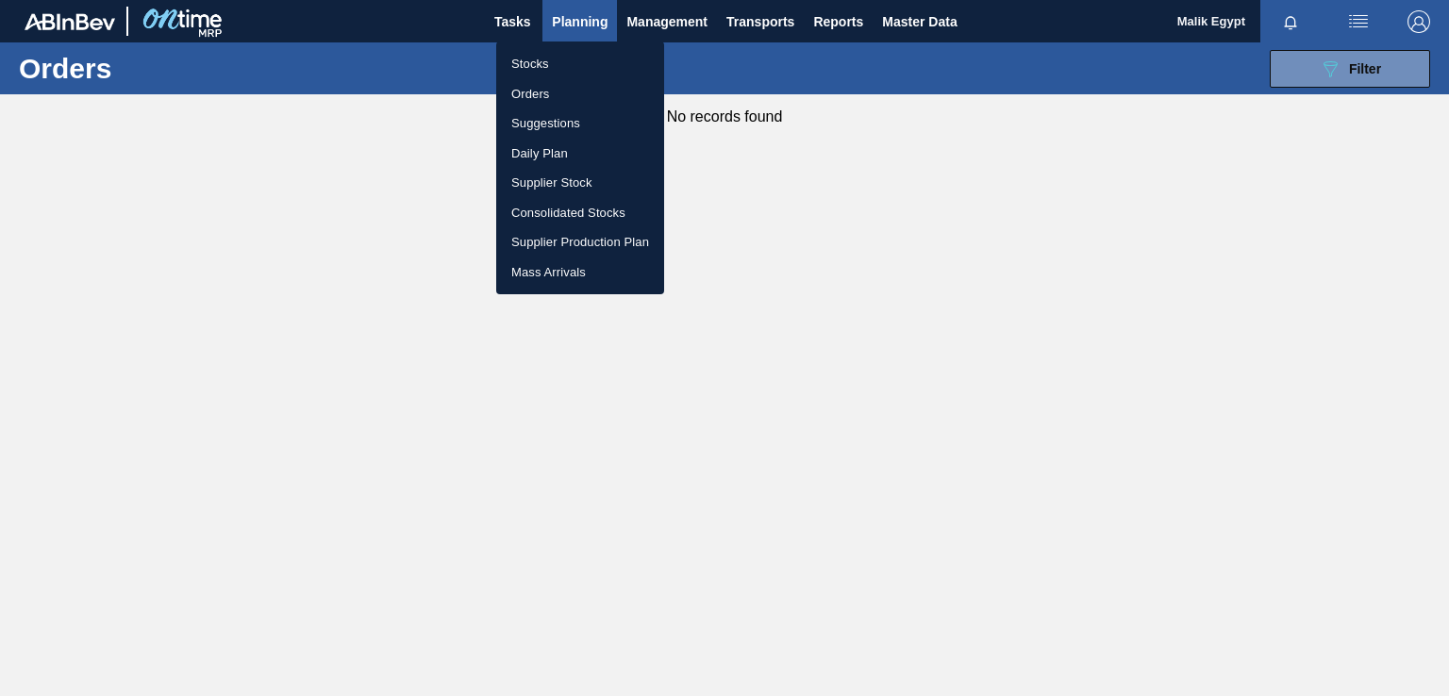
click at [544, 67] on li "Stocks" at bounding box center [580, 64] width 168 height 30
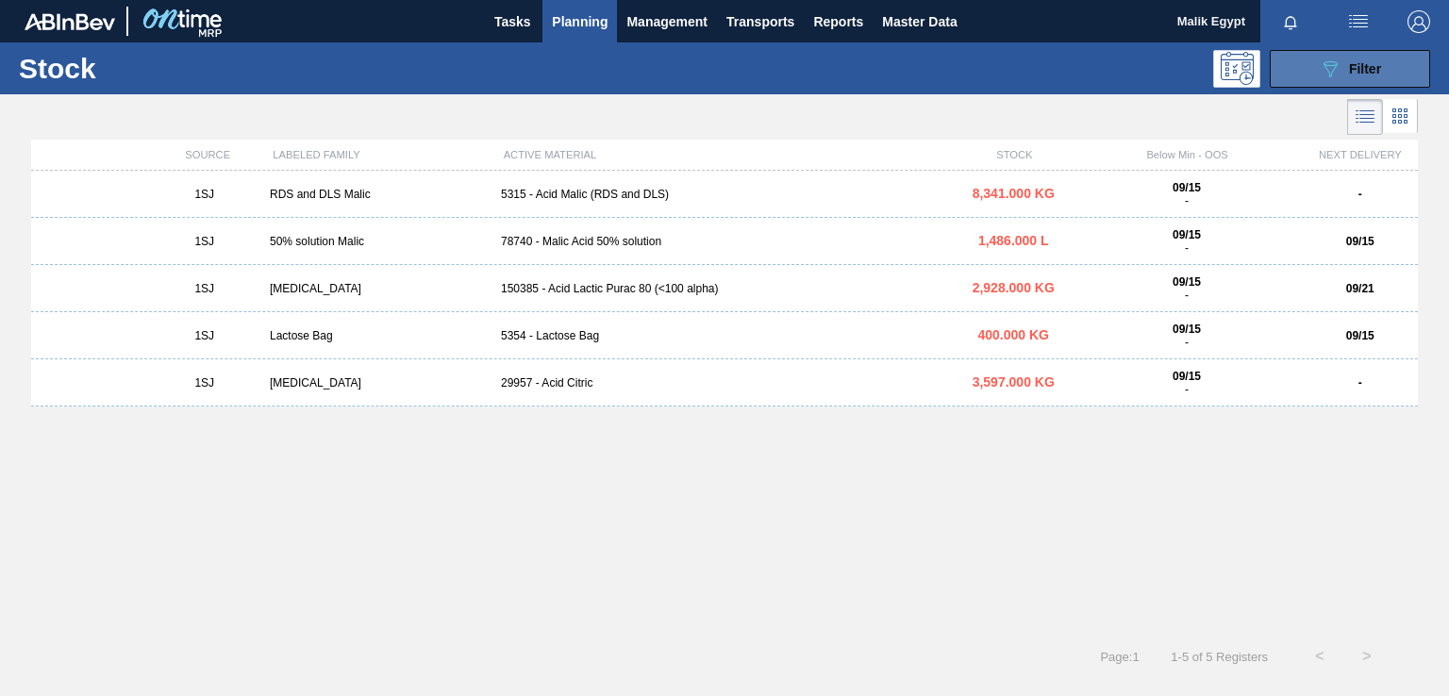
click at [1355, 63] on span "Filter" at bounding box center [1365, 68] width 32 height 15
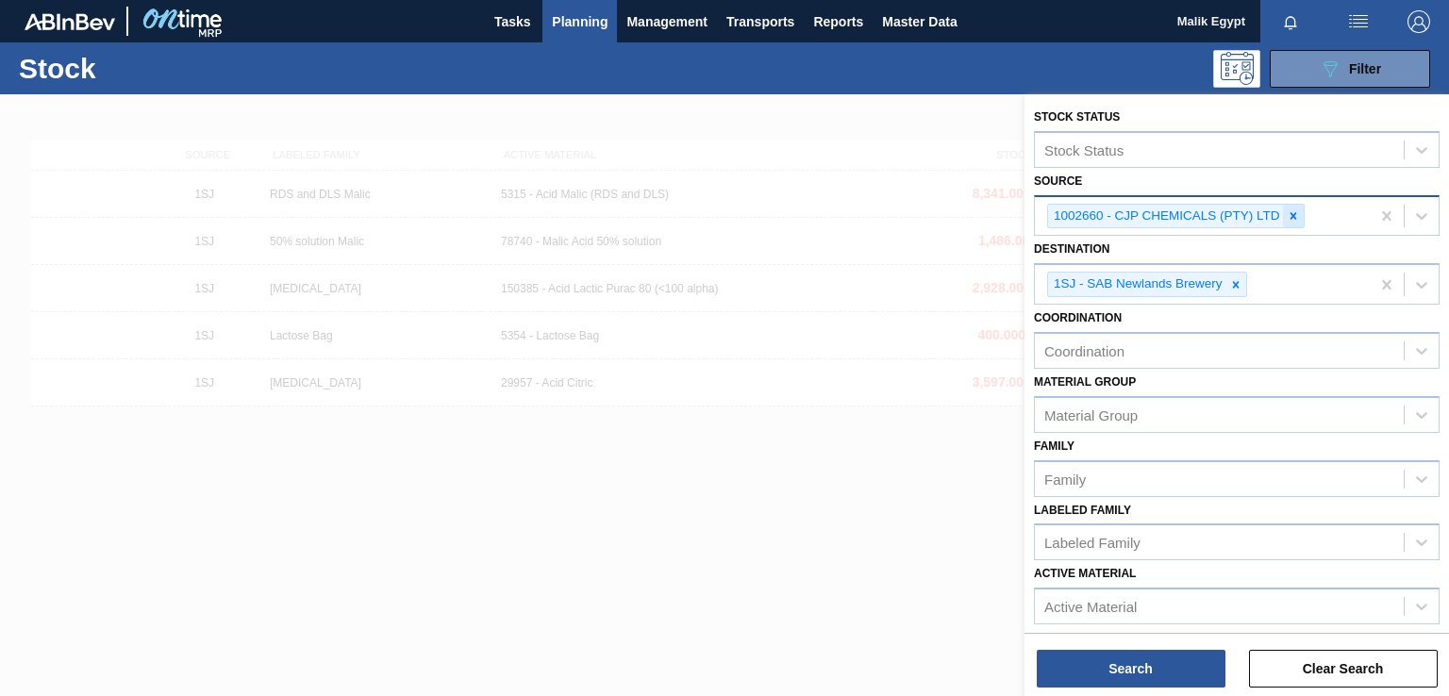
click at [1293, 216] on icon at bounding box center [1292, 215] width 7 height 7
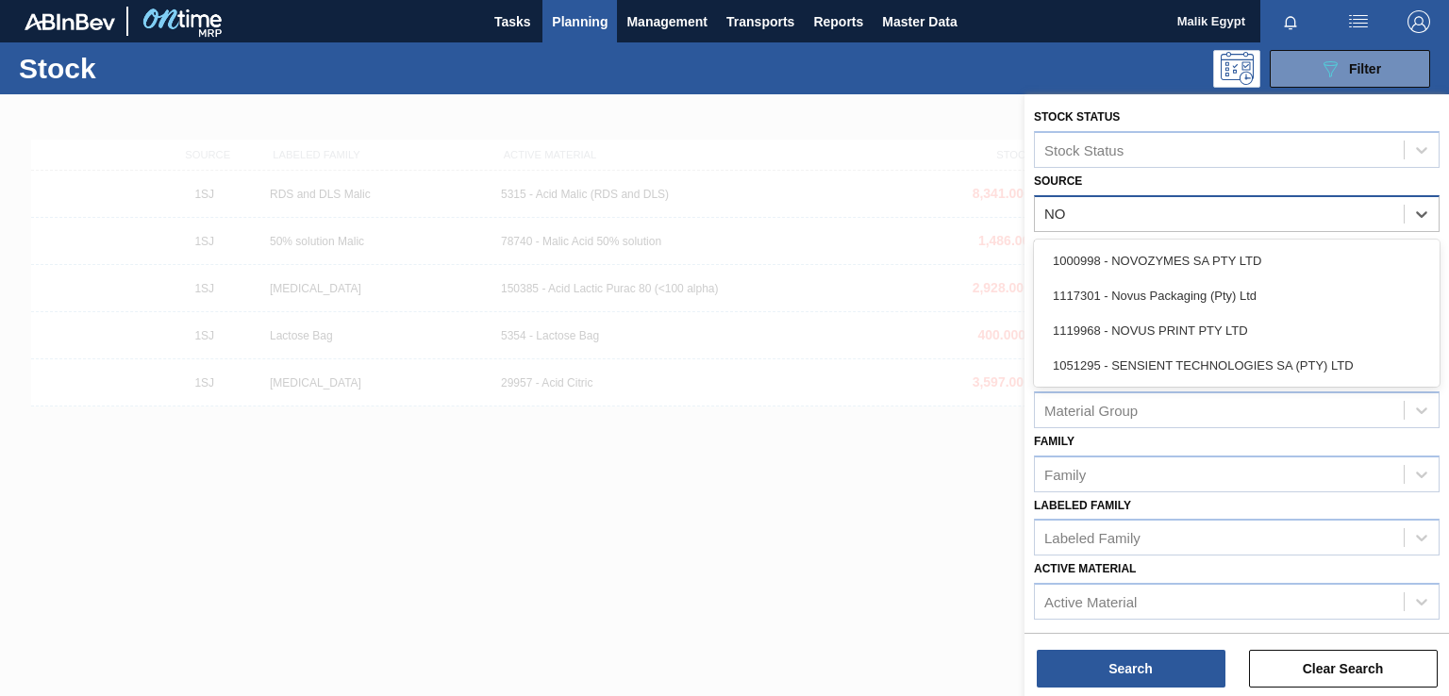
type input "NOV"
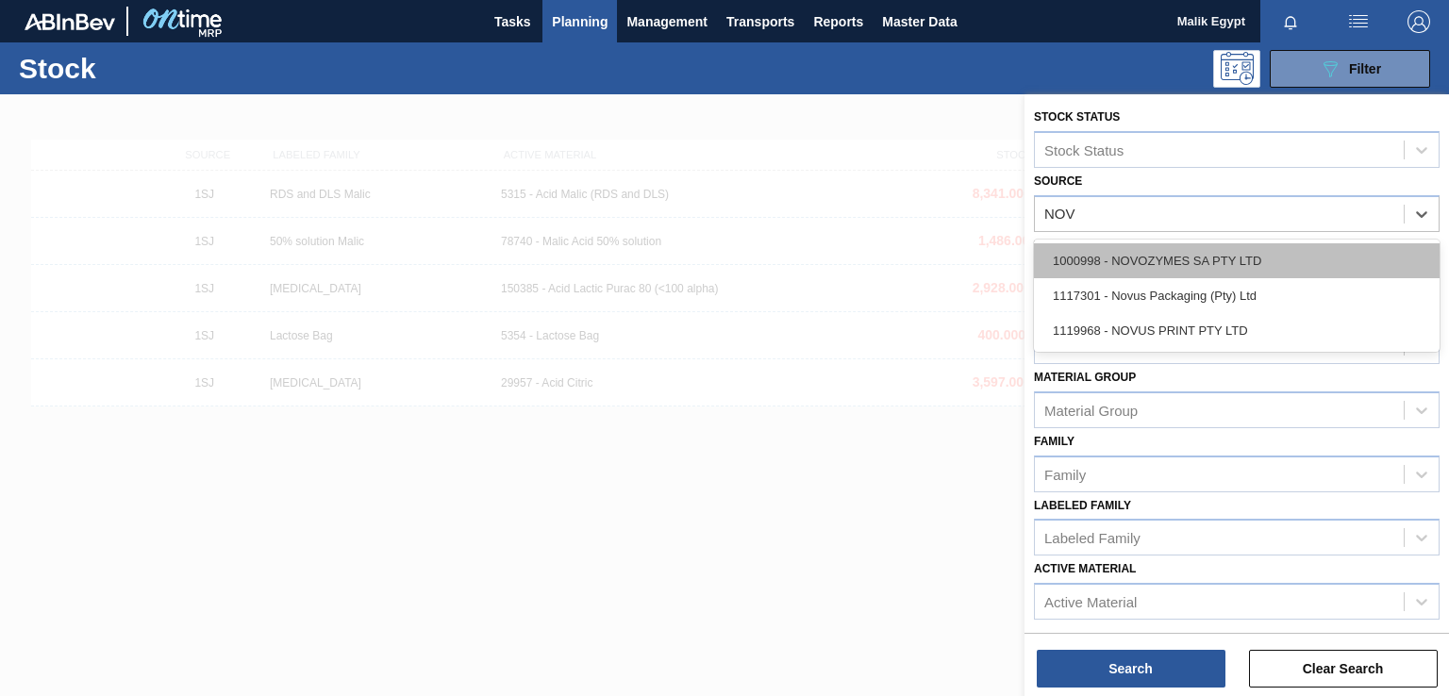
click at [1235, 258] on div "1000998 - NOVOZYMES SA PTY LTD" at bounding box center [1237, 260] width 406 height 35
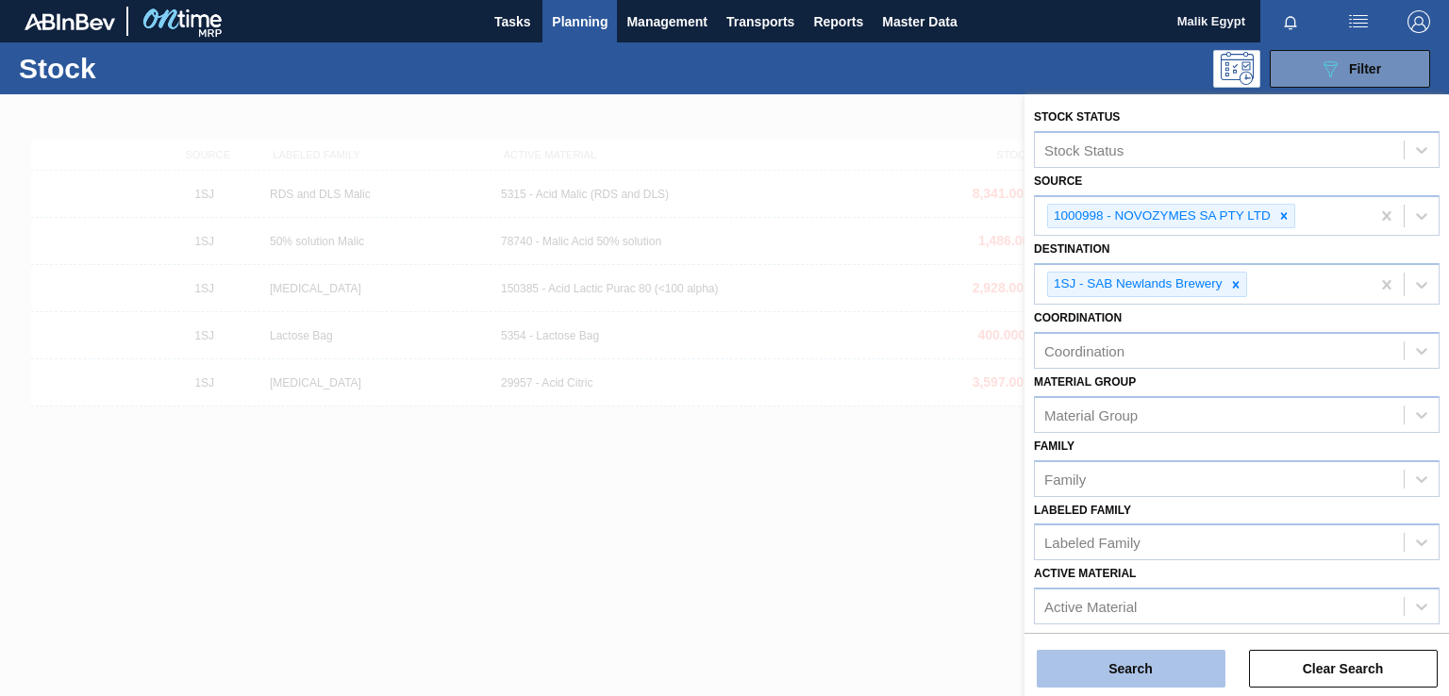
click at [1106, 670] on button "Search" at bounding box center [1131, 669] width 189 height 38
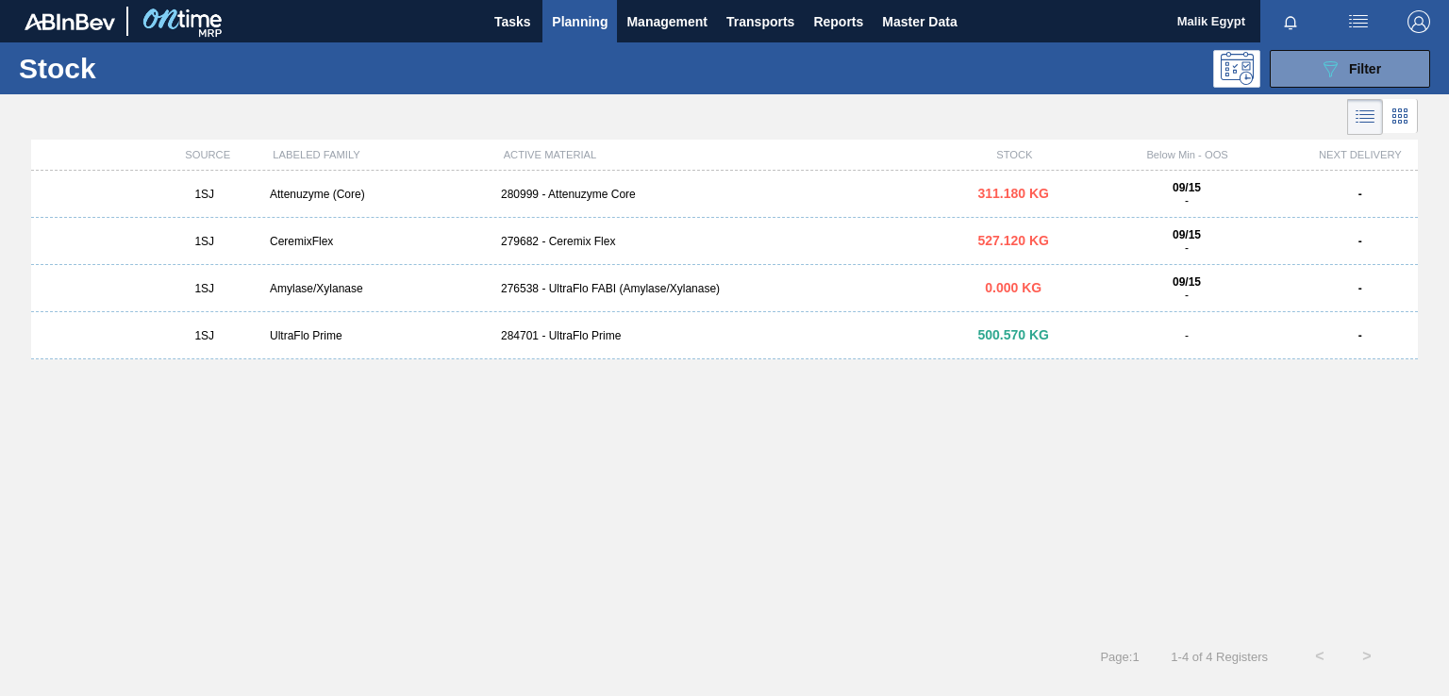
click at [581, 340] on div "284701 - UltraFlo Prime" at bounding box center [724, 335] width 462 height 13
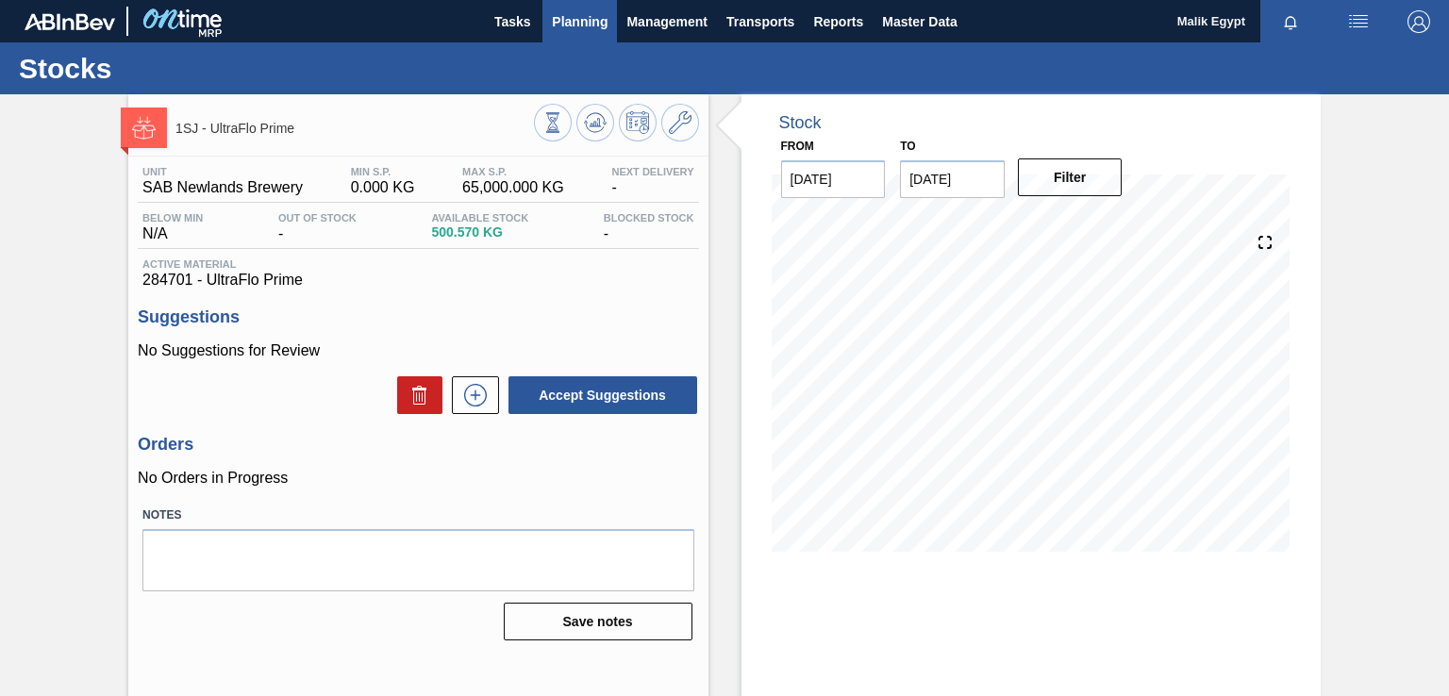
click at [570, 21] on span "Planning" at bounding box center [580, 21] width 56 height 23
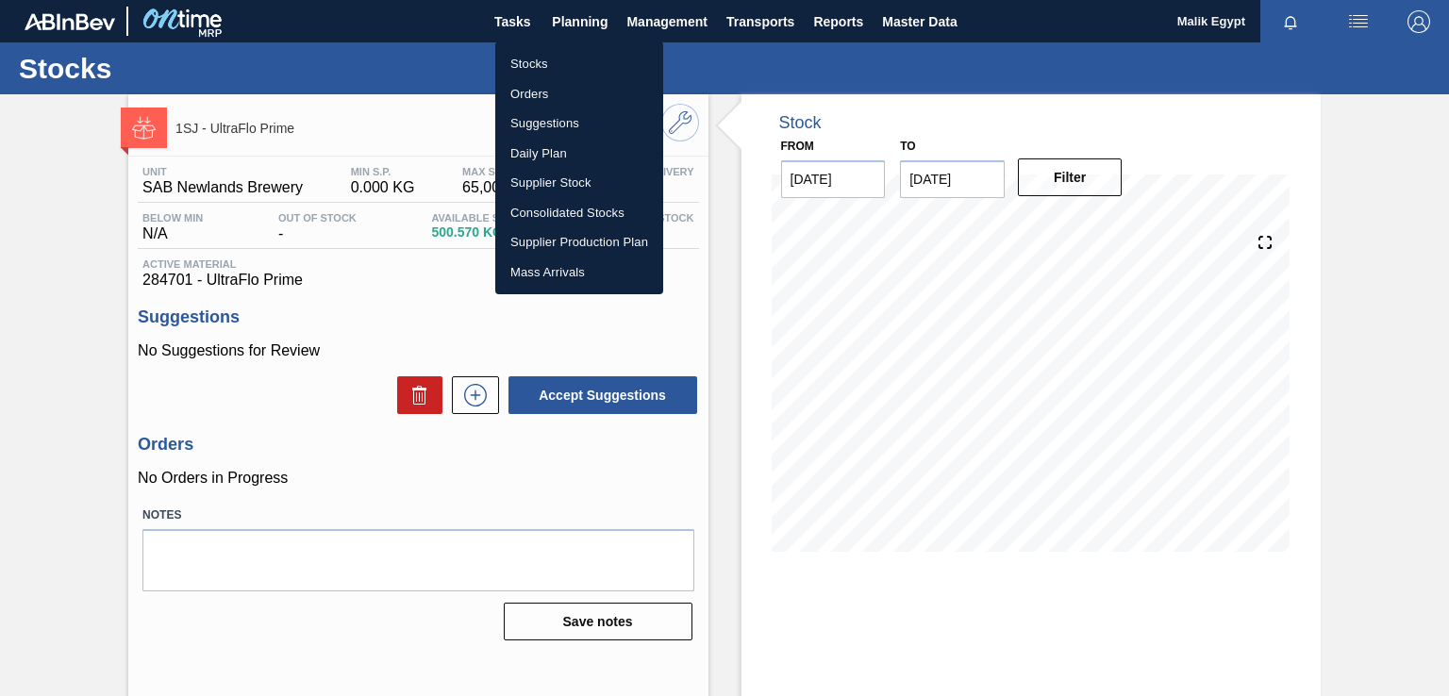
click at [529, 61] on li "Stocks" at bounding box center [579, 64] width 168 height 30
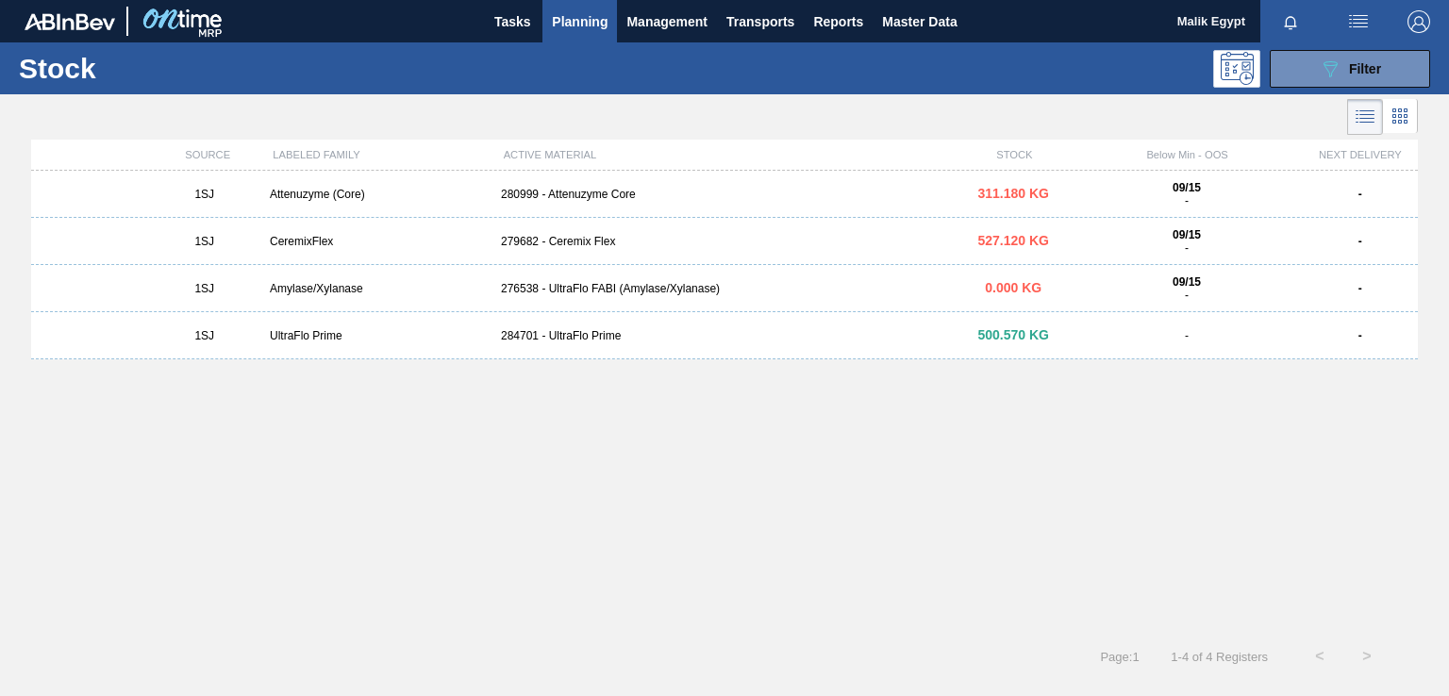
click at [585, 239] on div "279682 - Ceremix Flex" at bounding box center [724, 241] width 462 height 13
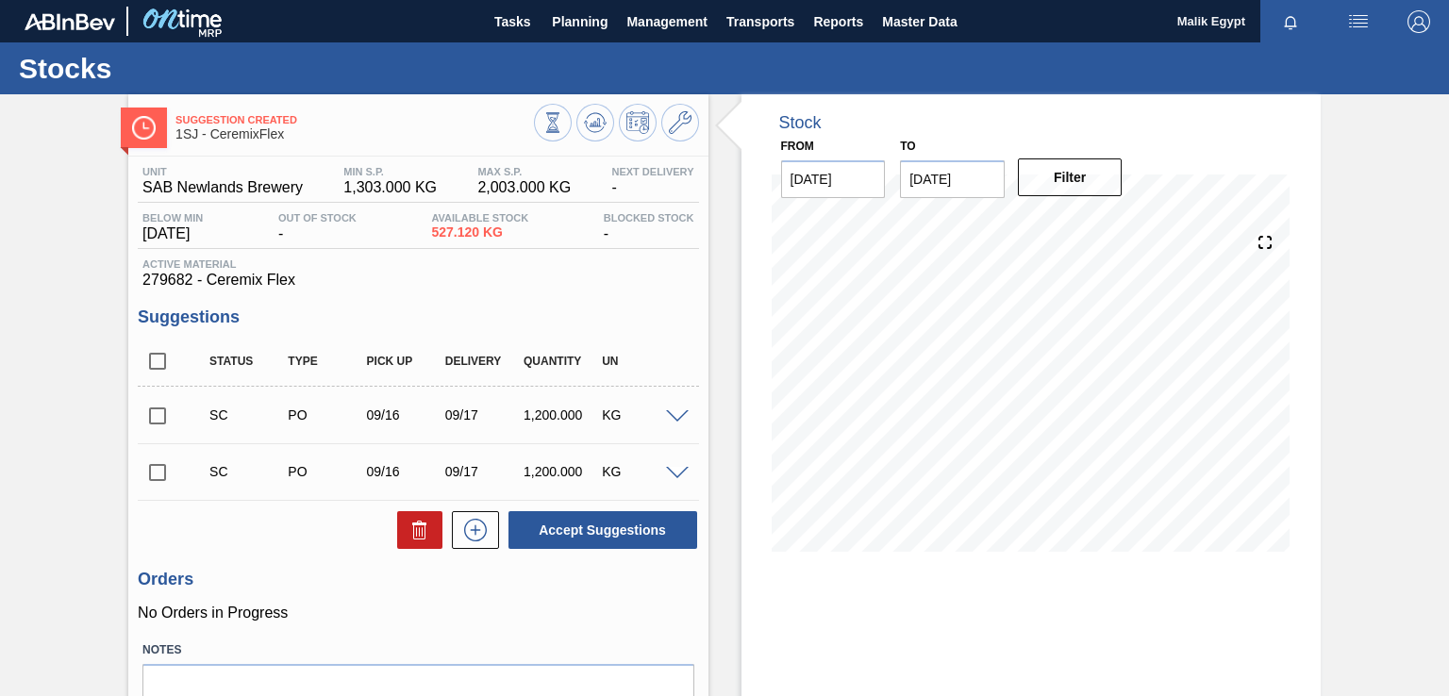
click at [672, 415] on span at bounding box center [677, 417] width 23 height 14
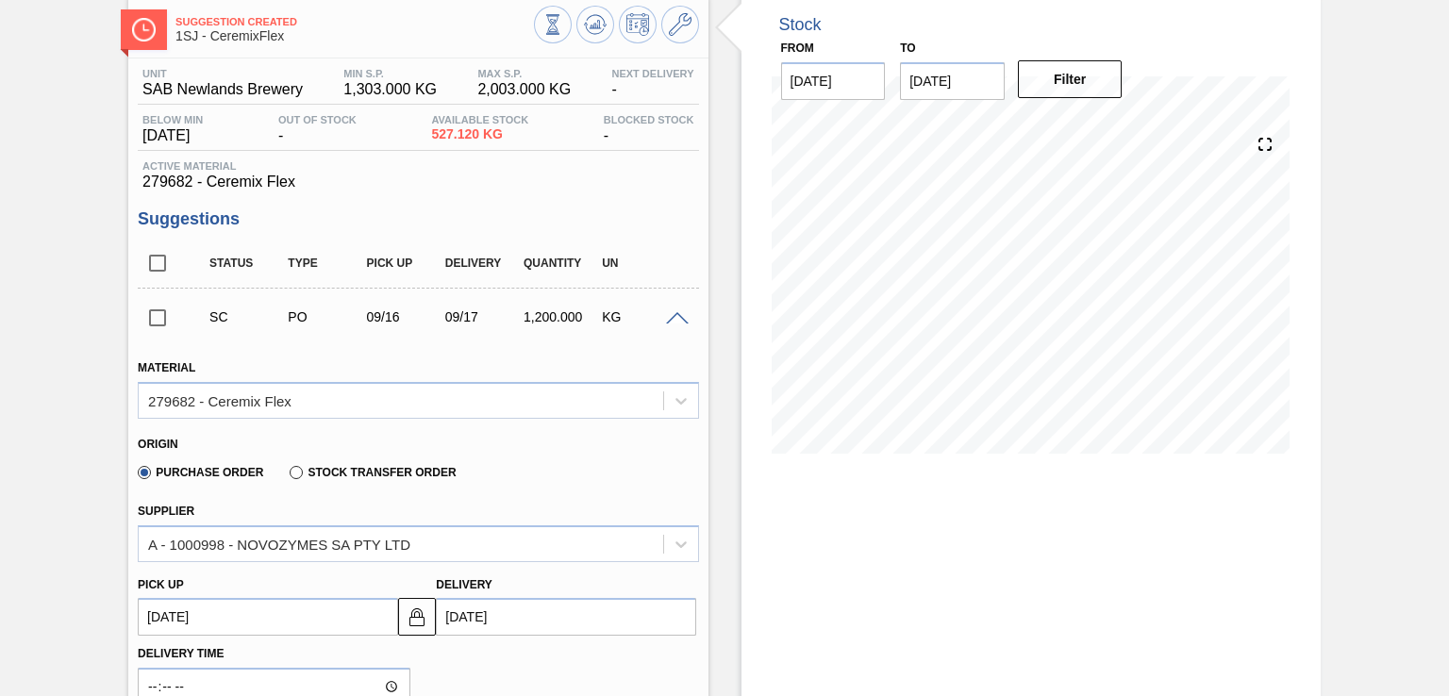
scroll to position [94, 0]
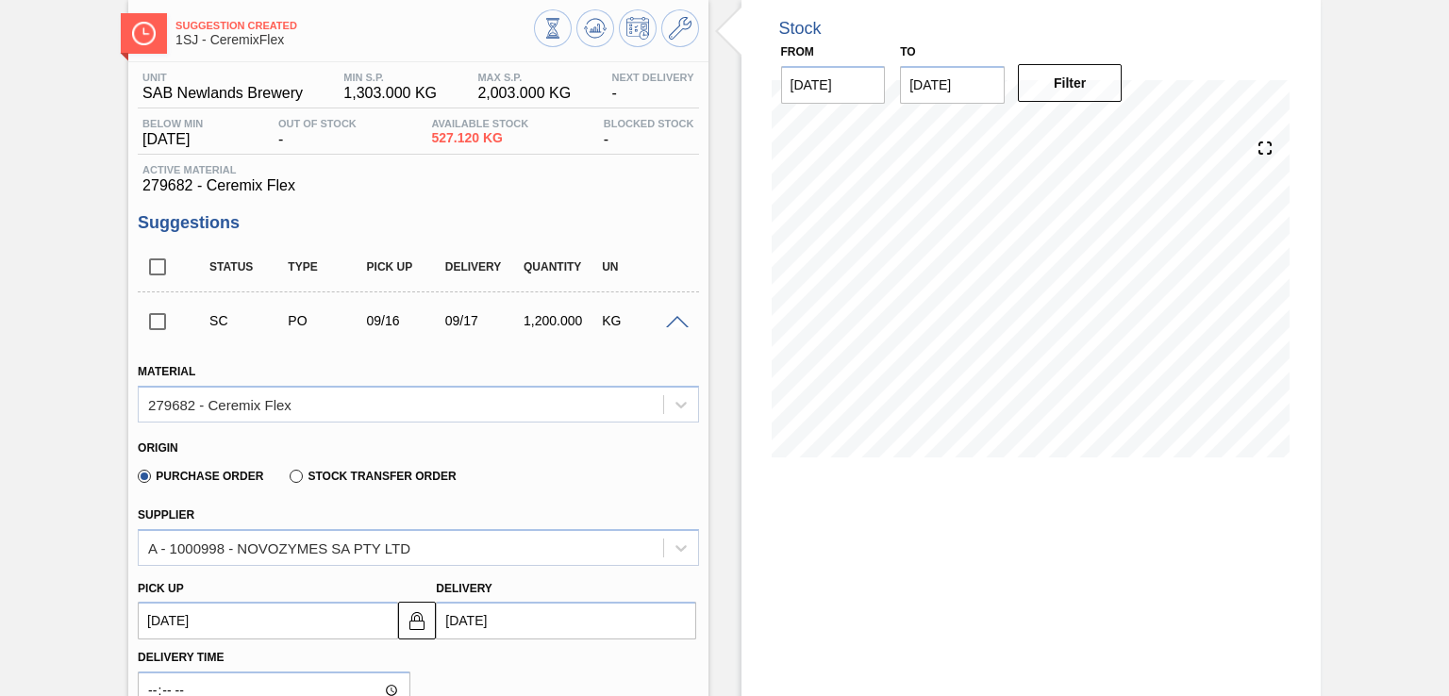
click at [673, 321] on span at bounding box center [677, 323] width 23 height 14
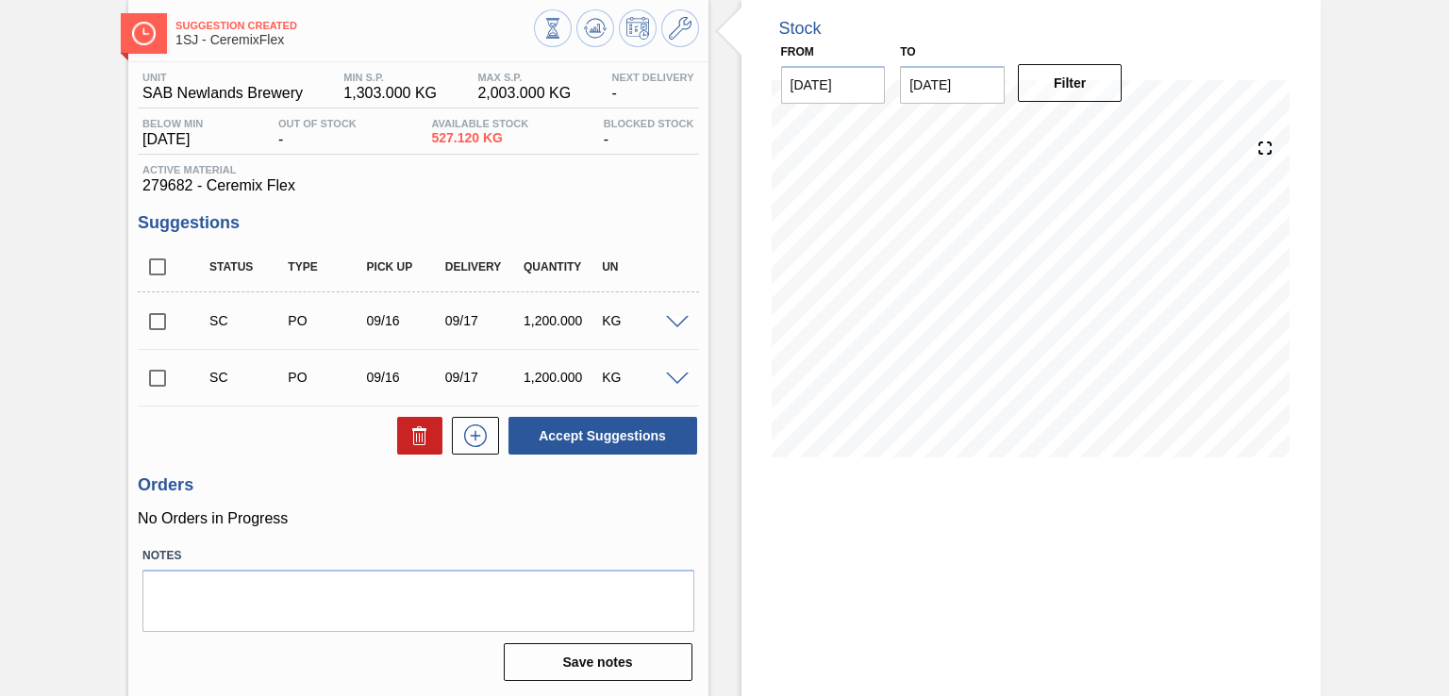
click at [161, 323] on input "checkbox" at bounding box center [158, 322] width 40 height 40
click at [679, 317] on span at bounding box center [677, 323] width 23 height 14
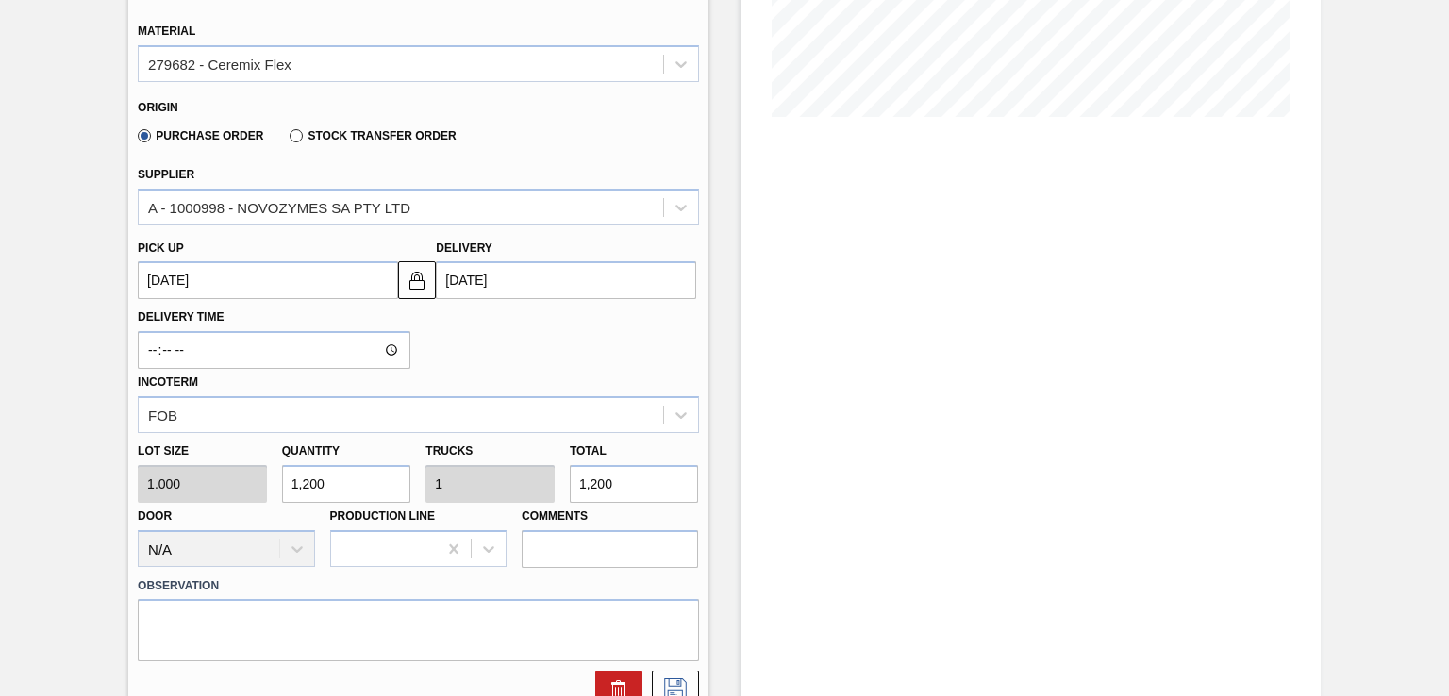
scroll to position [189, 0]
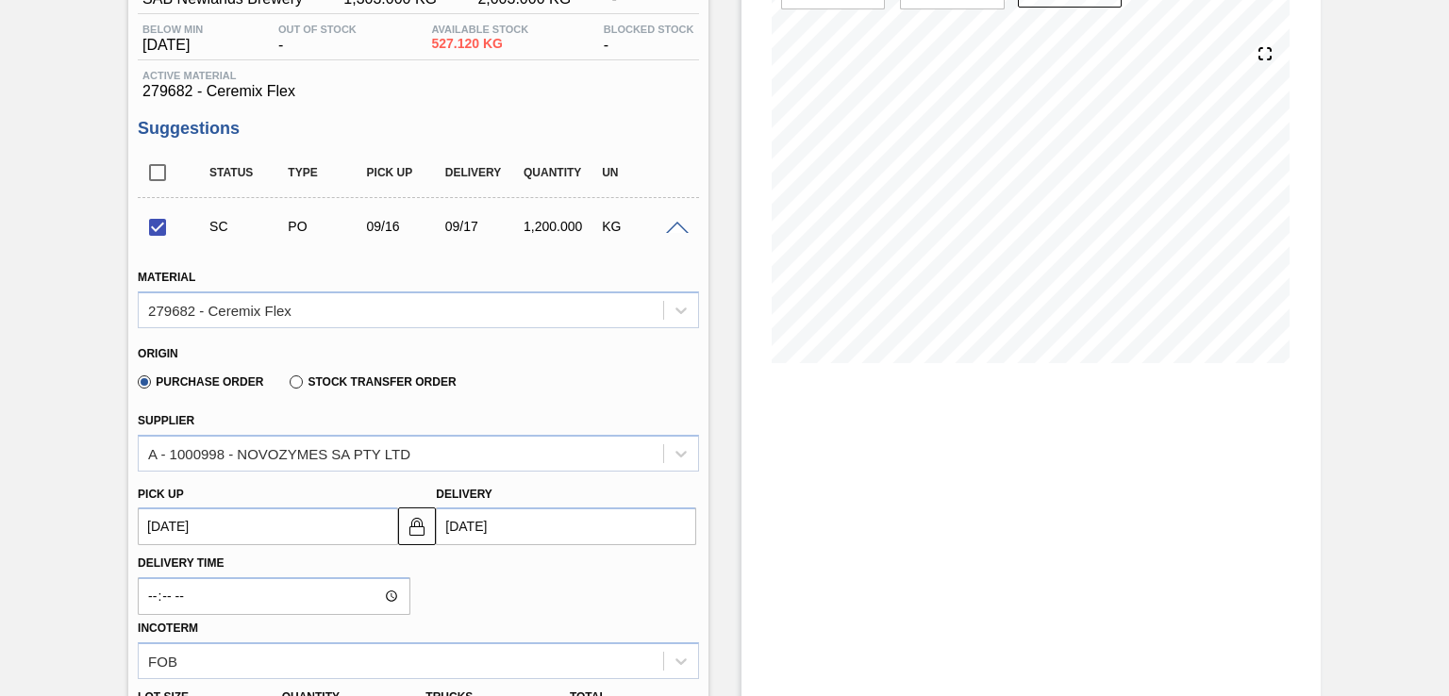
click at [677, 227] on span at bounding box center [677, 229] width 23 height 14
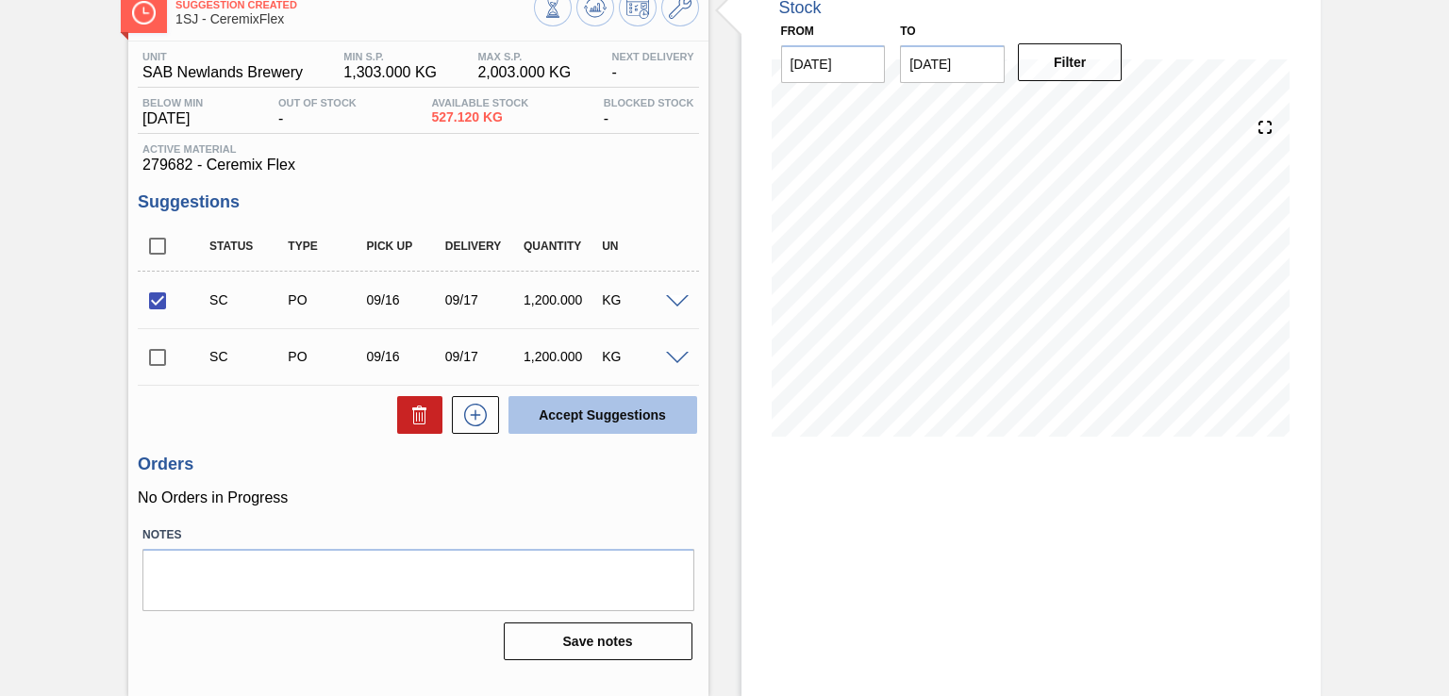
click at [619, 416] on button "Accept Suggestions" at bounding box center [602, 415] width 189 height 38
checkbox input "false"
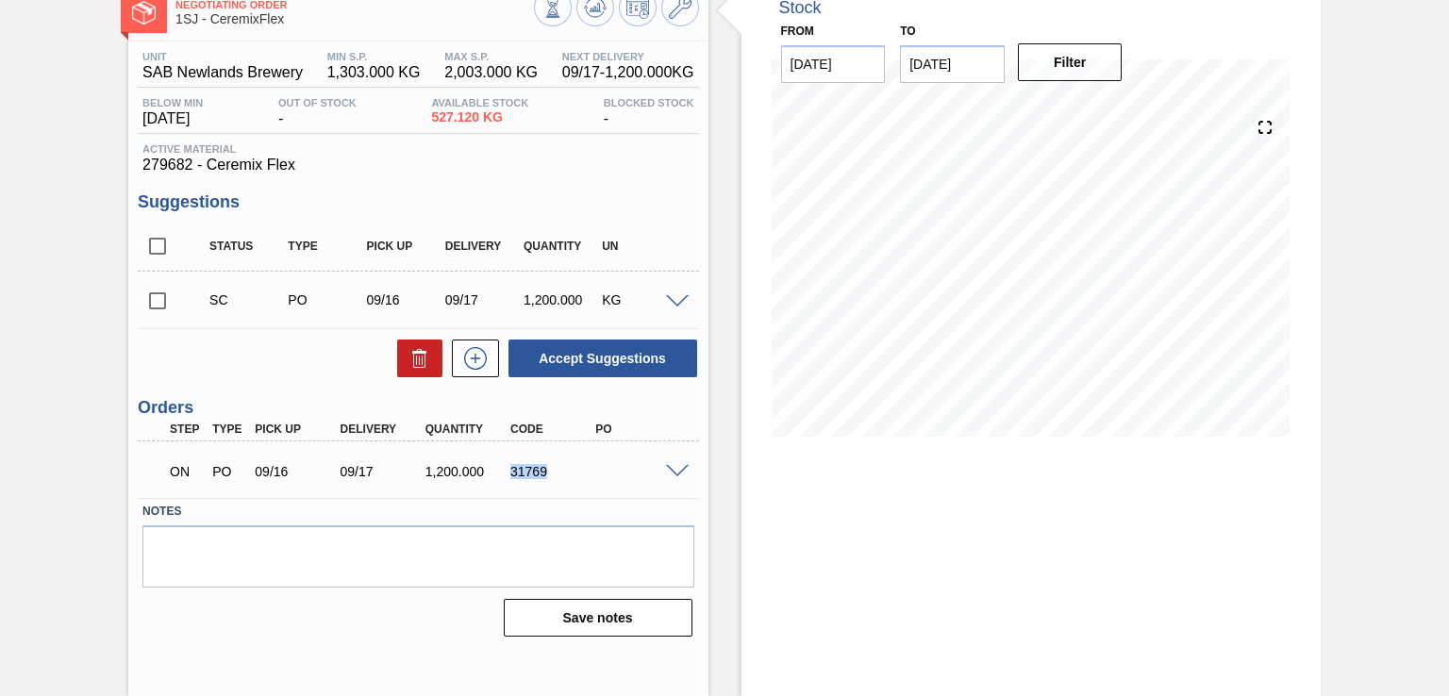
drag, startPoint x: 509, startPoint y: 469, endPoint x: 589, endPoint y: 481, distance: 80.2
click at [589, 481] on div "ON PO 09/16 09/17 1,200.000 31769" at bounding box center [413, 470] width 510 height 38
copy div "31769"
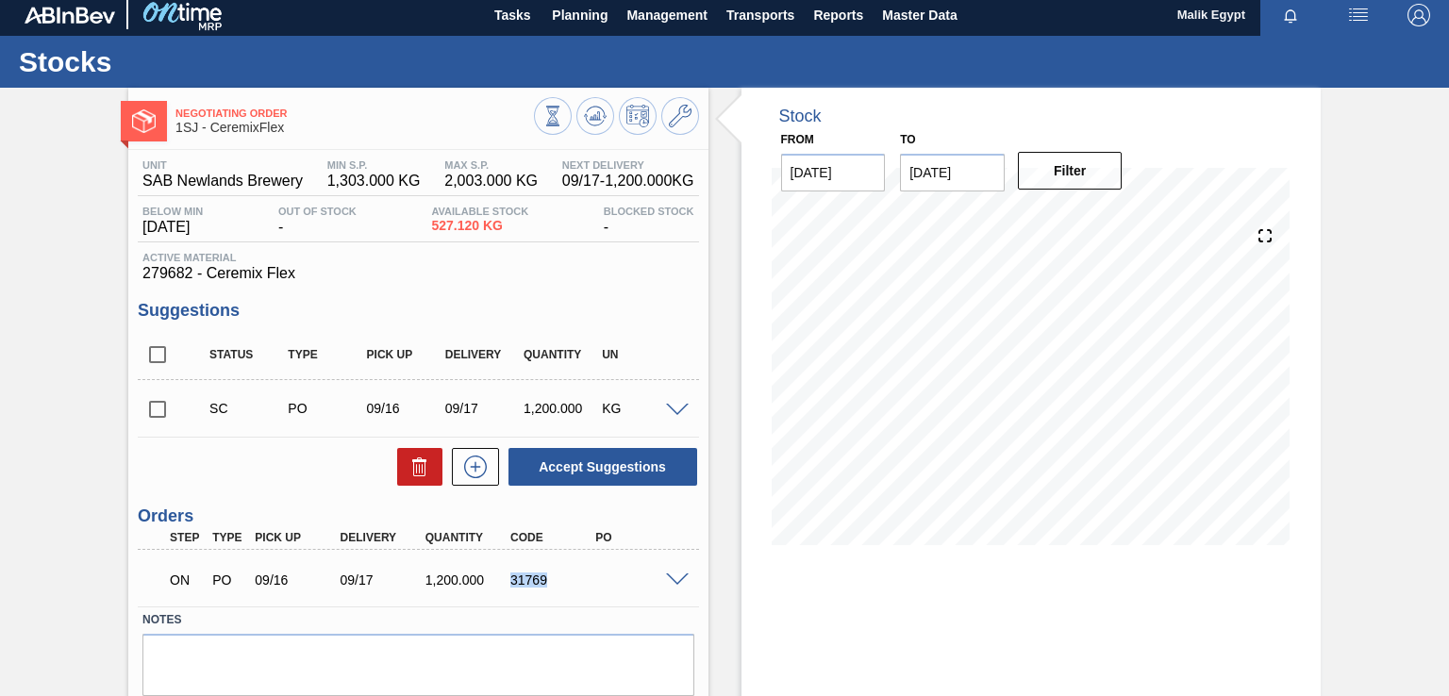
scroll to position [0, 0]
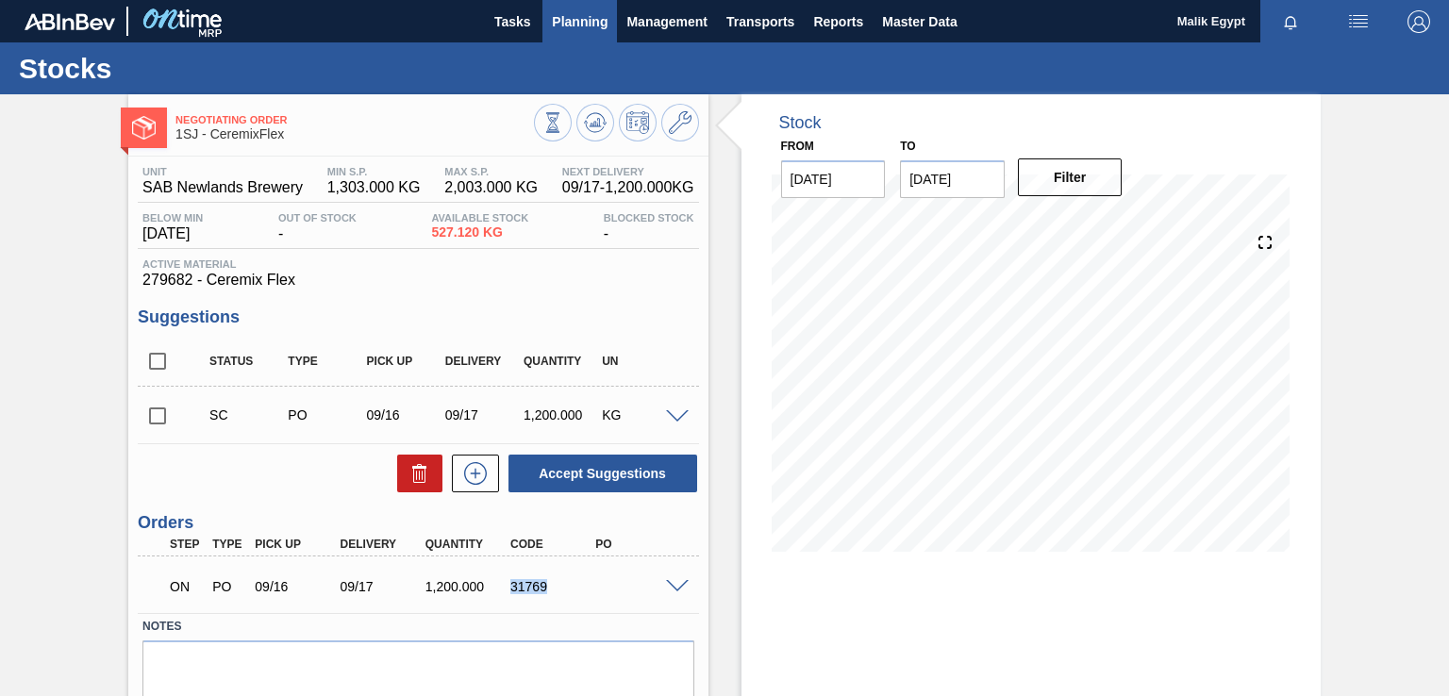
click at [577, 15] on span "Planning" at bounding box center [580, 21] width 56 height 23
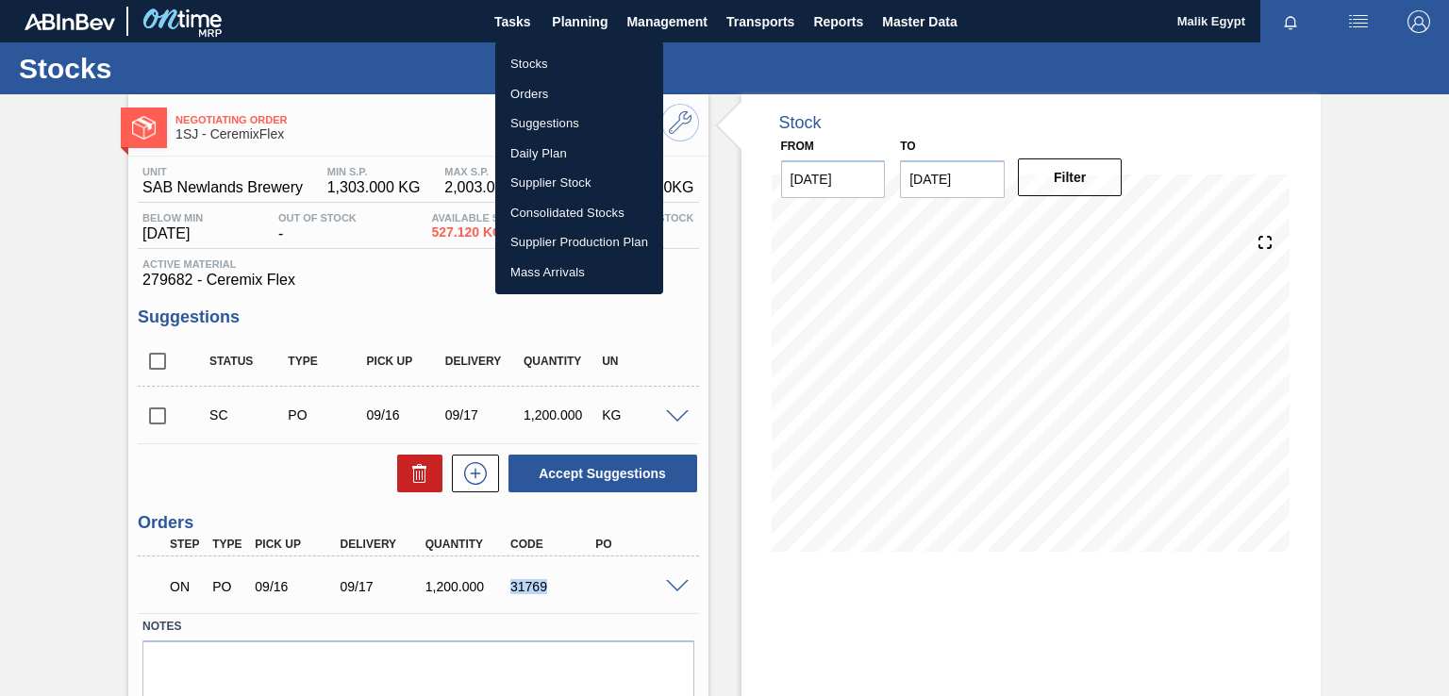
click at [536, 92] on li "Orders" at bounding box center [579, 94] width 168 height 30
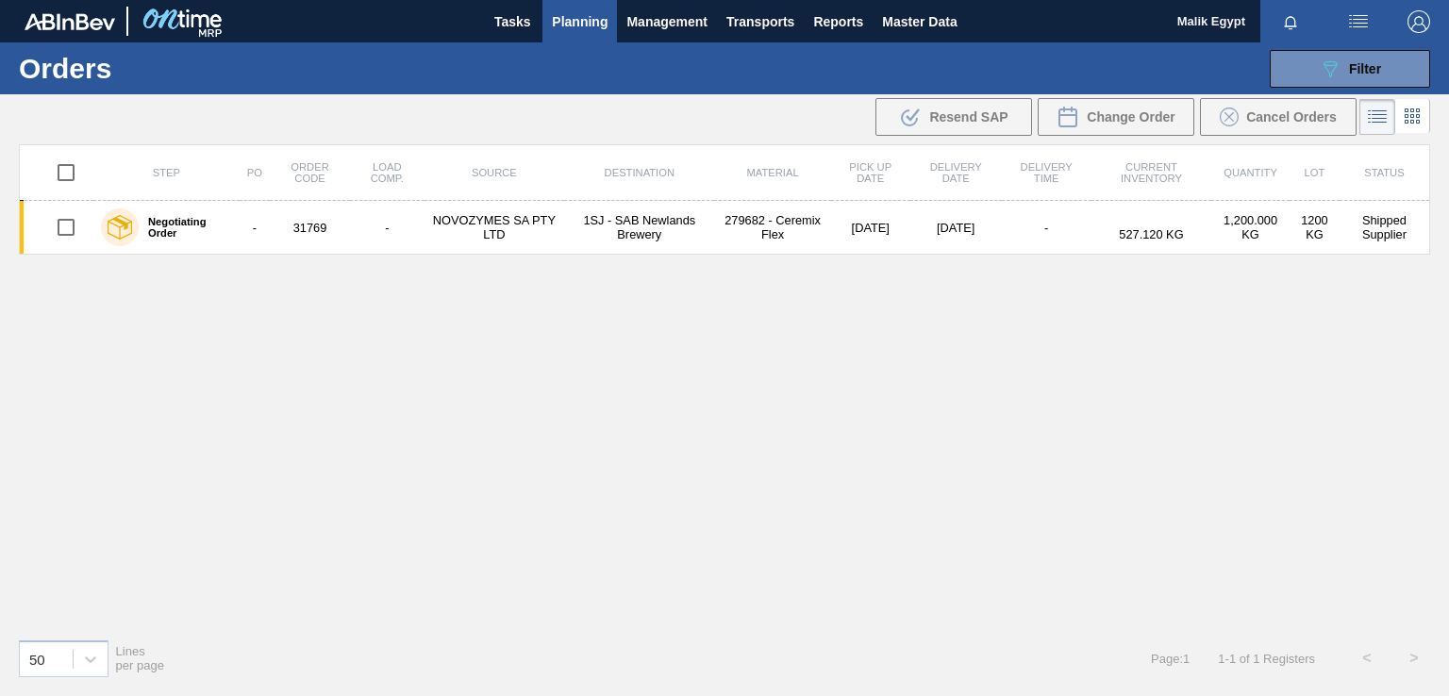
click at [572, 16] on span "Planning" at bounding box center [580, 21] width 56 height 23
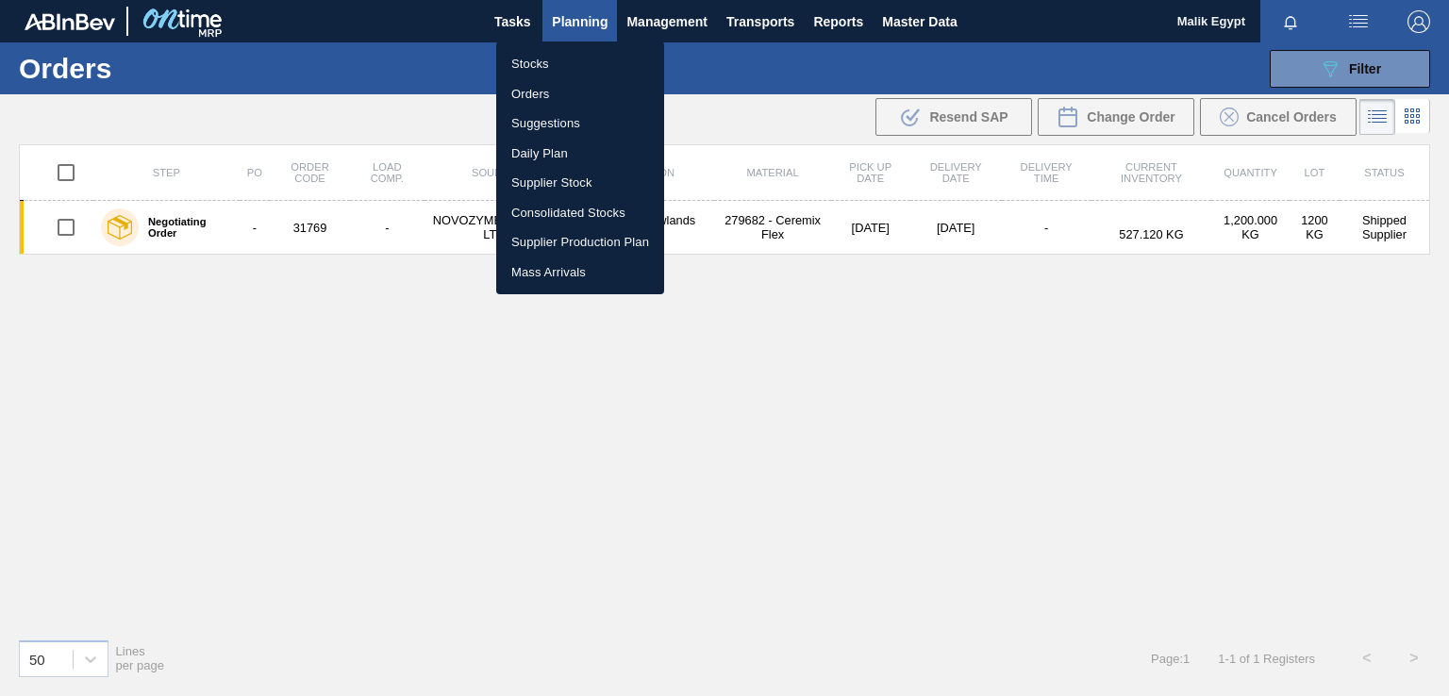
click at [541, 58] on li "Stocks" at bounding box center [580, 64] width 168 height 30
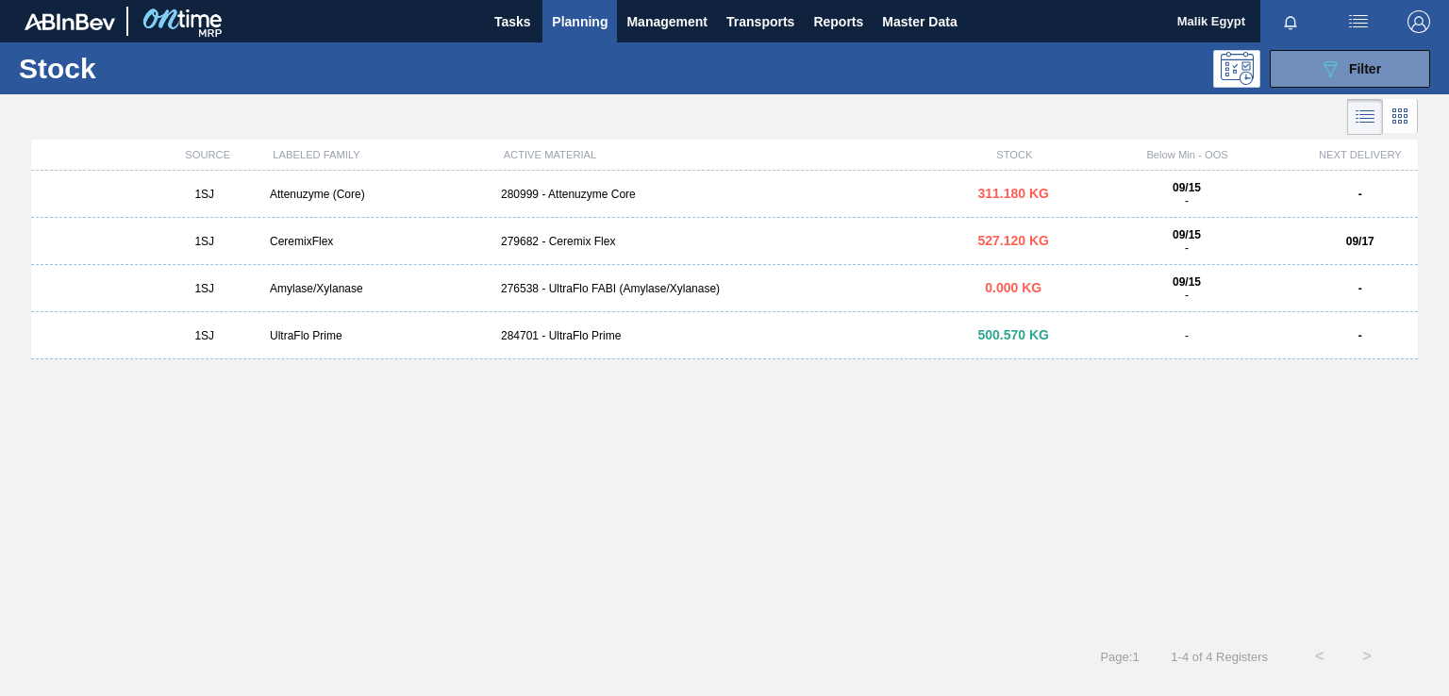
click at [581, 191] on div "280999 - Attenuzyme Core" at bounding box center [724, 194] width 462 height 13
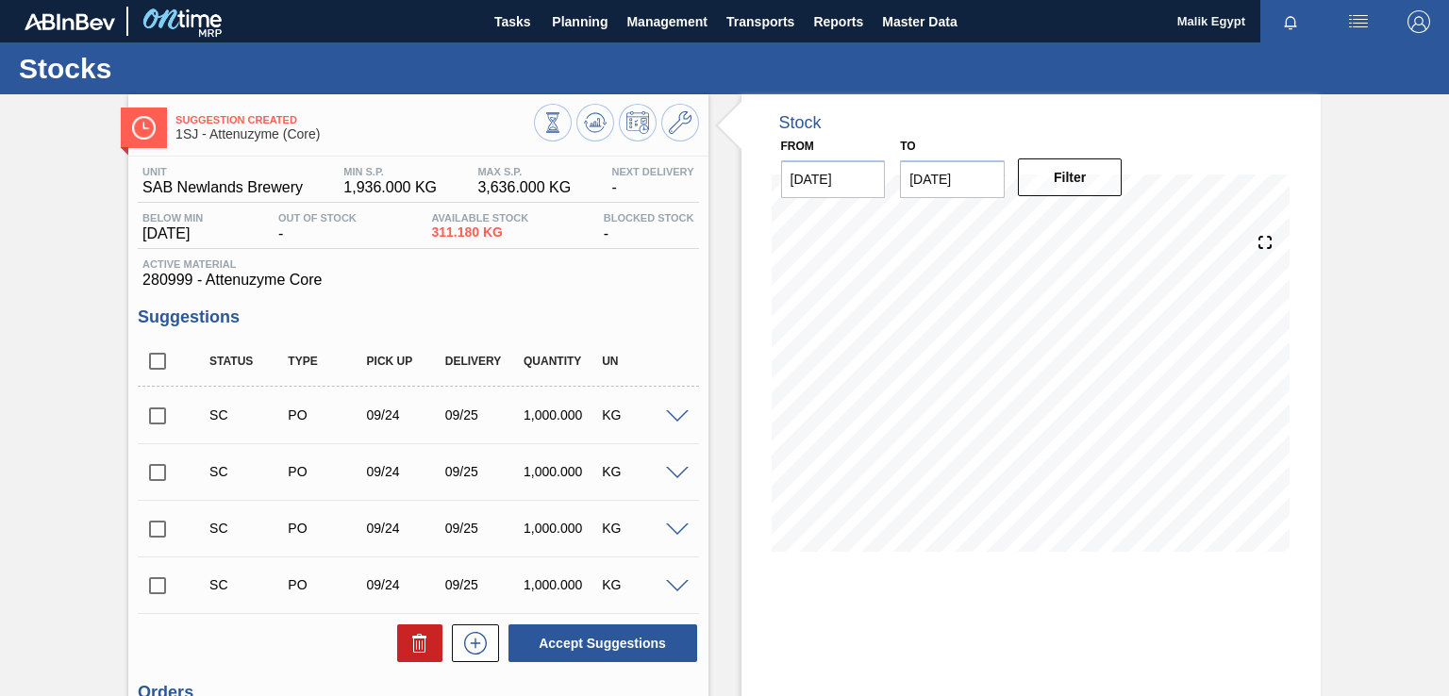
click at [168, 419] on input "checkbox" at bounding box center [158, 416] width 40 height 40
click at [607, 653] on button "Accept Suggestions" at bounding box center [602, 643] width 189 height 38
checkbox input "false"
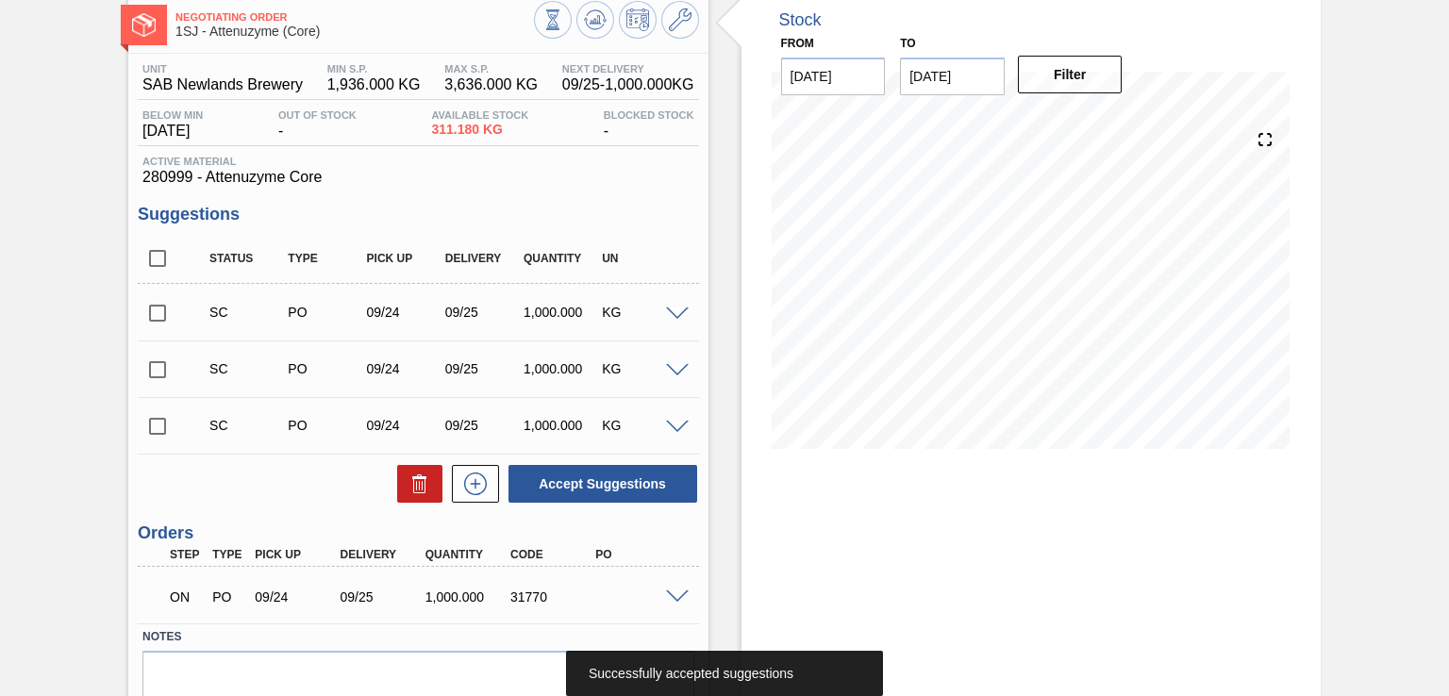
scroll to position [185, 0]
